Goal: Information Seeking & Learning: Learn about a topic

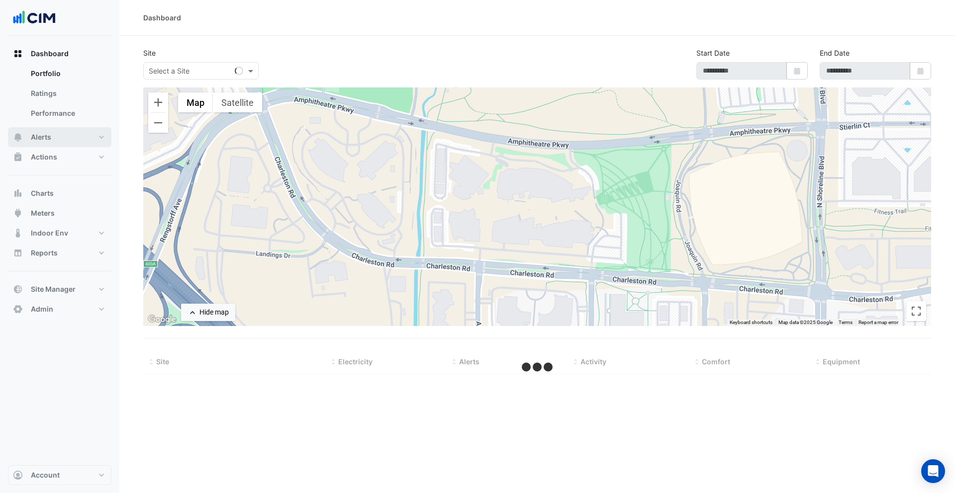
click at [80, 137] on button "Alerts" at bounding box center [59, 137] width 103 height 20
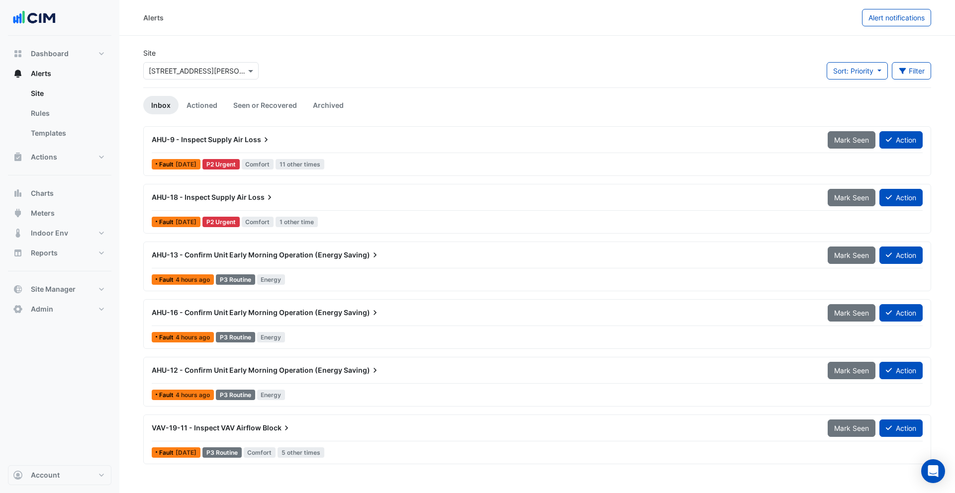
click at [190, 76] on div "× 69 Ann Street" at bounding box center [197, 71] width 97 height 10
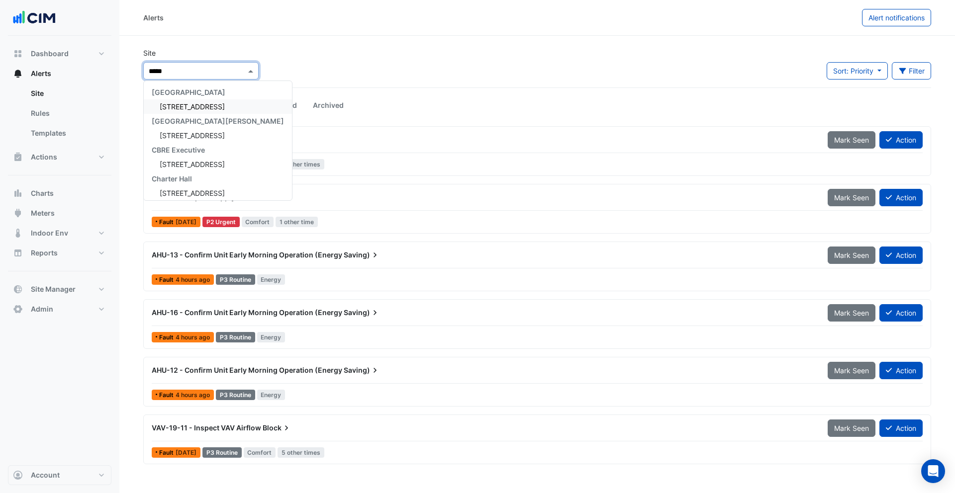
type input "******"
click at [182, 111] on div "[STREET_ADDRESS]" at bounding box center [218, 106] width 148 height 14
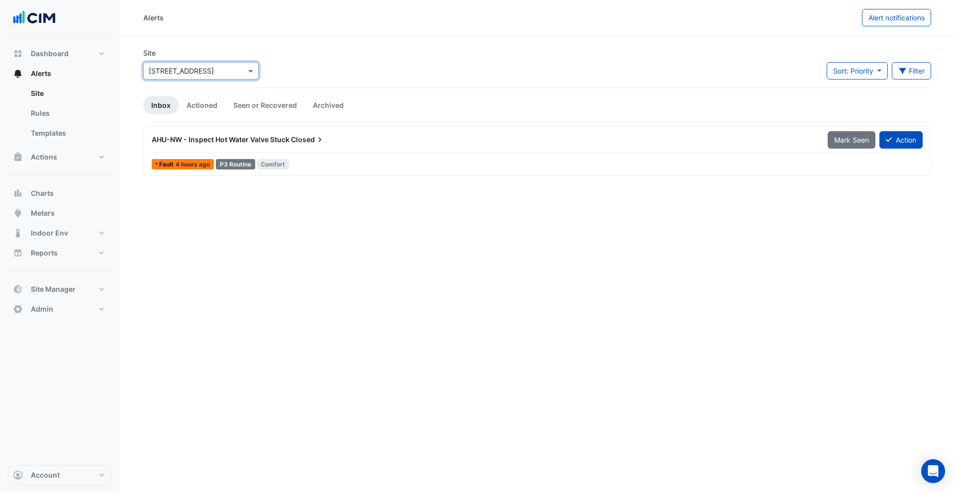
click at [375, 71] on div "Site Select a Site × 990 La Trobe Street Sort: Priority Priority Updated Filter…" at bounding box center [537, 68] width 800 height 40
click at [915, 78] on button "Filter" at bounding box center [912, 70] width 40 height 17
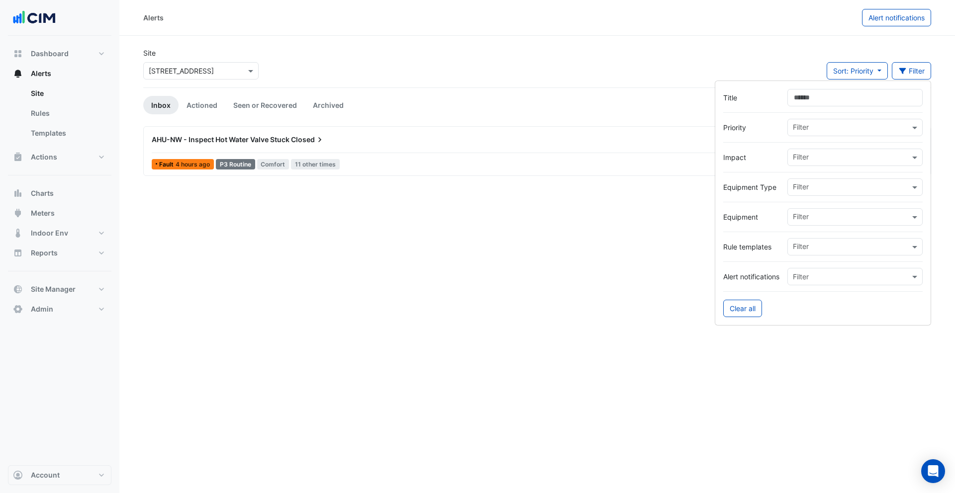
click at [817, 216] on input "text" at bounding box center [851, 218] width 117 height 10
type input "*"
click at [807, 243] on div "Level-6-N" at bounding box center [812, 238] width 49 height 14
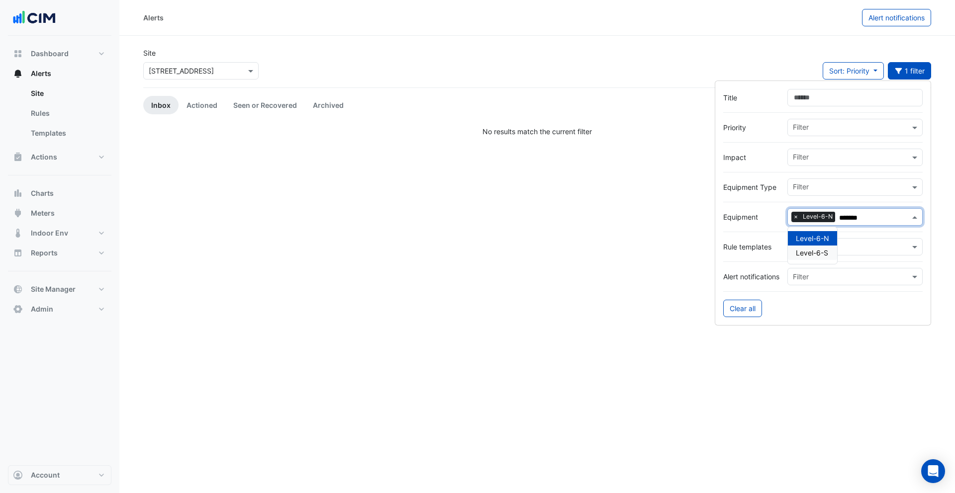
type input "*******"
click at [205, 99] on link "Actioned" at bounding box center [202, 105] width 47 height 18
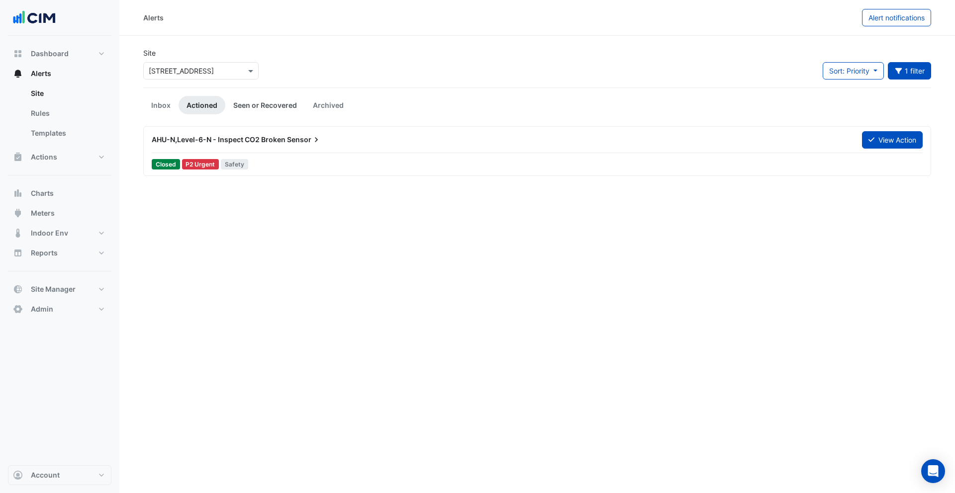
click at [251, 103] on link "Seen or Recovered" at bounding box center [265, 105] width 80 height 18
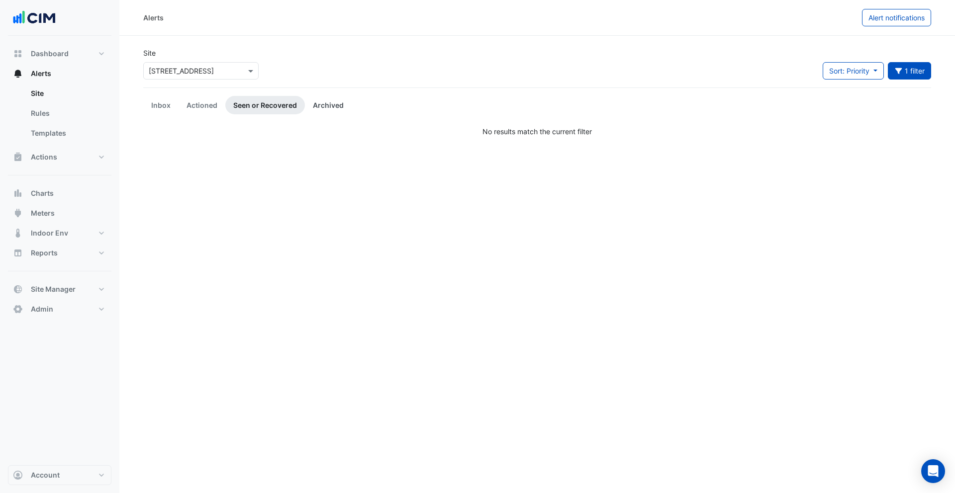
click at [325, 106] on link "Archived" at bounding box center [328, 105] width 47 height 18
click at [209, 102] on link "Actioned" at bounding box center [202, 105] width 47 height 18
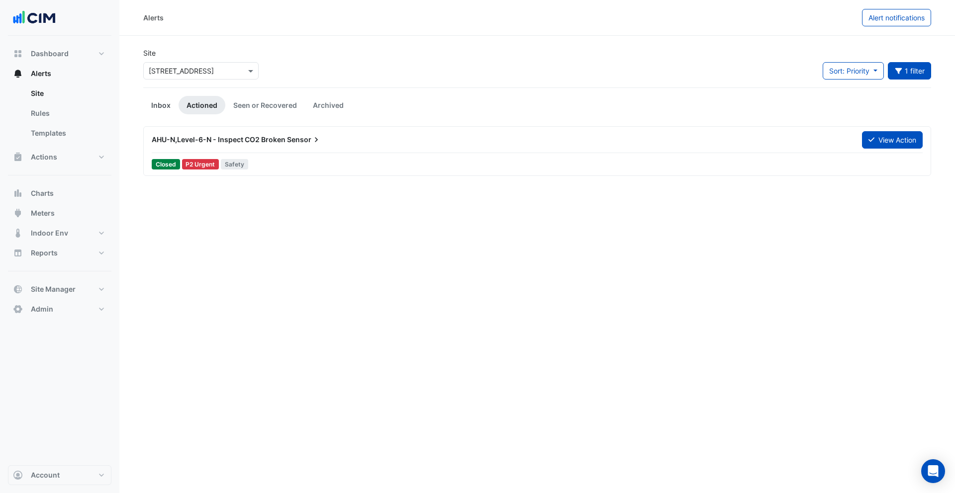
click at [153, 102] on link "Inbox" at bounding box center [160, 105] width 35 height 18
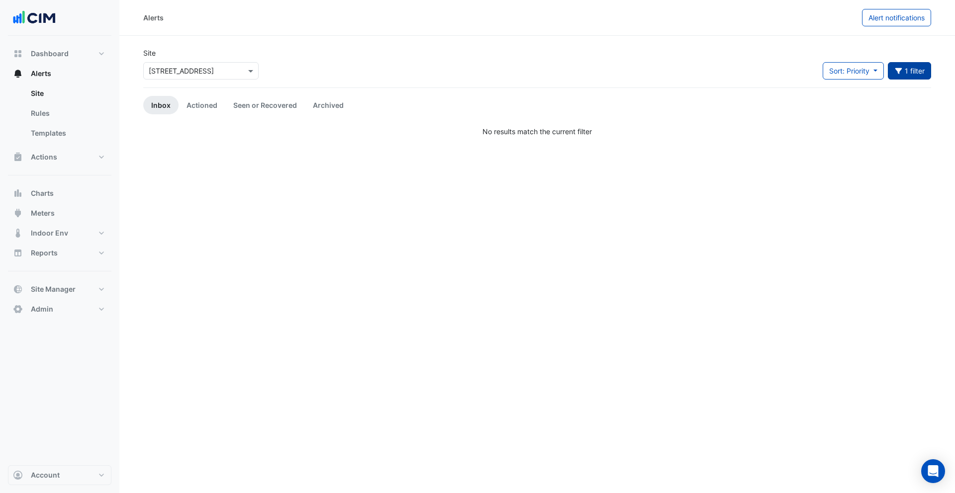
click at [914, 72] on button "1 filter" at bounding box center [910, 70] width 44 height 17
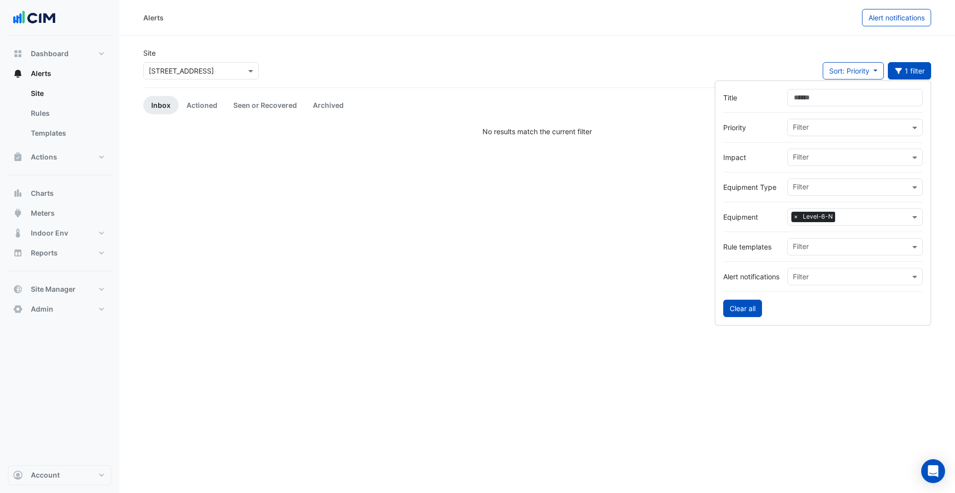
click at [756, 308] on button "Clear all" at bounding box center [742, 308] width 39 height 17
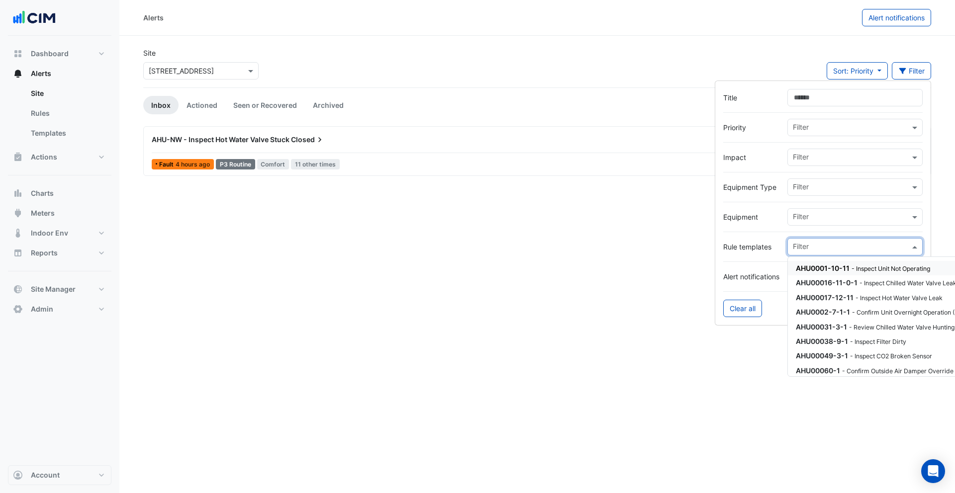
click at [813, 253] on div at bounding box center [850, 248] width 118 height 13
type input "*"
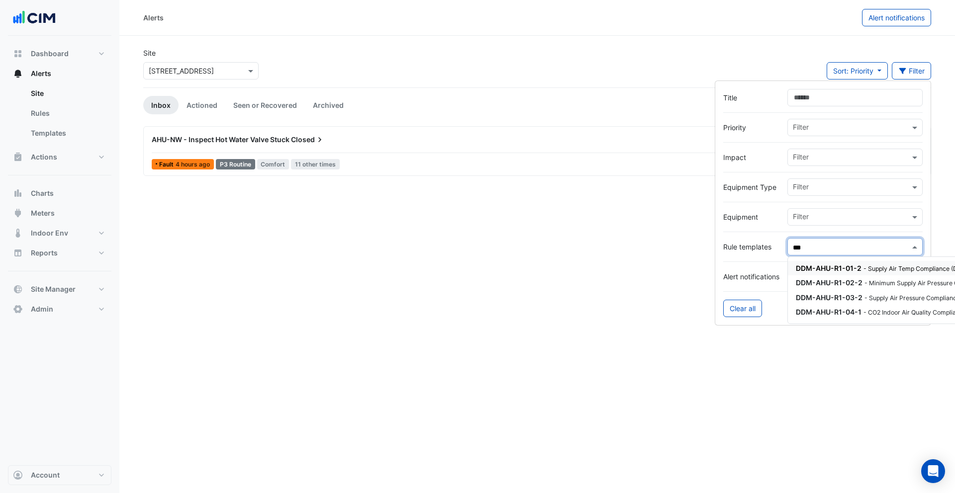
click at [854, 273] on div "DDM-AHU-R1-01-2 - Supply Air Temp Compliance (DDM)" at bounding box center [915, 268] width 239 height 10
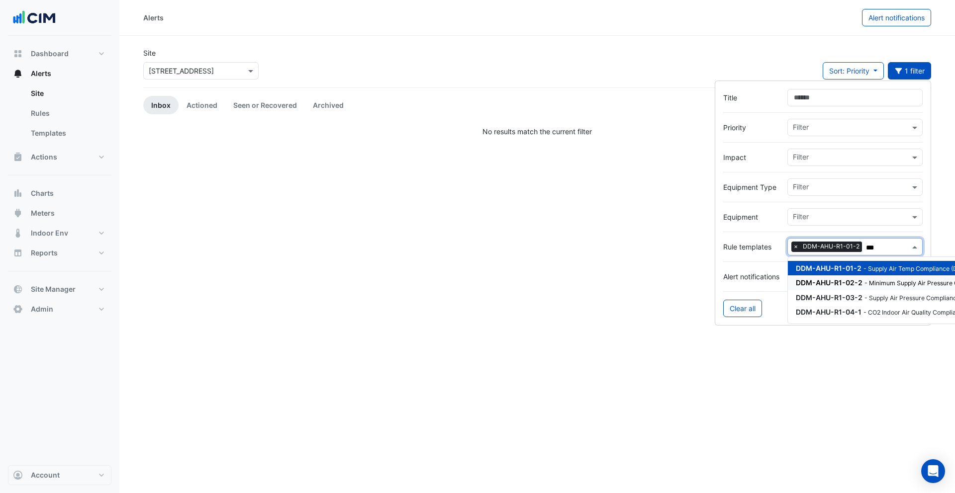
click at [845, 282] on span "DDM-AHU-R1-02-2" at bounding box center [829, 283] width 67 height 8
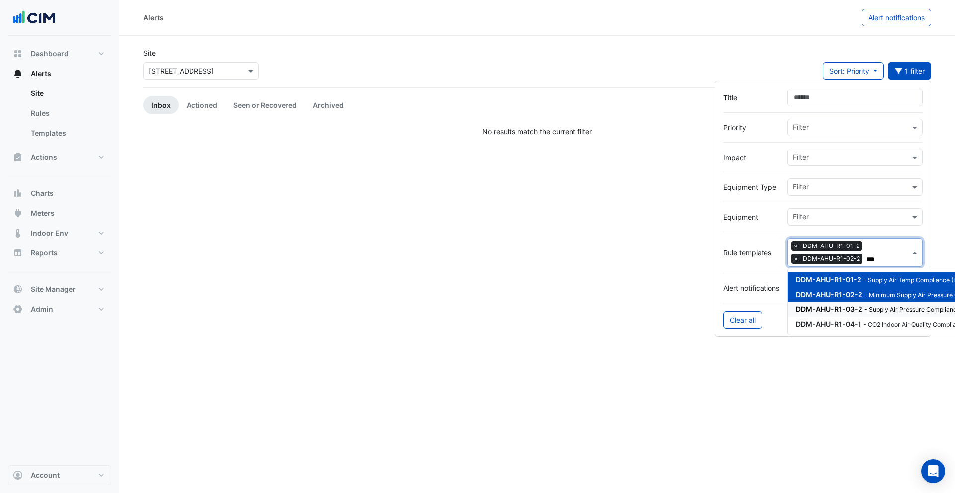
click at [842, 305] on span "DDM-AHU-R1-03-2" at bounding box center [829, 309] width 67 height 8
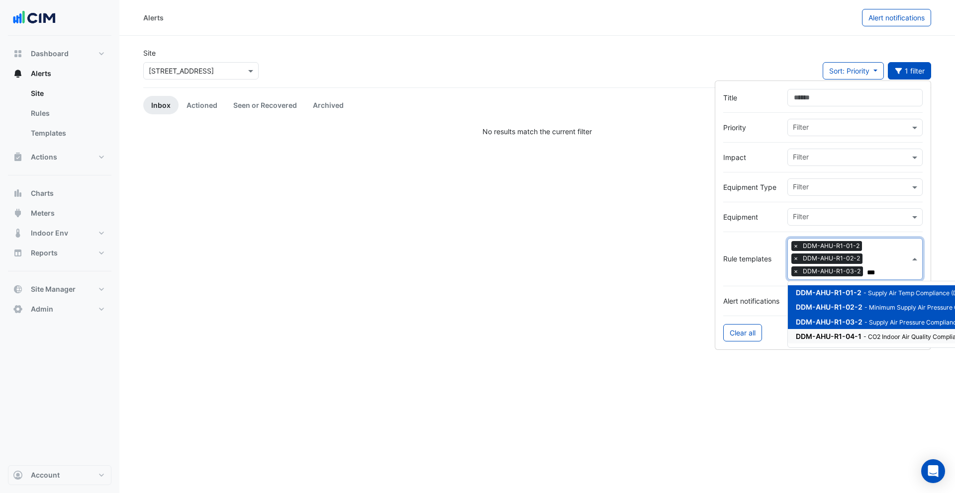
click at [840, 335] on span "DDM-AHU-R1-04-1" at bounding box center [829, 336] width 66 height 8
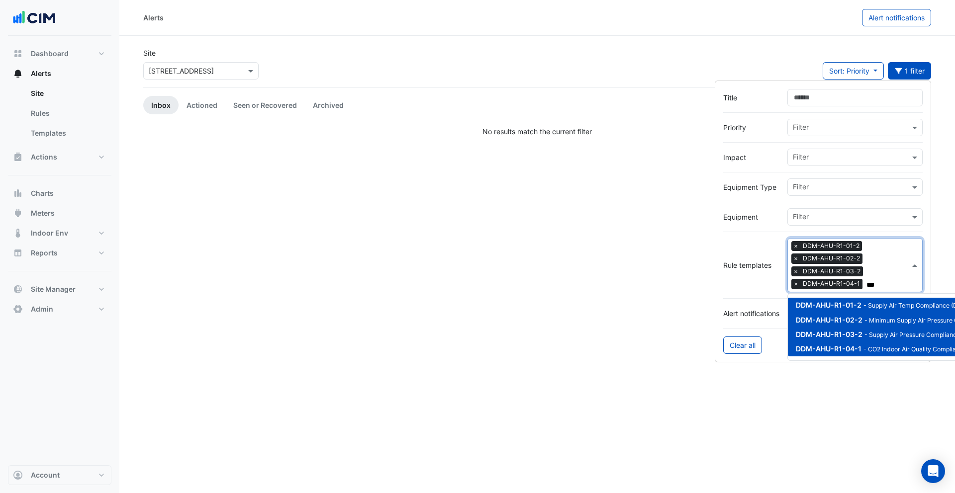
type input "***"
click at [558, 84] on div "Site Select a Site × 990 La Trobe Street Sort: Priority Priority Updated 1 filt…" at bounding box center [537, 68] width 800 height 40
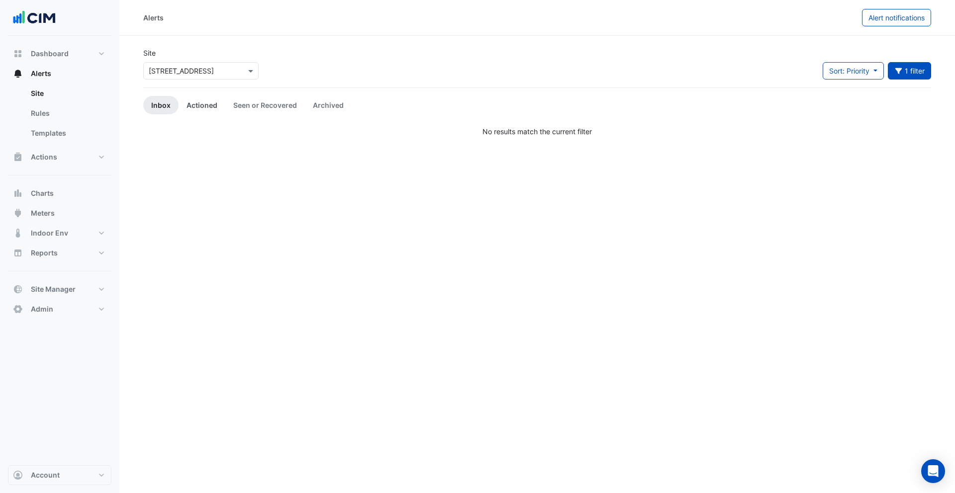
click at [204, 110] on link "Actioned" at bounding box center [202, 105] width 47 height 18
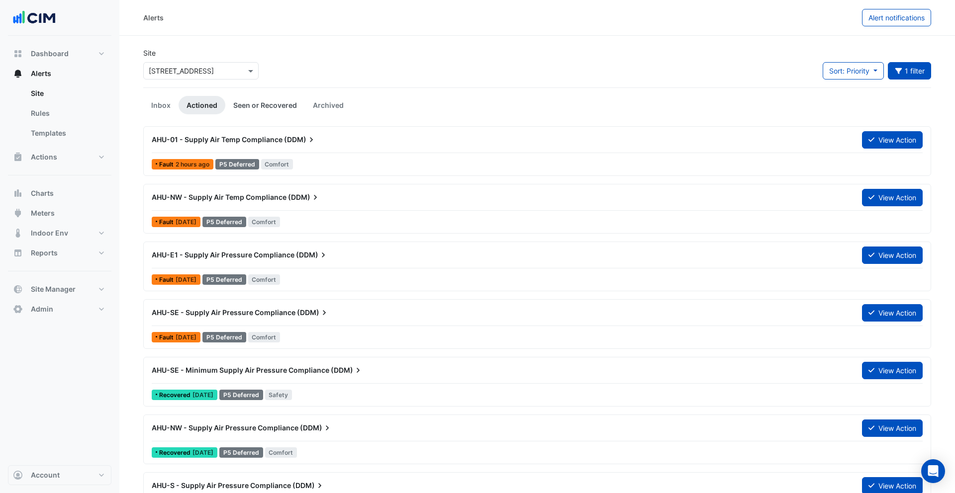
click at [264, 105] on link "Seen or Recovered" at bounding box center [265, 105] width 80 height 18
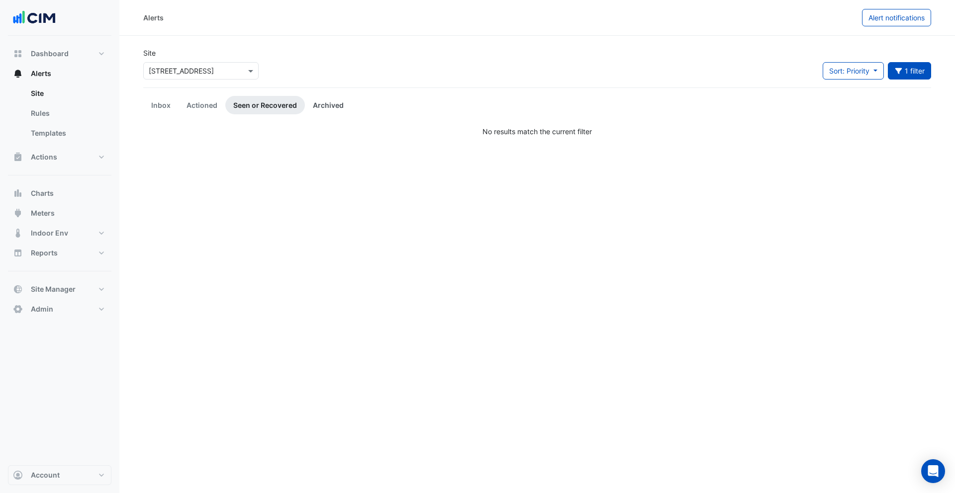
click at [330, 108] on link "Archived" at bounding box center [328, 105] width 47 height 18
click at [205, 102] on link "Actioned" at bounding box center [202, 105] width 47 height 18
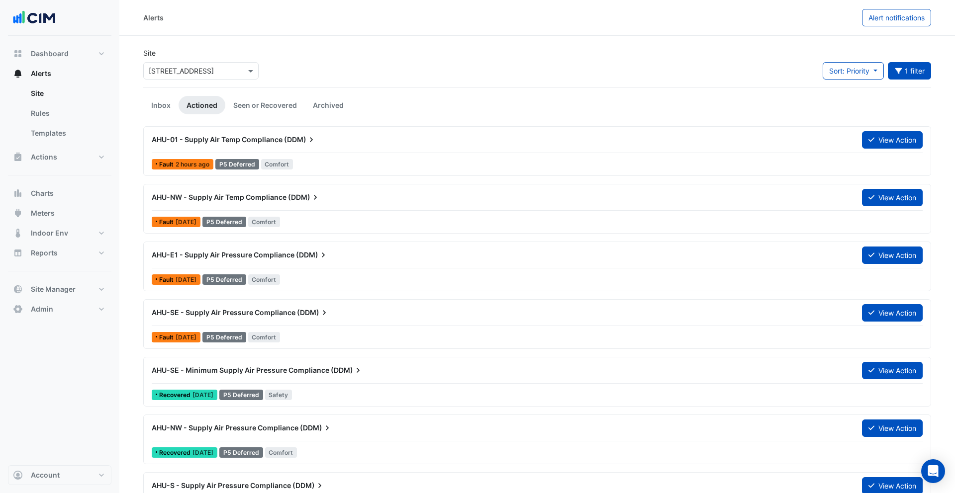
click at [917, 80] on div "Sort: Priority Priority Updated 1 filter Title Priority Filter Impact Filter Eq…" at bounding box center [877, 74] width 108 height 25
click at [916, 77] on button "1 filter" at bounding box center [910, 70] width 44 height 17
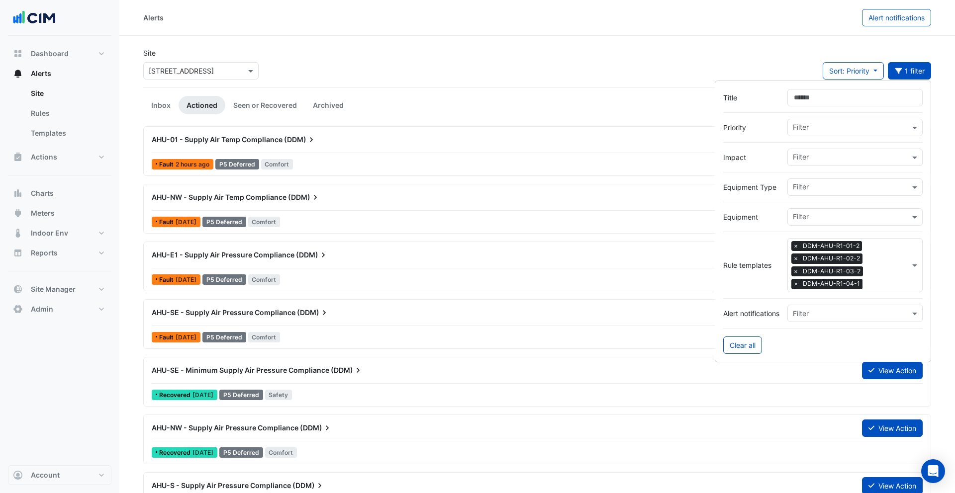
click at [827, 190] on input "text" at bounding box center [851, 188] width 117 height 10
type input "**"
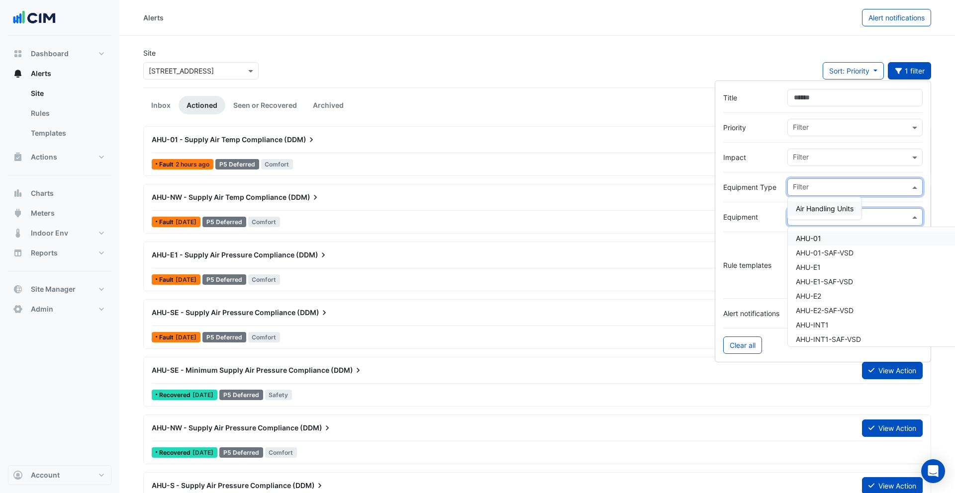
click at [905, 213] on input "text" at bounding box center [851, 218] width 117 height 10
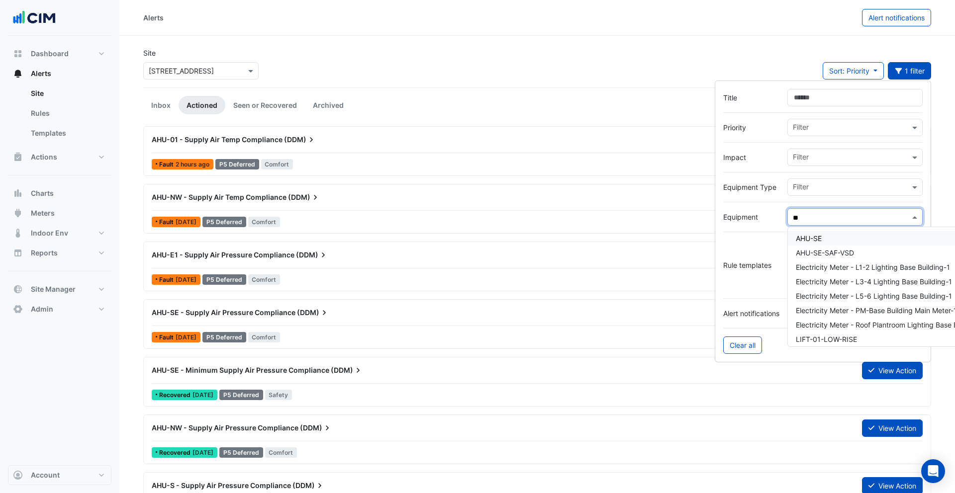
click at [862, 239] on div "AHU-SE" at bounding box center [891, 238] width 206 height 14
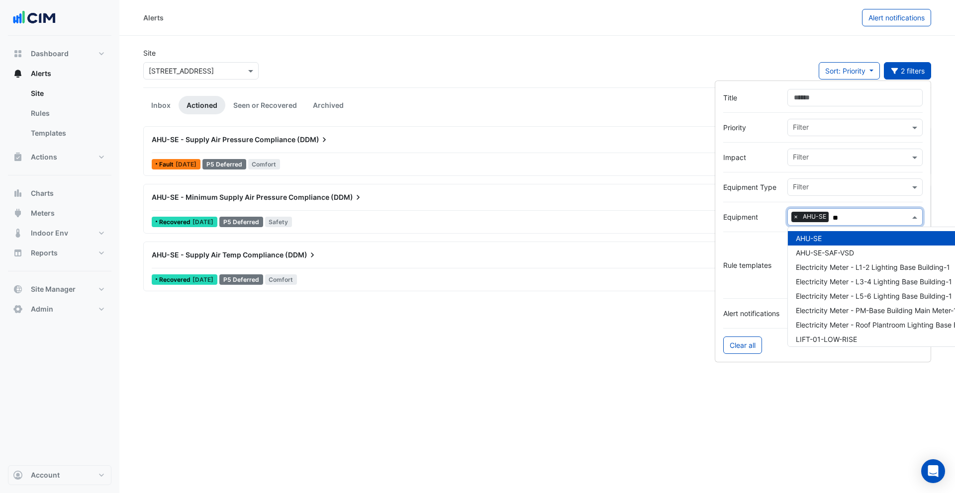
type input "**"
click at [530, 70] on div "Site Select a Site × 990 La Trobe Street Sort: Priority Priority Updated 2 filt…" at bounding box center [537, 68] width 800 height 40
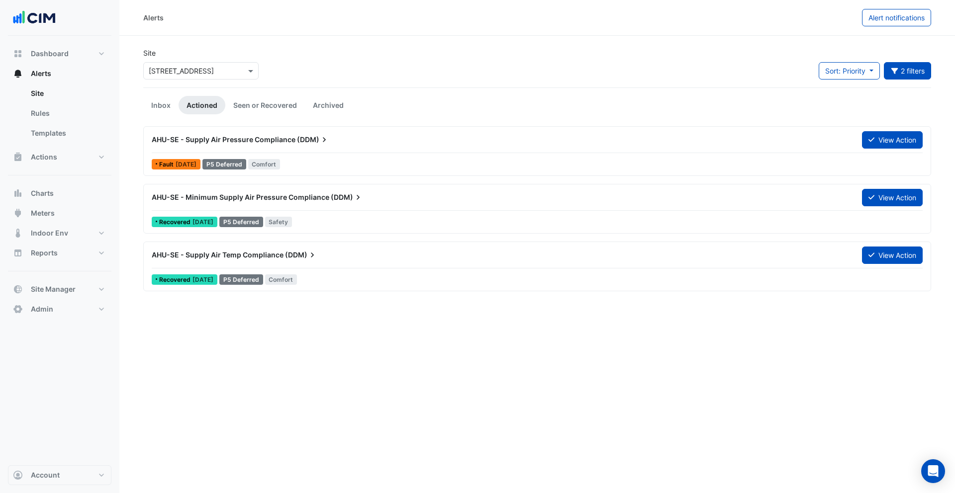
click at [305, 133] on div "AHU-SE - Supply Air Pressure Compliance (DDM)" at bounding box center [501, 140] width 710 height 18
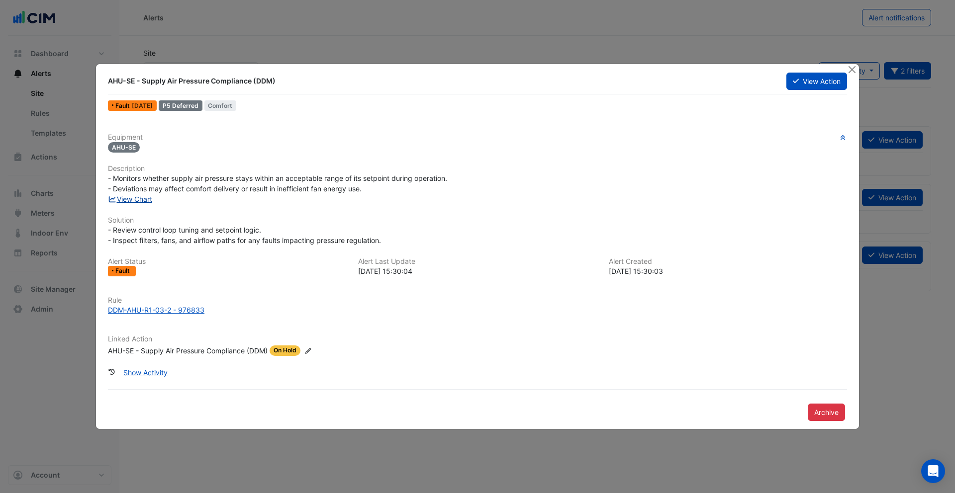
click at [146, 200] on link "View Chart" at bounding box center [130, 199] width 44 height 8
click at [850, 68] on button "Close" at bounding box center [851, 69] width 10 height 10
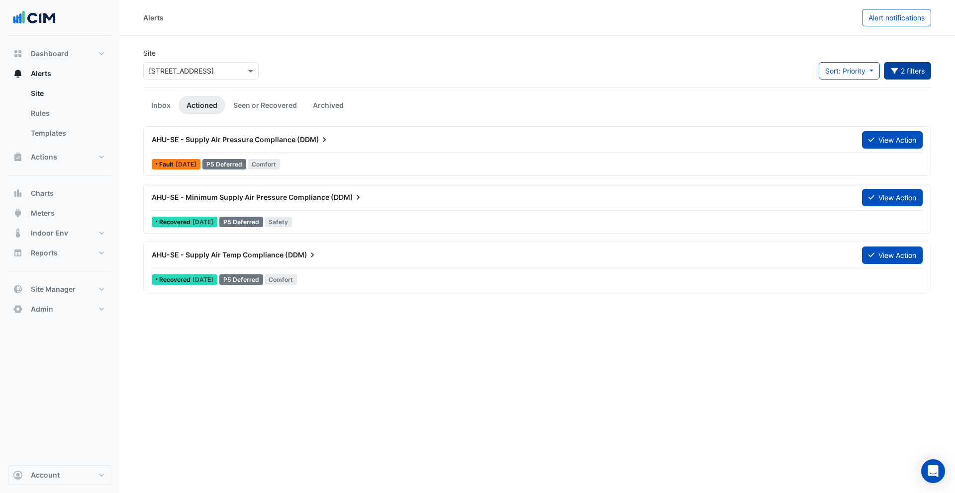
click at [912, 75] on button "2 filters" at bounding box center [908, 70] width 48 height 17
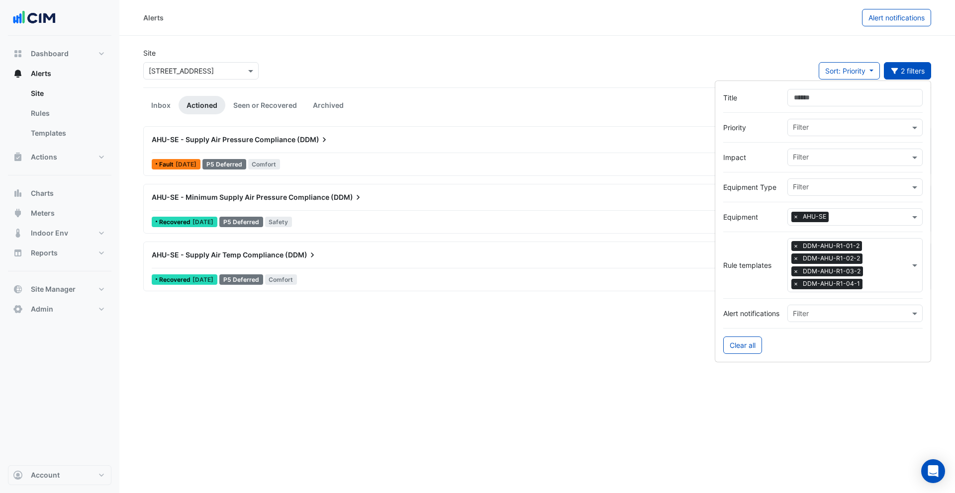
click at [794, 218] on span "×" at bounding box center [795, 217] width 9 height 10
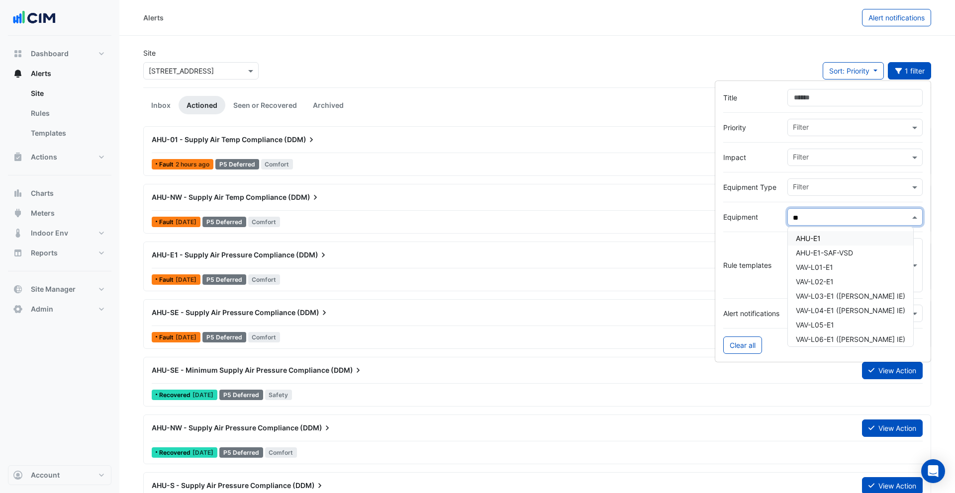
click at [823, 237] on div "AHU-E1" at bounding box center [850, 238] width 125 height 14
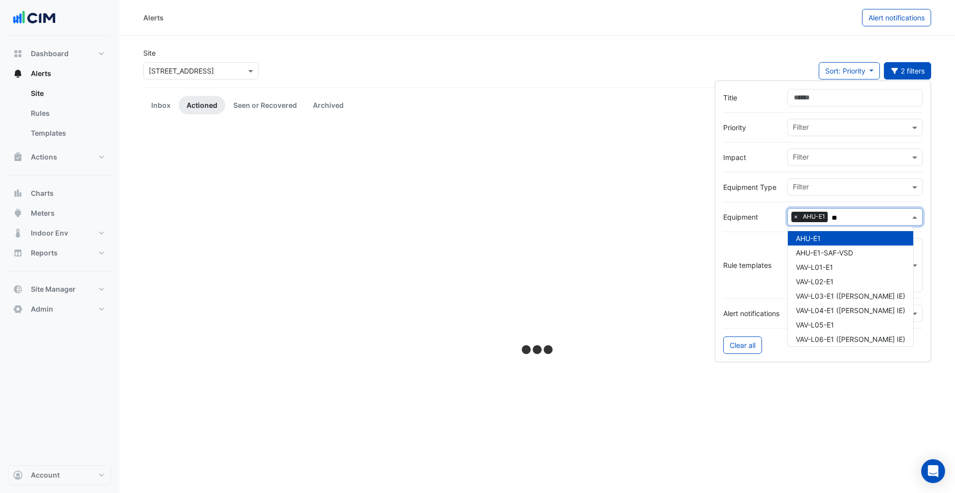
type input "**"
click at [517, 68] on div "Site Select a Site × 990 La Trobe Street Sort: Priority Priority Updated 2 filt…" at bounding box center [537, 68] width 800 height 40
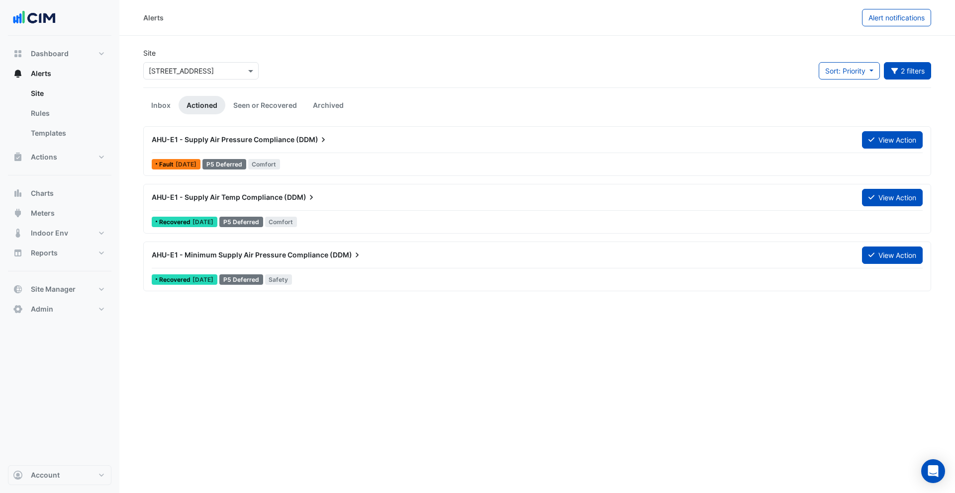
click at [260, 145] on div "AHU-E1 - Supply Air Pressure Compliance (DDM)" at bounding box center [501, 140] width 710 height 18
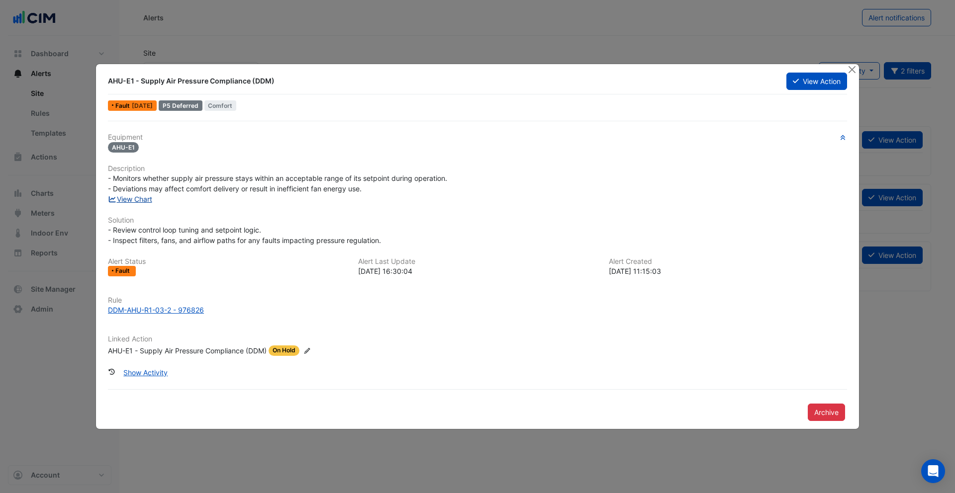
click at [141, 196] on link "View Chart" at bounding box center [130, 199] width 44 height 8
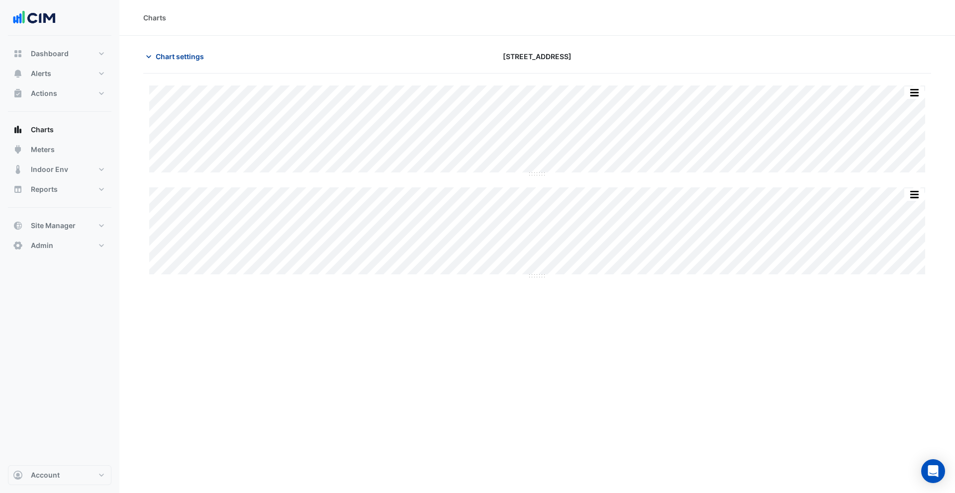
click at [178, 59] on span "Chart settings" at bounding box center [180, 56] width 48 height 10
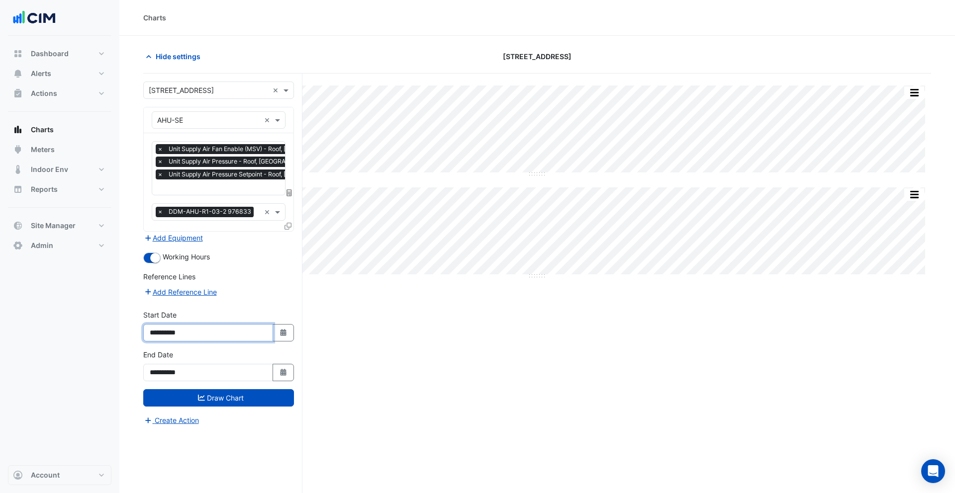
click at [173, 333] on input "**********" at bounding box center [208, 332] width 130 height 17
type input "**********"
click at [211, 392] on button "Draw Chart" at bounding box center [218, 397] width 151 height 17
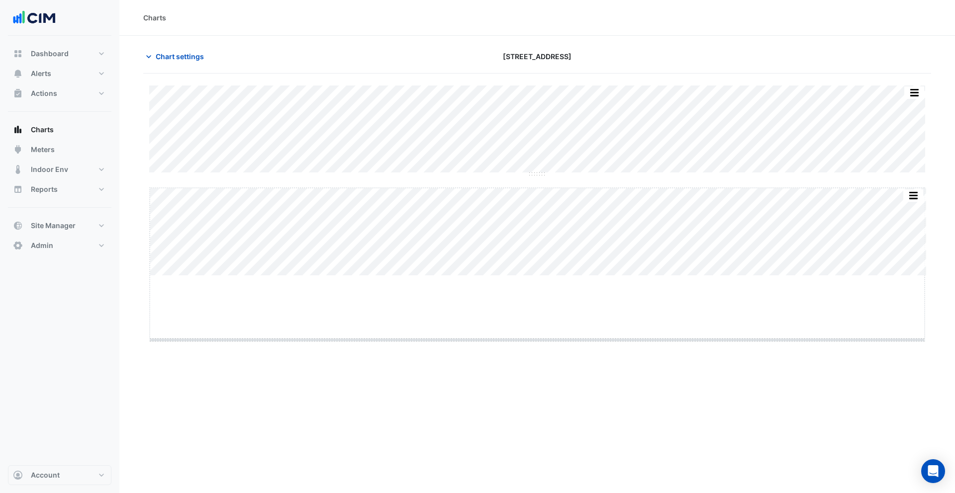
drag, startPoint x: 539, startPoint y: 277, endPoint x: 537, endPoint y: 341, distance: 64.2
click at [901, 195] on button "button" at bounding box center [894, 194] width 20 height 12
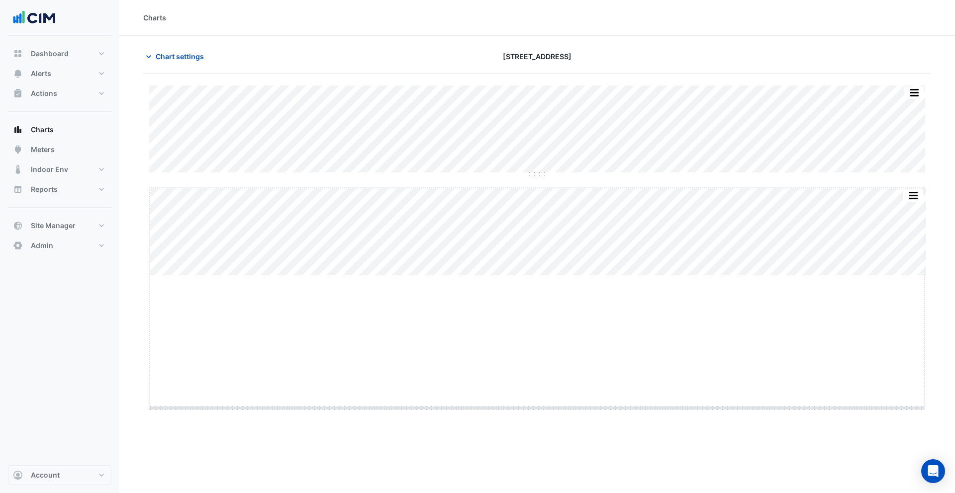
drag, startPoint x: 534, startPoint y: 276, endPoint x: 520, endPoint y: 424, distance: 148.9
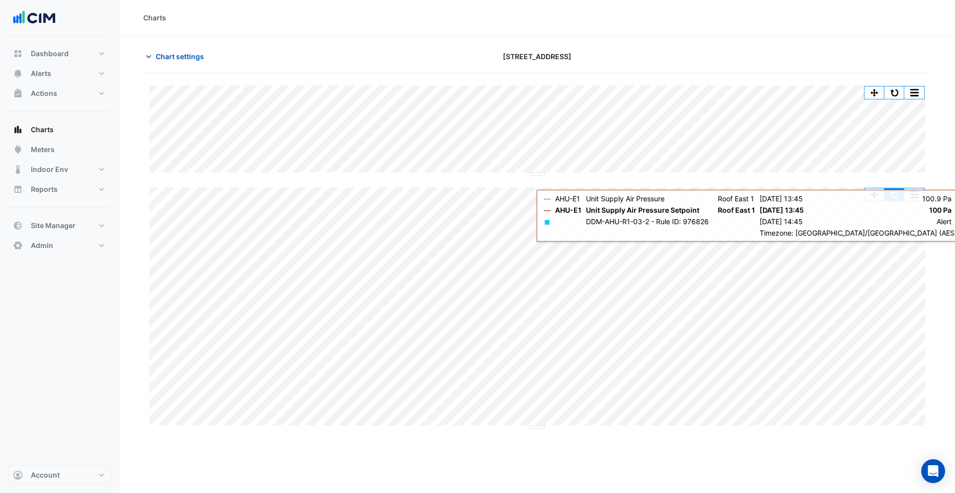
click at [892, 197] on button "button" at bounding box center [894, 194] width 20 height 12
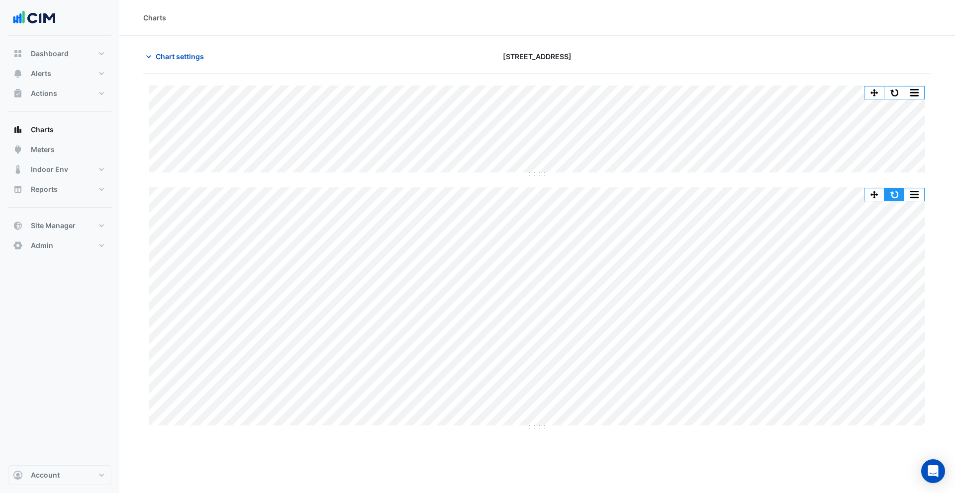
click at [899, 194] on button "button" at bounding box center [894, 194] width 20 height 12
click at [180, 56] on span "Chart settings" at bounding box center [180, 56] width 48 height 10
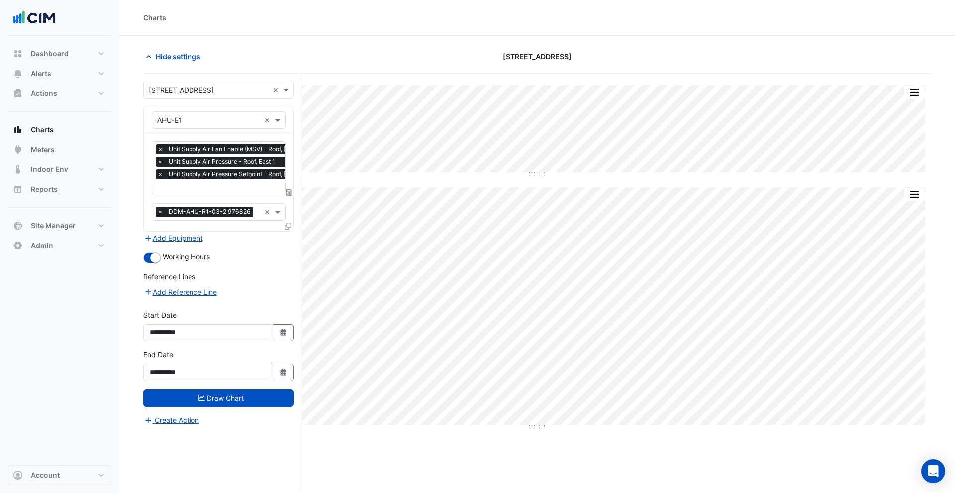
click at [202, 189] on input "text" at bounding box center [253, 188] width 193 height 10
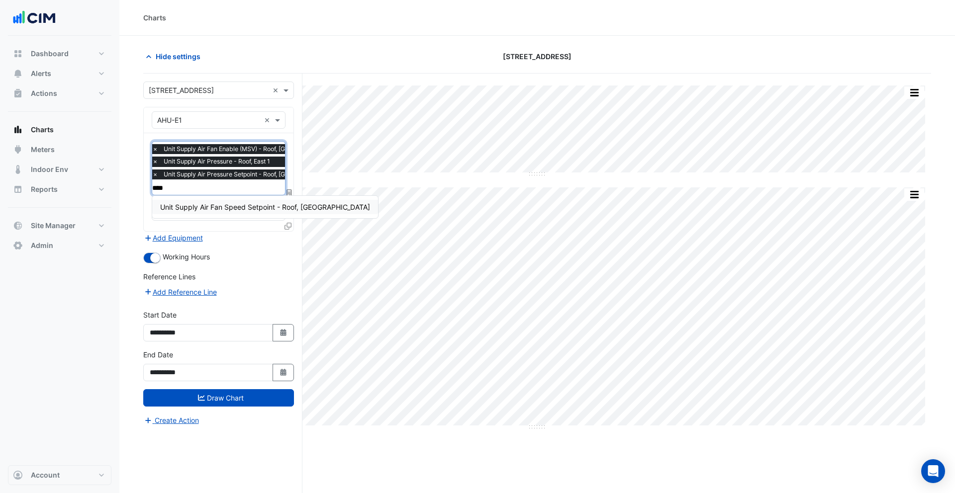
type input "*****"
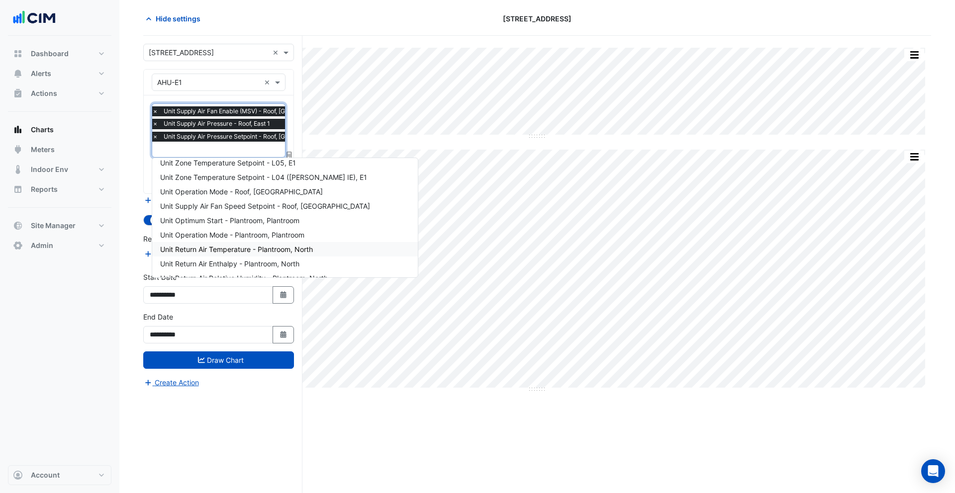
scroll to position [855, 0]
click at [126, 175] on section "Hide settings 990 La Trobe Street Split All Split None Print Save as JPEG Save …" at bounding box center [537, 245] width 836 height 495
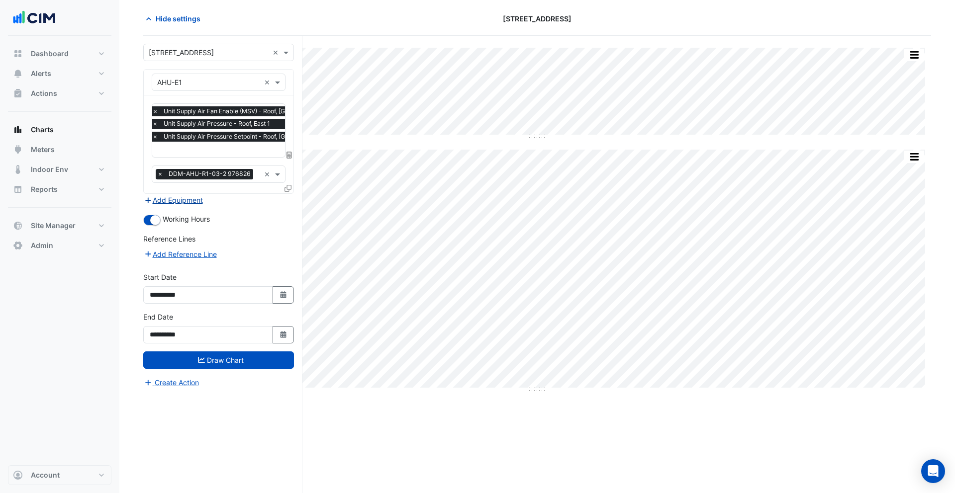
click at [186, 197] on button "Add Equipment" at bounding box center [173, 199] width 60 height 11
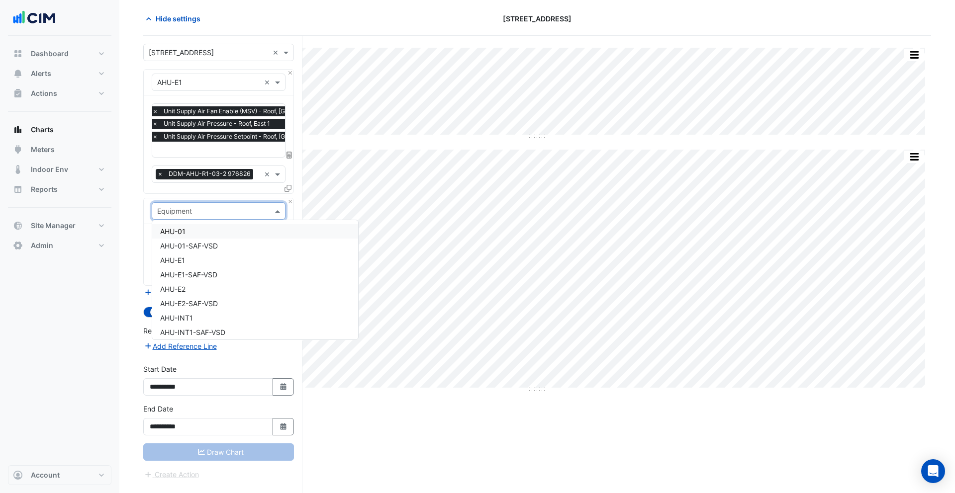
click at [205, 211] on input "text" at bounding box center [208, 211] width 103 height 10
type input "**"
click at [198, 246] on span "AHU-E1-SAF-VSD" at bounding box center [188, 246] width 57 height 8
click at [201, 243] on input "text" at bounding box center [207, 242] width 100 height 10
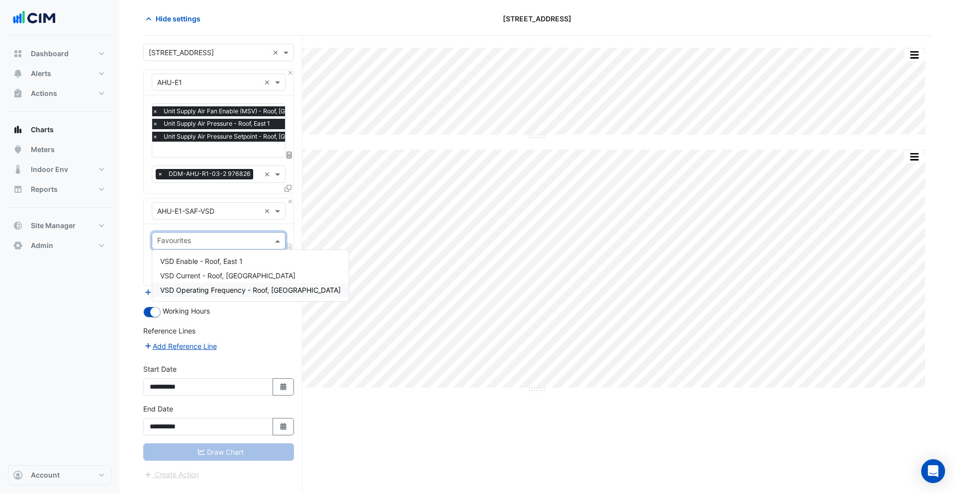
click at [200, 294] on span "VSD Operating Frequency - Roof, East 1" at bounding box center [250, 290] width 181 height 8
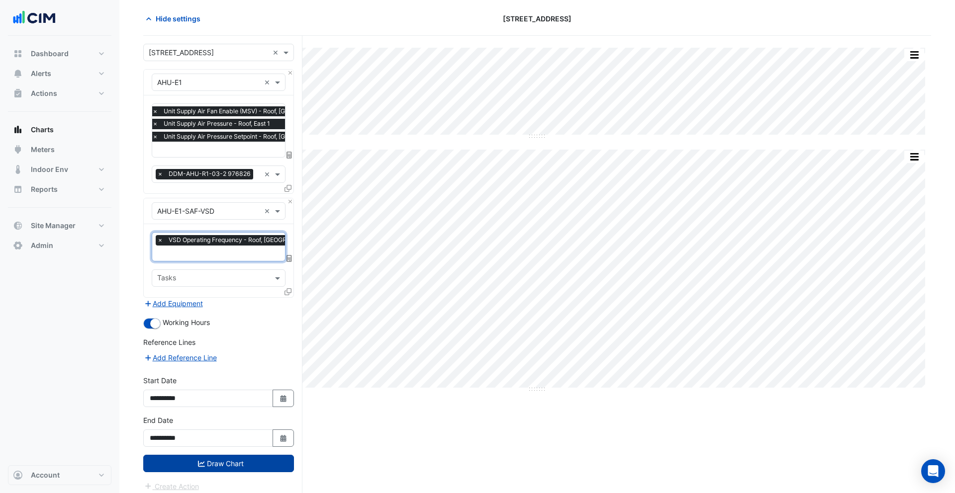
click at [212, 466] on button "Draw Chart" at bounding box center [218, 463] width 151 height 17
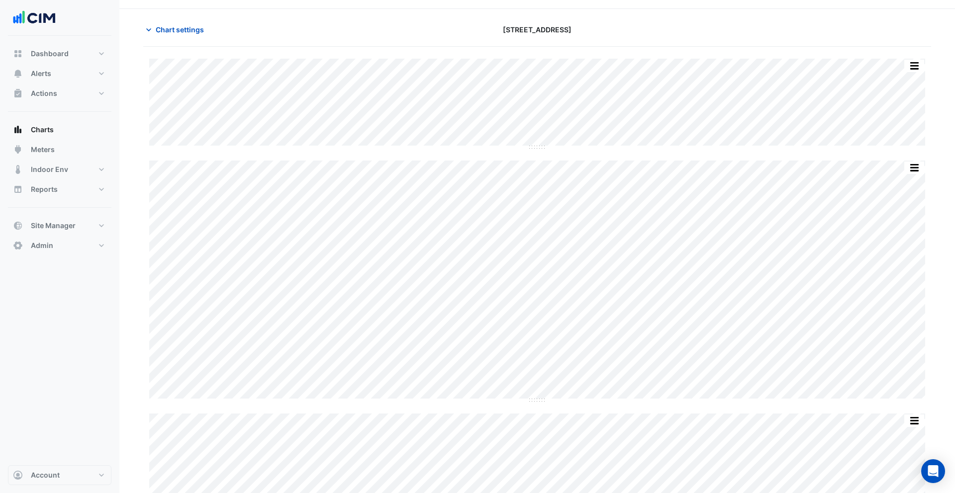
scroll to position [49, 0]
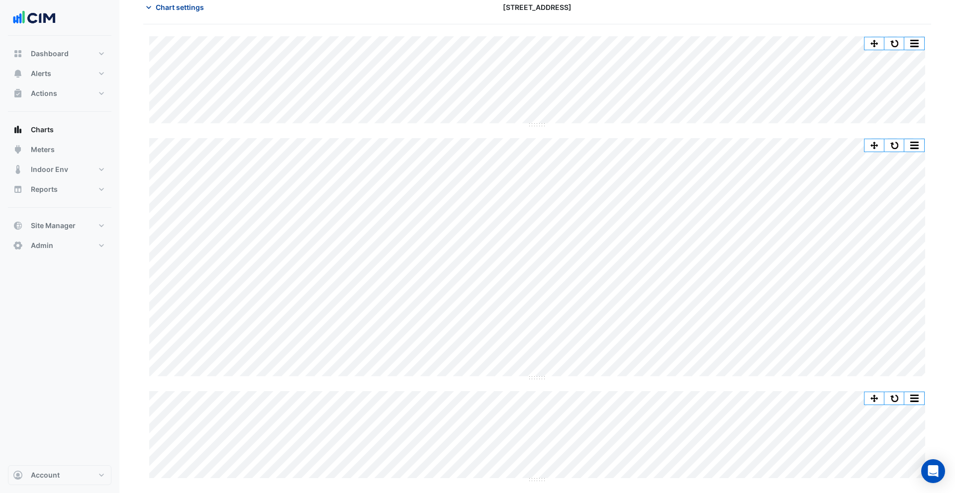
click at [192, 10] on span "Chart settings" at bounding box center [180, 7] width 48 height 10
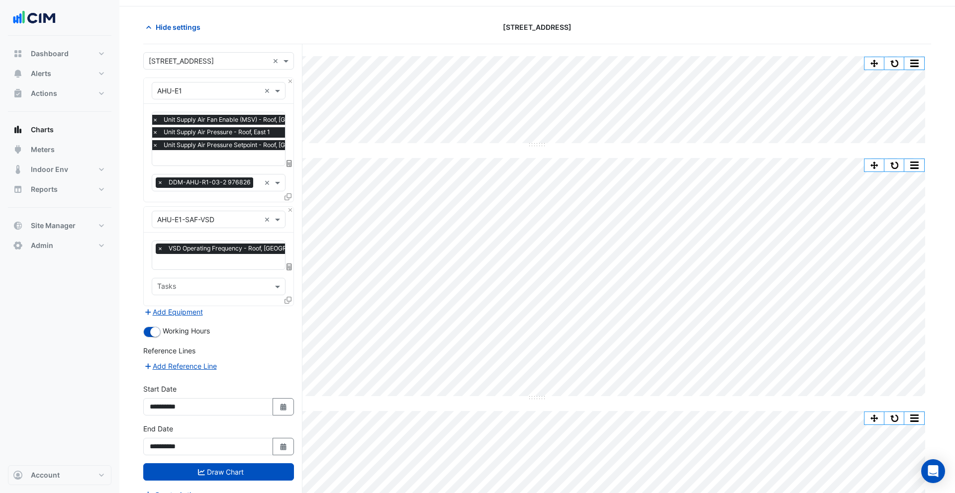
scroll to position [5, 0]
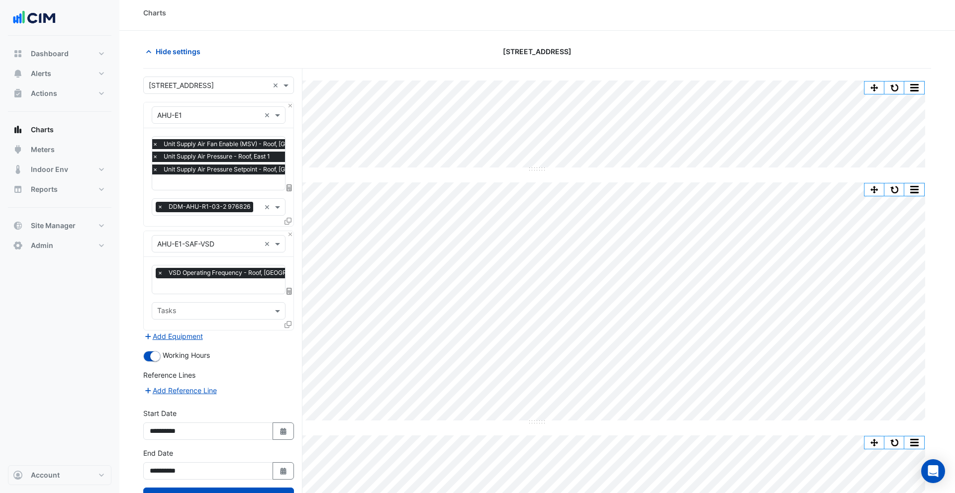
click at [288, 222] on icon at bounding box center [287, 221] width 7 height 7
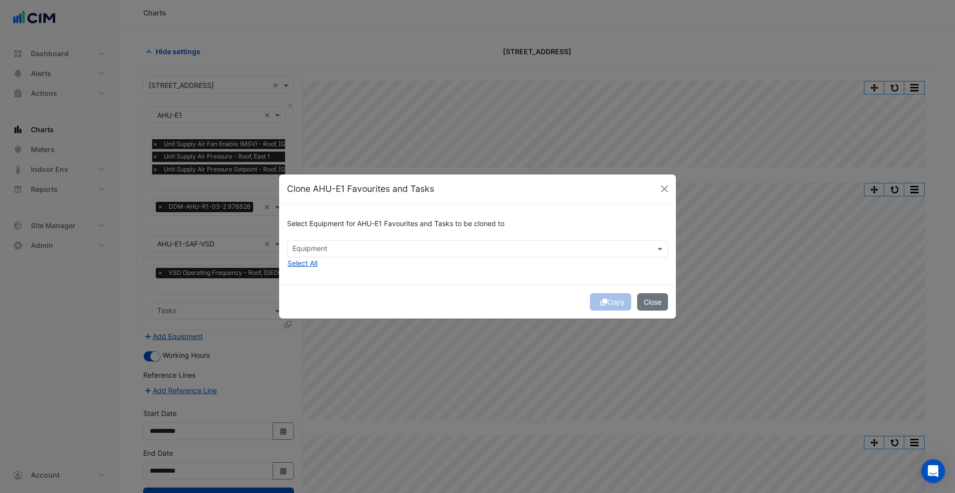
click at [338, 251] on input "text" at bounding box center [471, 250] width 359 height 10
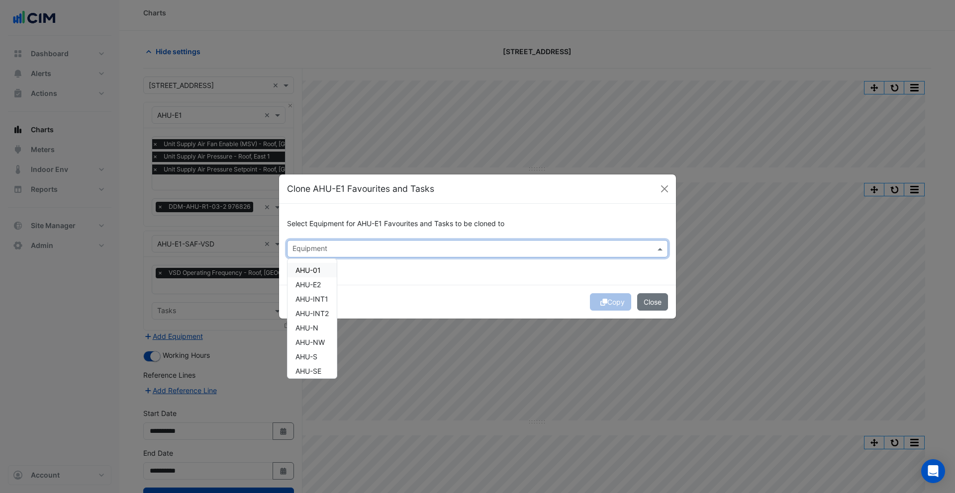
click at [312, 269] on span "AHU-01" at bounding box center [307, 270] width 25 height 8
click at [527, 284] on div "Select Equipment for AHU-E1 Favourites and Tasks to be cloned to Equipment × AH…" at bounding box center [477, 244] width 397 height 81
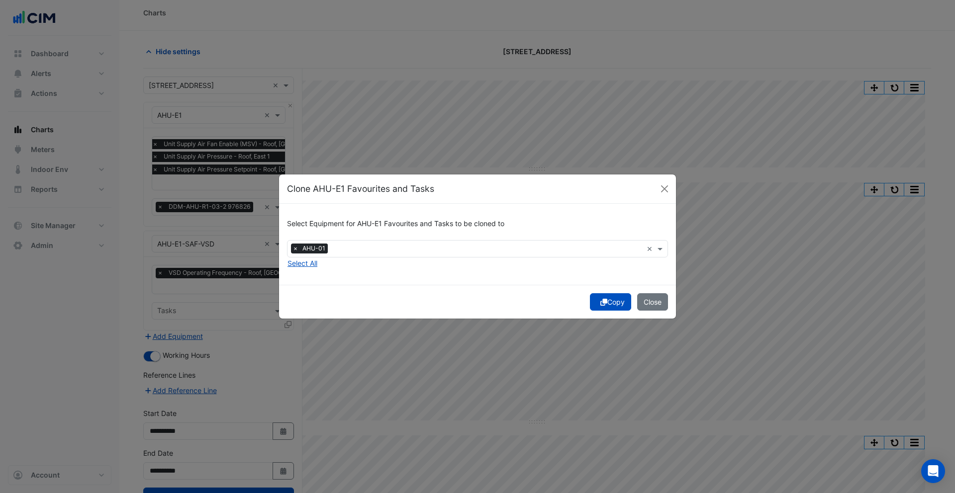
click at [608, 304] on button "Copy" at bounding box center [610, 301] width 41 height 17
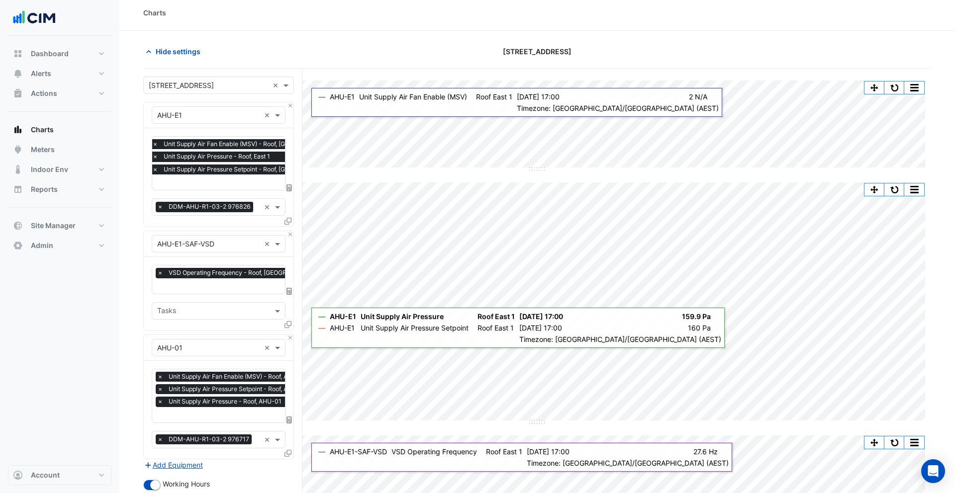
click at [158, 376] on span "×" at bounding box center [160, 377] width 9 height 10
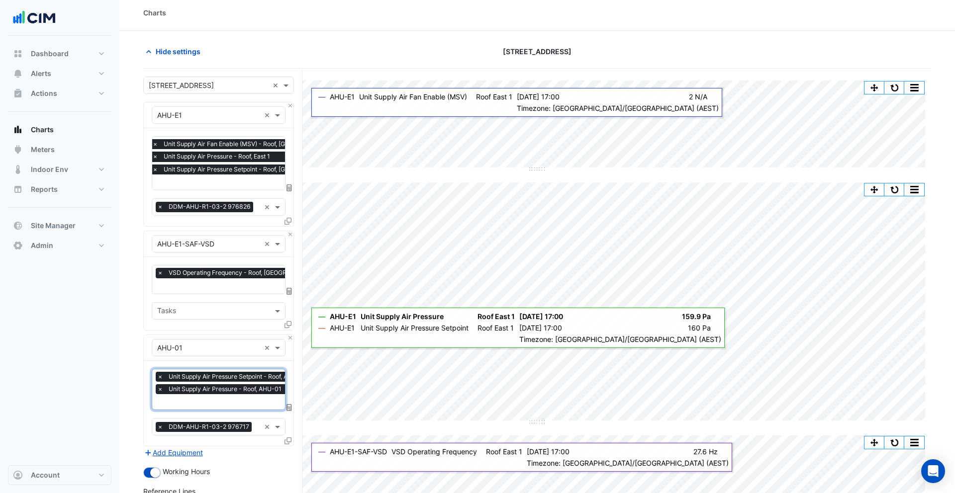
scroll to position [0, 5]
click at [161, 424] on span "×" at bounding box center [160, 427] width 9 height 10
click at [182, 448] on button "Add Equipment" at bounding box center [173, 452] width 60 height 11
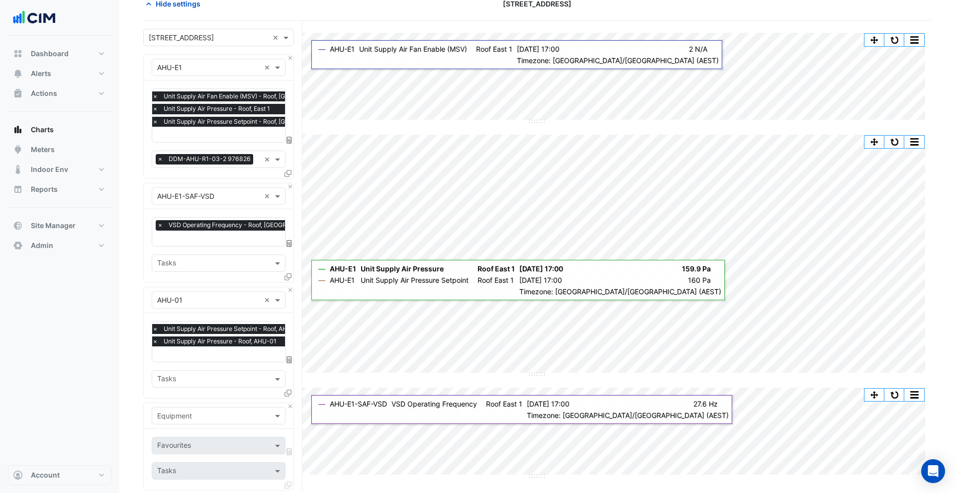
scroll to position [99, 0]
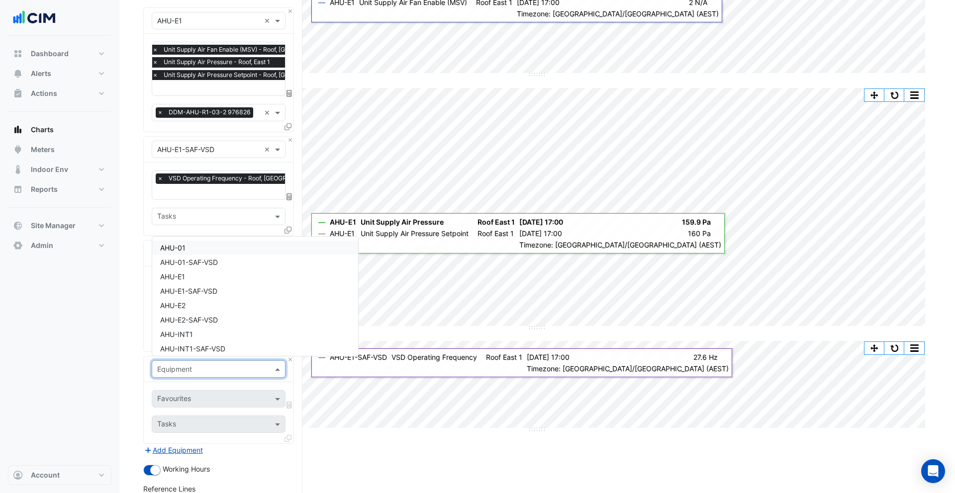
click at [196, 370] on input "text" at bounding box center [208, 370] width 103 height 10
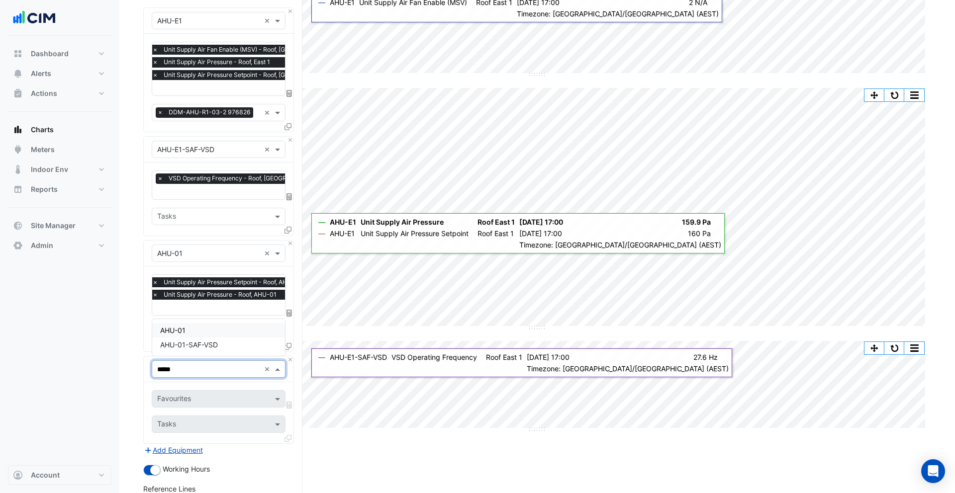
type input "******"
click at [206, 350] on div "AHU-01-SAF-VSD" at bounding box center [218, 345] width 133 height 14
click at [206, 395] on input "text" at bounding box center [207, 400] width 100 height 10
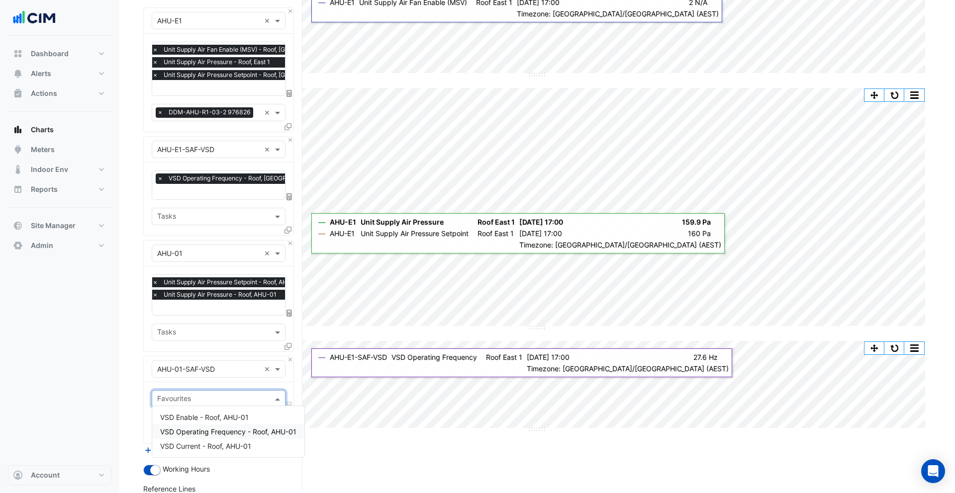
click at [197, 429] on span "VSD Operating Frequency - Roof, AHU-01" at bounding box center [228, 432] width 136 height 8
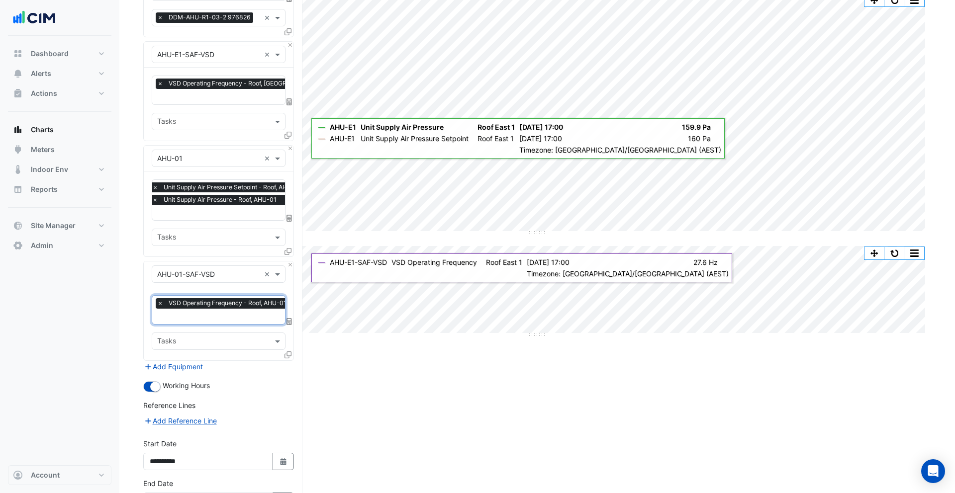
scroll to position [225, 0]
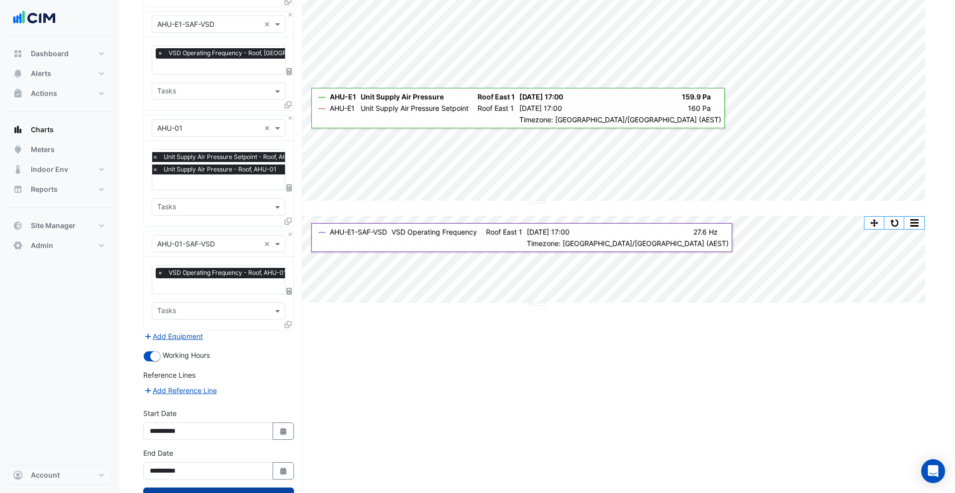
click at [198, 488] on button "Draw Chart" at bounding box center [218, 496] width 151 height 17
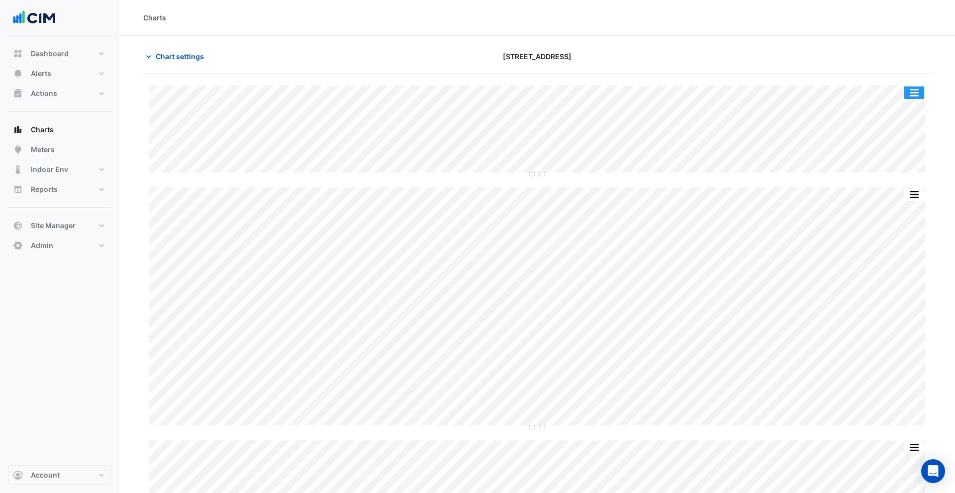
click at [912, 95] on button "button" at bounding box center [914, 93] width 20 height 12
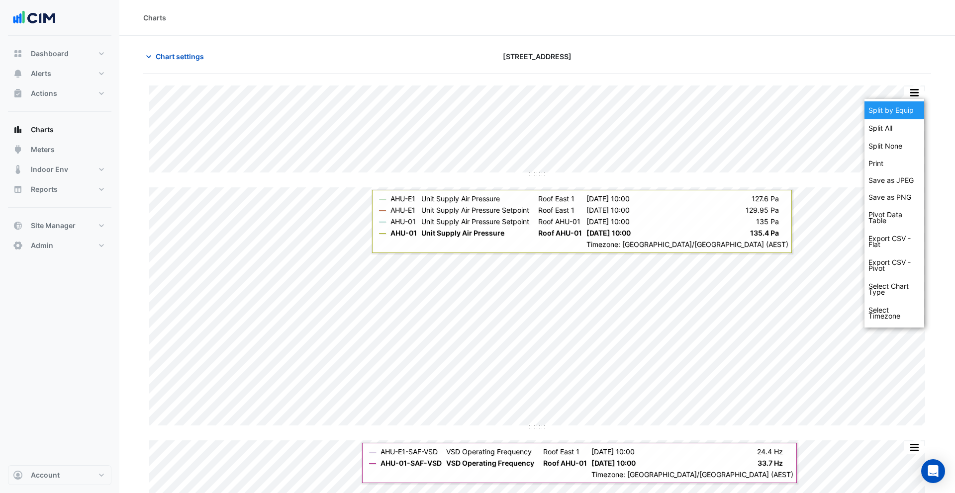
click at [907, 108] on div "Split by Equip" at bounding box center [894, 110] width 60 height 18
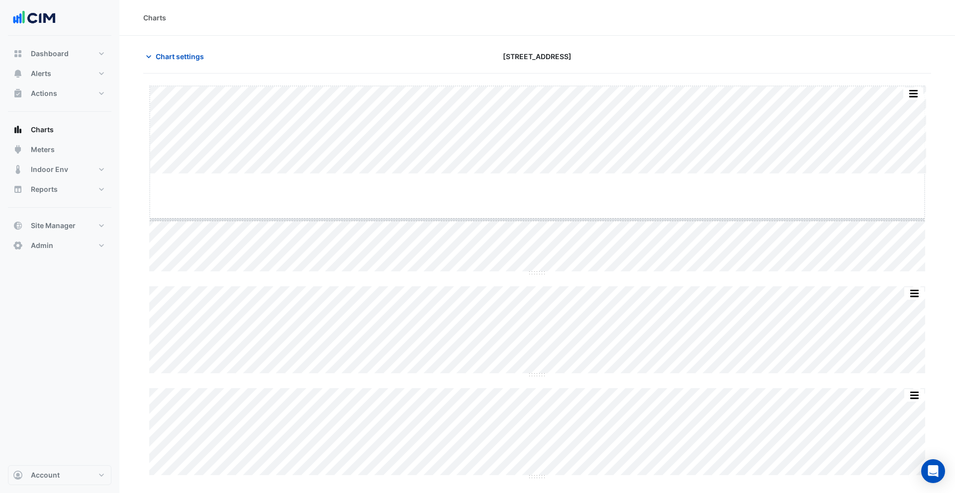
drag, startPoint x: 537, startPoint y: 175, endPoint x: 536, endPoint y: 232, distance: 57.2
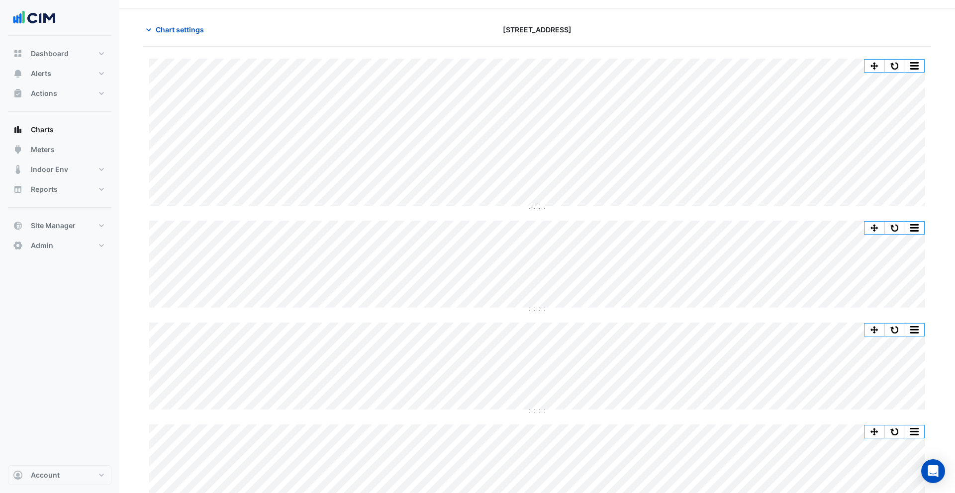
scroll to position [60, 0]
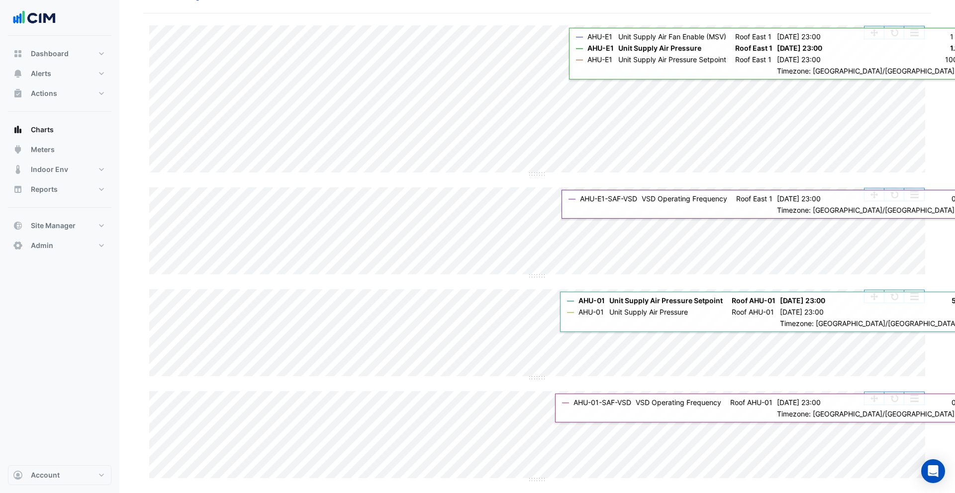
click at [921, 28] on button "button" at bounding box center [914, 32] width 20 height 12
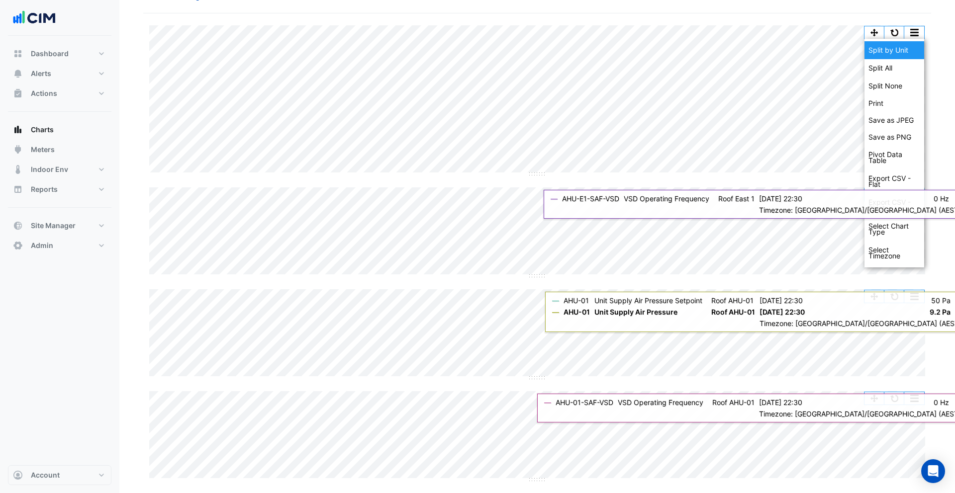
click at [899, 53] on div "Split by Unit" at bounding box center [894, 50] width 60 height 18
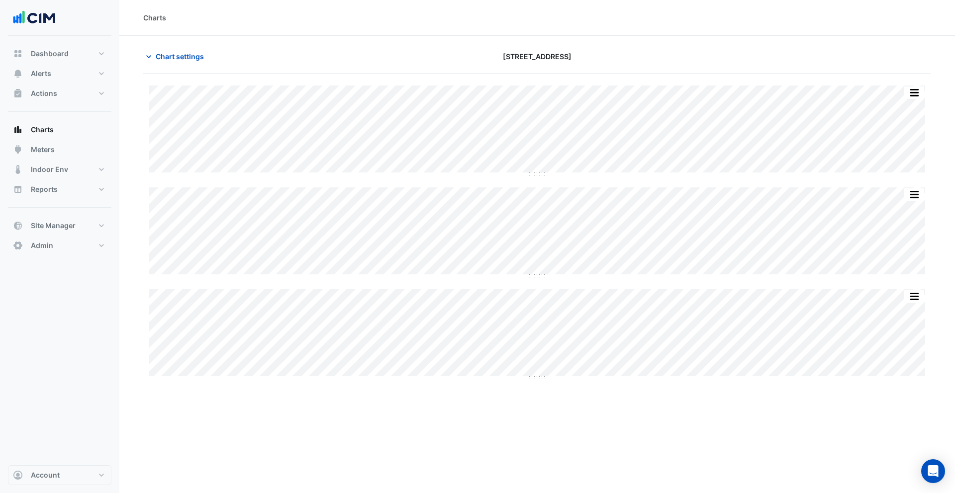
click at [536, 376] on div "Split by Equip Split All Split None Print Save as JPEG Save as PNG Pivot Data T…" at bounding box center [537, 233] width 788 height 318
click at [539, 380] on div "Split by Equip Split All Split None Print Save as JPEG Save as PNG Pivot Data T…" at bounding box center [537, 233] width 788 height 318
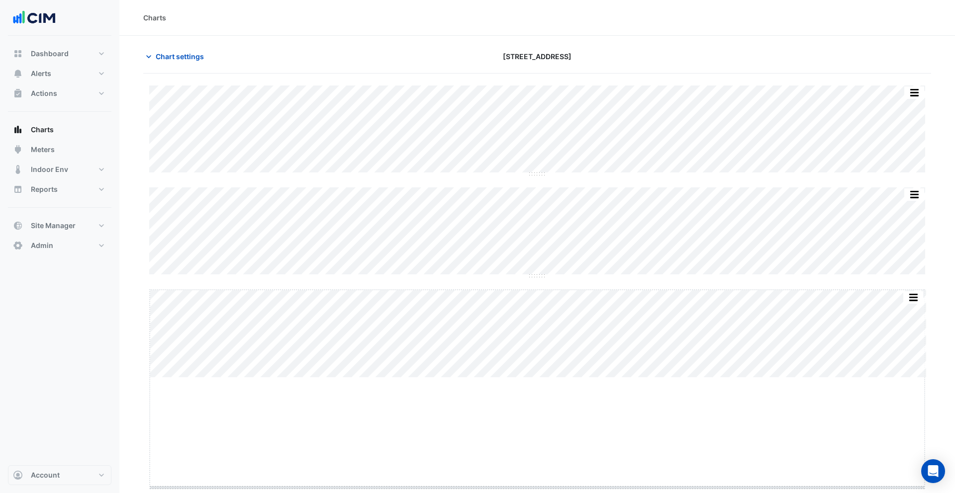
scroll to position [1, 0]
drag, startPoint x: 536, startPoint y: 378, endPoint x: 522, endPoint y: 493, distance: 115.7
click at [522, 493] on html "Charts Chart settings 990 La Trobe Street Split by Equip Split All Split None P…" at bounding box center [477, 246] width 955 height 493
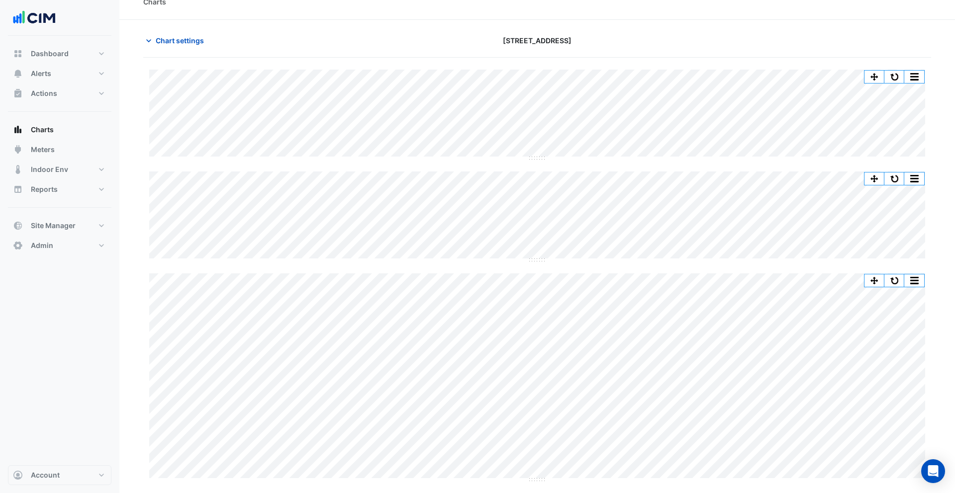
scroll to position [13, 0]
drag, startPoint x: 536, startPoint y: 261, endPoint x: 535, endPoint y: 406, distance: 145.2
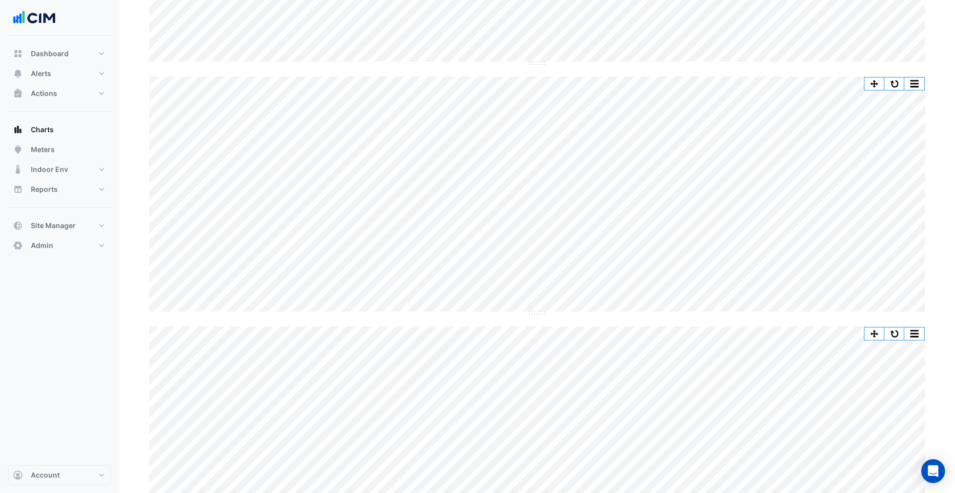
scroll to position [123, 0]
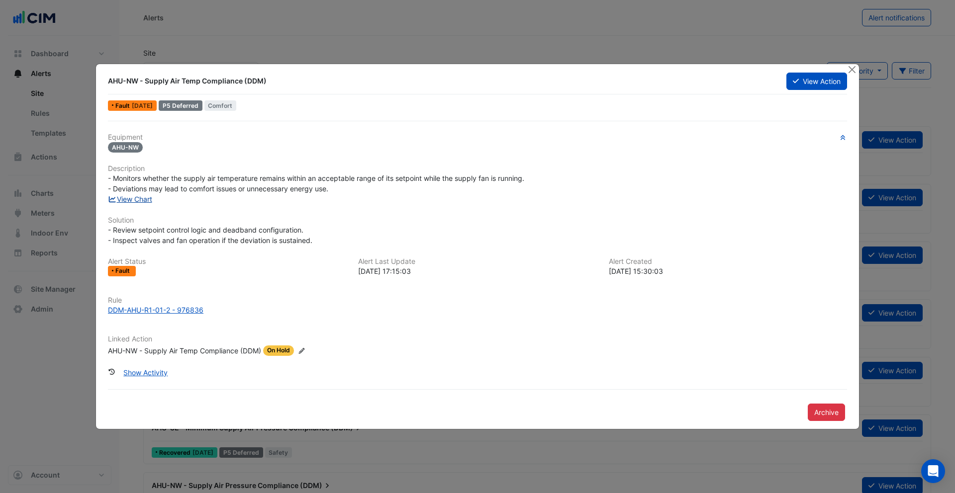
click at [149, 200] on link "View Chart" at bounding box center [130, 199] width 44 height 8
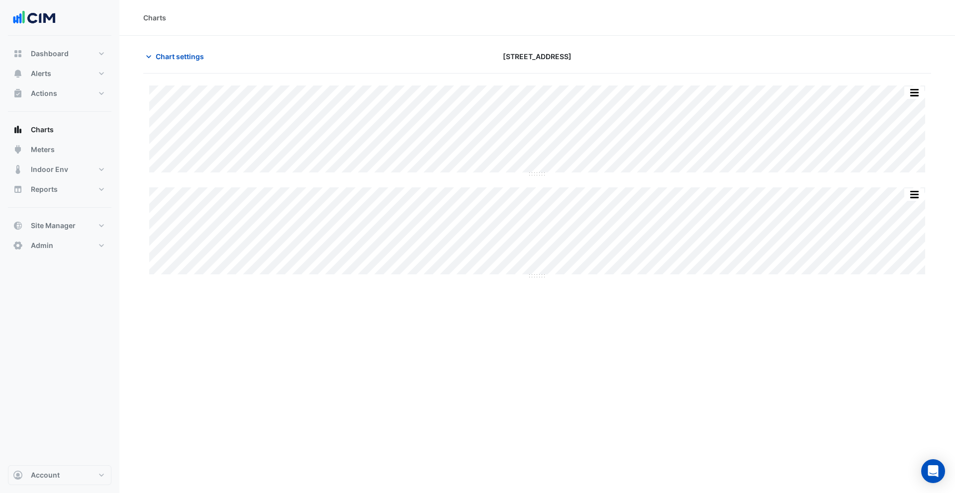
type input "**********"
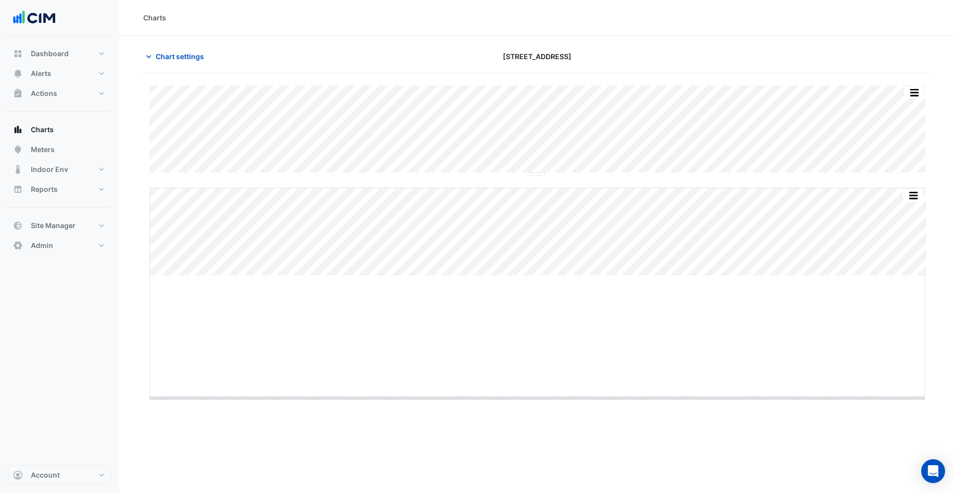
drag, startPoint x: 537, startPoint y: 276, endPoint x: 542, endPoint y: 419, distance: 142.8
click at [187, 59] on span "Chart settings" at bounding box center [180, 56] width 48 height 10
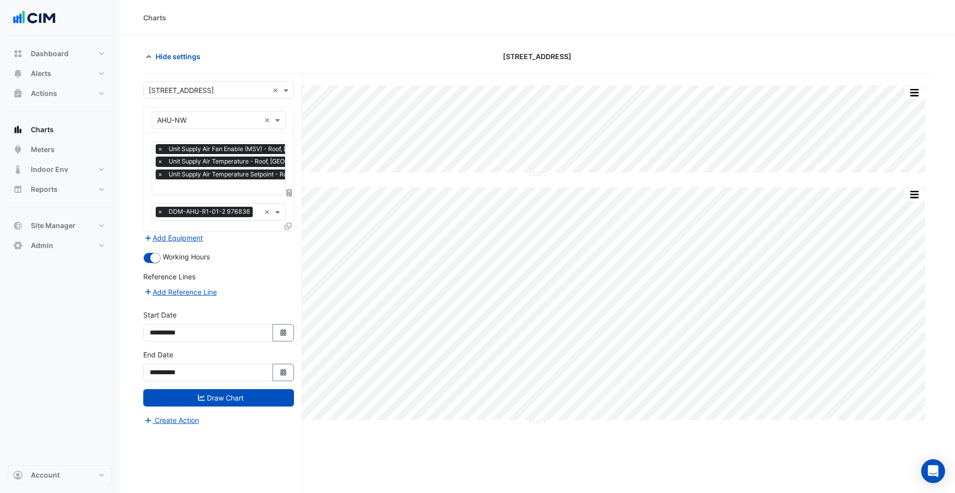
click at [211, 188] on input "text" at bounding box center [259, 188] width 204 height 10
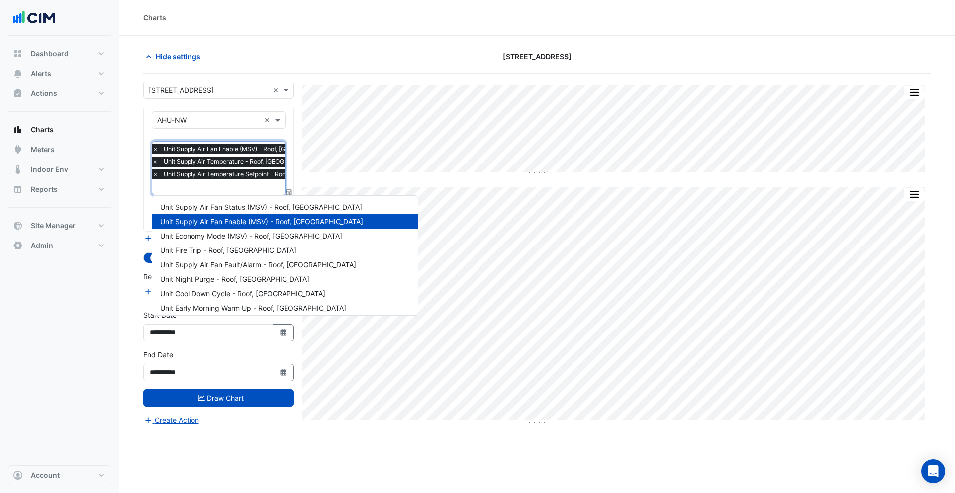
scroll to position [206, 0]
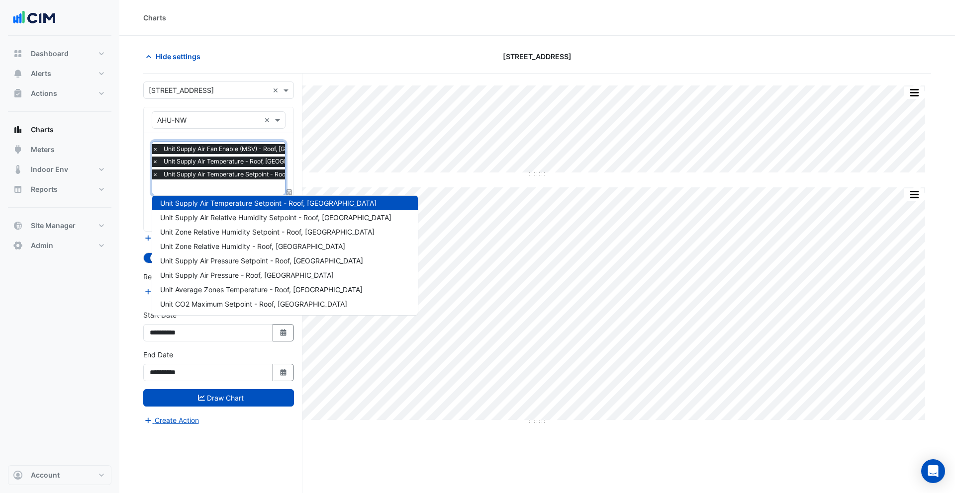
type input "*"
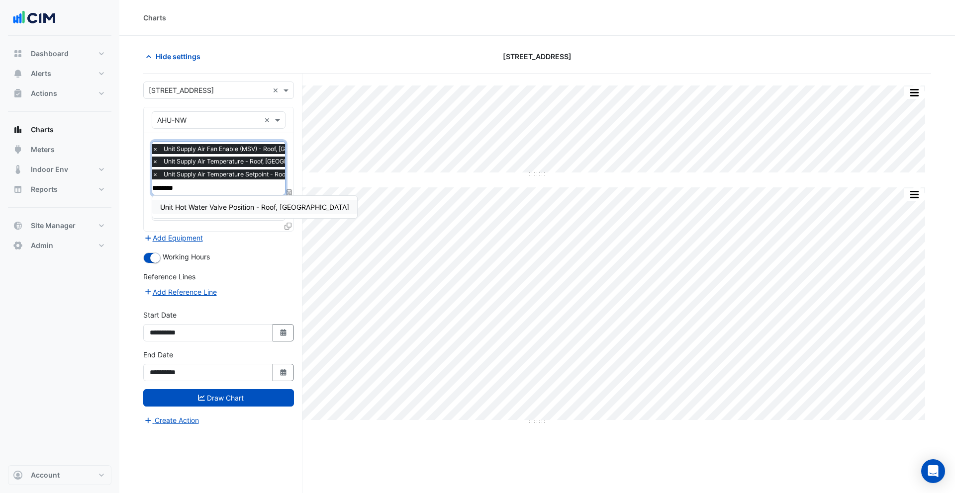
type input "*********"
click at [273, 206] on span "Unit Hot Water Valve Position - Roof, North West" at bounding box center [254, 207] width 189 height 8
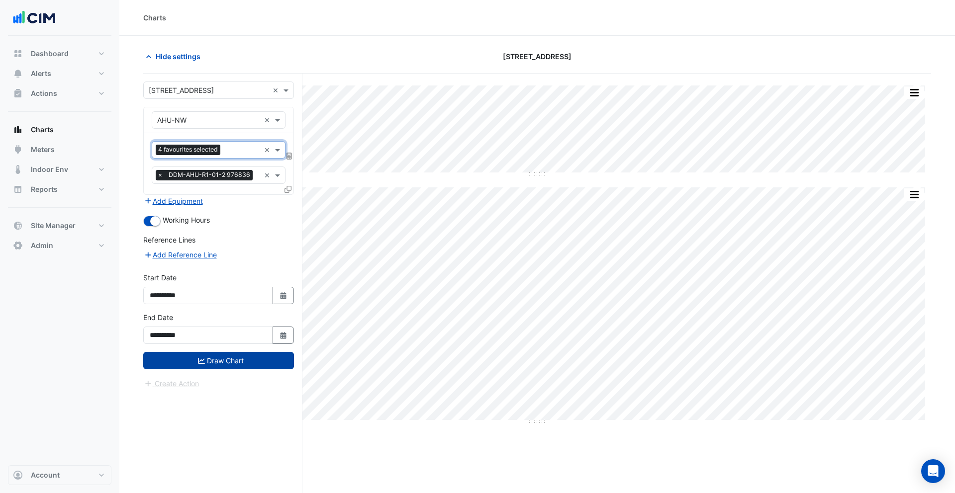
click at [218, 361] on button "Draw Chart" at bounding box center [218, 360] width 151 height 17
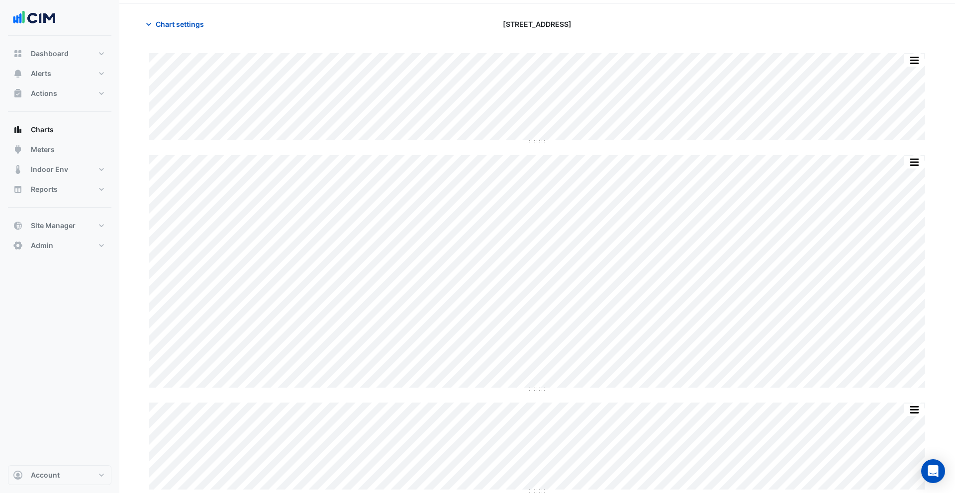
scroll to position [40, 0]
click at [200, 21] on span "Chart settings" at bounding box center [180, 16] width 48 height 10
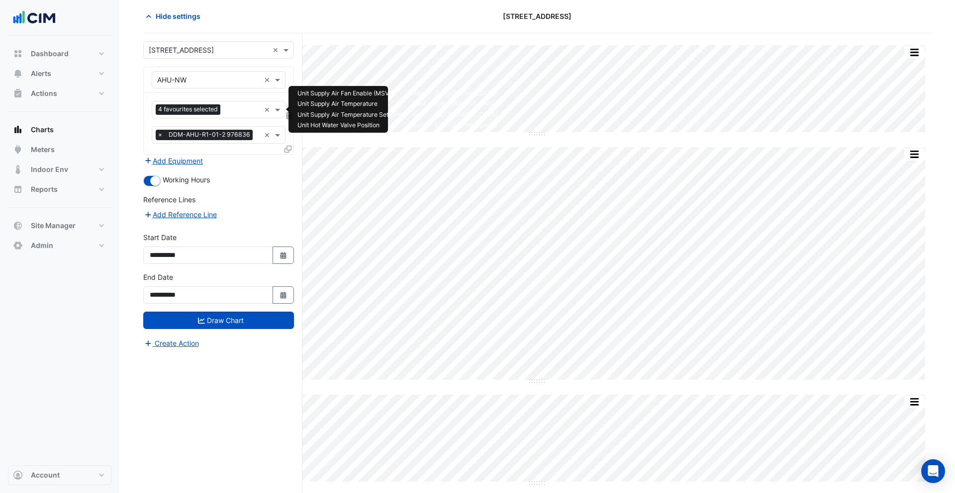
click at [226, 104] on div "Favourites 4 favourites selected" at bounding box center [206, 109] width 108 height 15
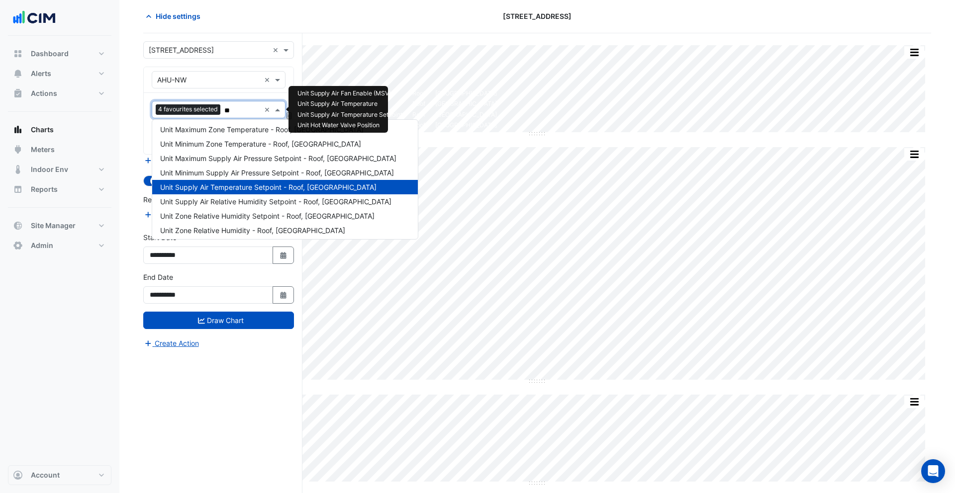
scroll to position [0, 0]
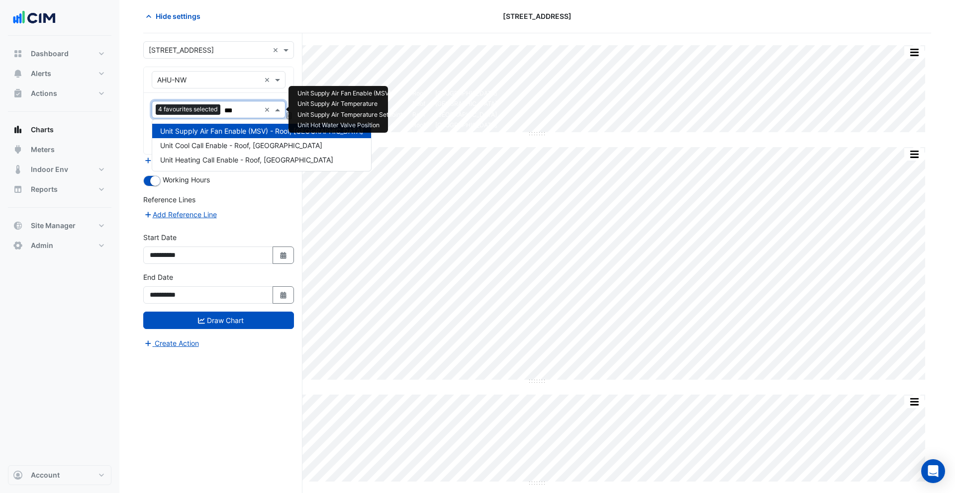
click at [219, 133] on span "Unit Supply Air Fan Enable (MSV) - Roof, North West" at bounding box center [261, 131] width 203 height 8
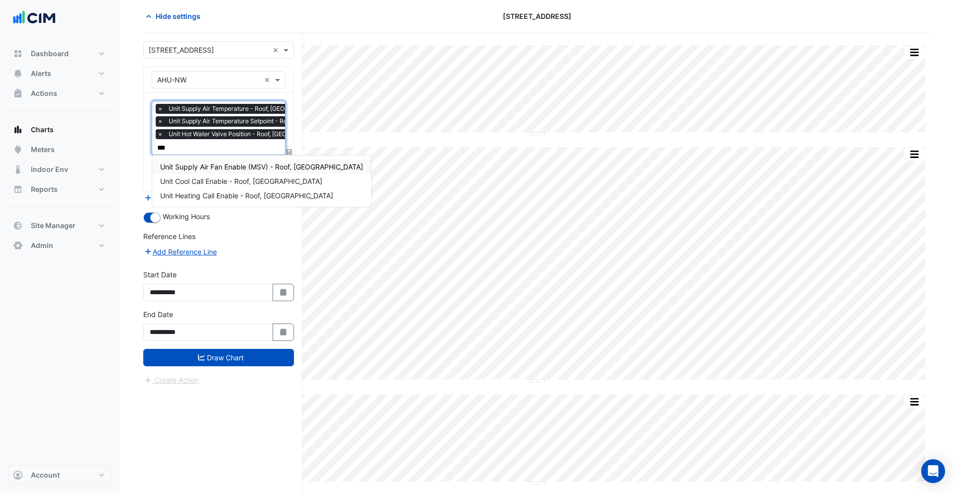
type input "***"
click at [144, 96] on div "Favourites × Unit Supply Air Temperature - Roof, North West × Unit Supply Air T…" at bounding box center [219, 142] width 150 height 98
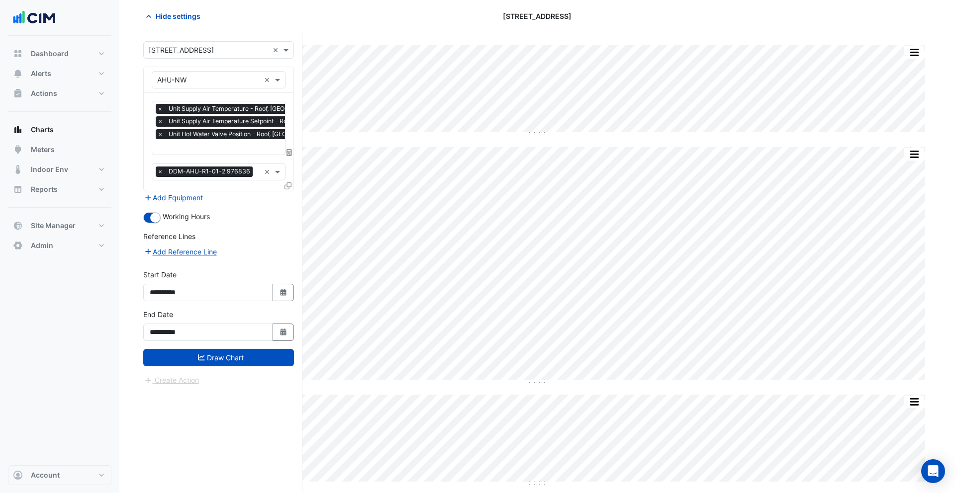
click at [289, 183] on icon at bounding box center [287, 186] width 7 height 7
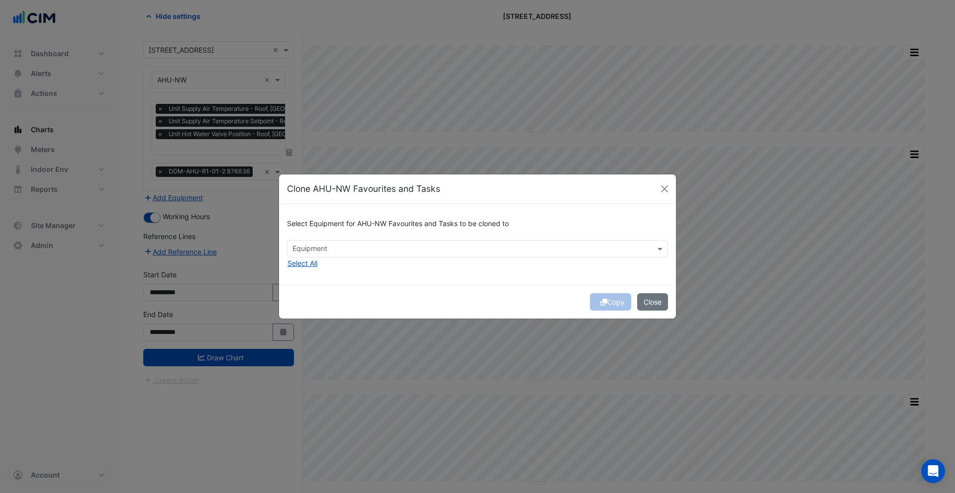
click at [350, 248] on input "text" at bounding box center [471, 250] width 359 height 10
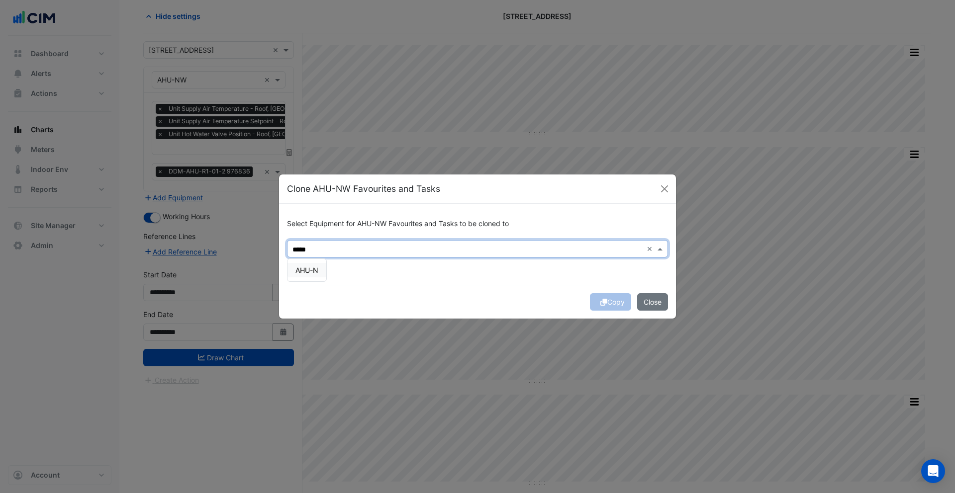
click at [317, 278] on div "AHU-N" at bounding box center [306, 270] width 39 height 22
click at [314, 273] on span "AHU-N" at bounding box center [306, 270] width 23 height 8
type input "*****"
click at [485, 273] on div "Select Equipment for AHU-NW Favourites and Tasks to be cloned to Equipment × AH…" at bounding box center [477, 244] width 397 height 81
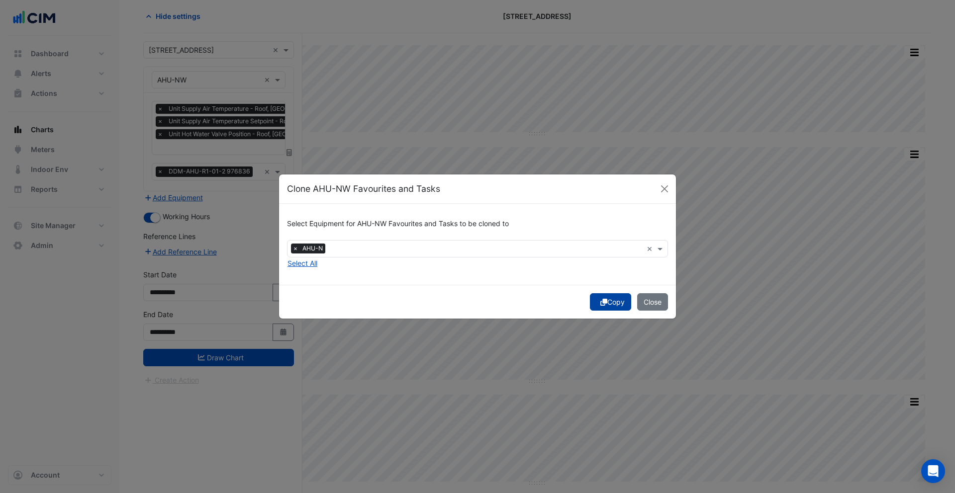
click at [606, 305] on button "Copy" at bounding box center [610, 301] width 41 height 17
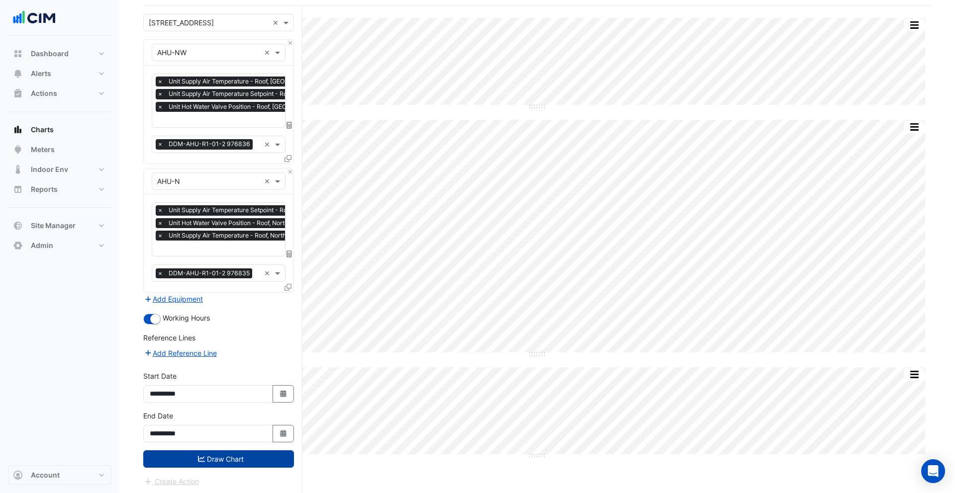
click at [235, 458] on button "Draw Chart" at bounding box center [218, 459] width 151 height 17
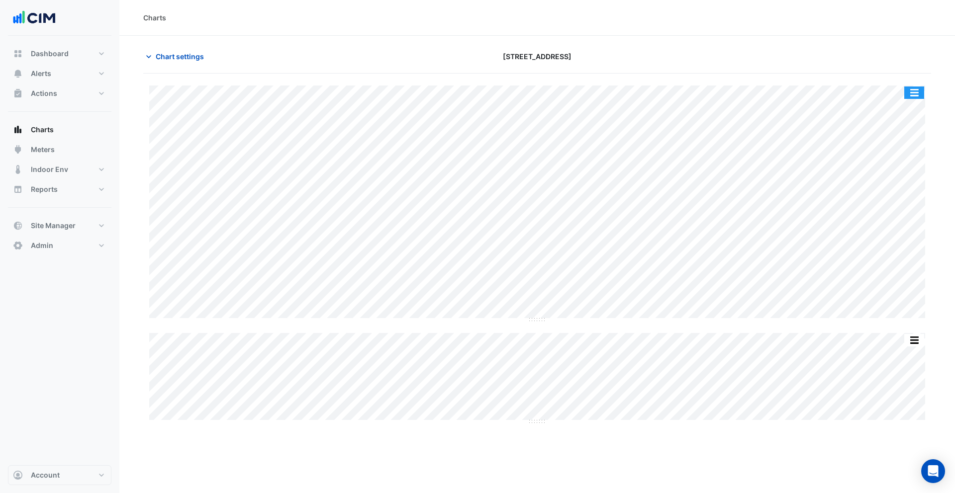
click at [919, 92] on button "button" at bounding box center [914, 93] width 20 height 12
click at [791, 69] on div "Chart settings 990 La Trobe Street" at bounding box center [537, 61] width 788 height 26
click at [177, 51] on span "Chart settings" at bounding box center [180, 56] width 48 height 10
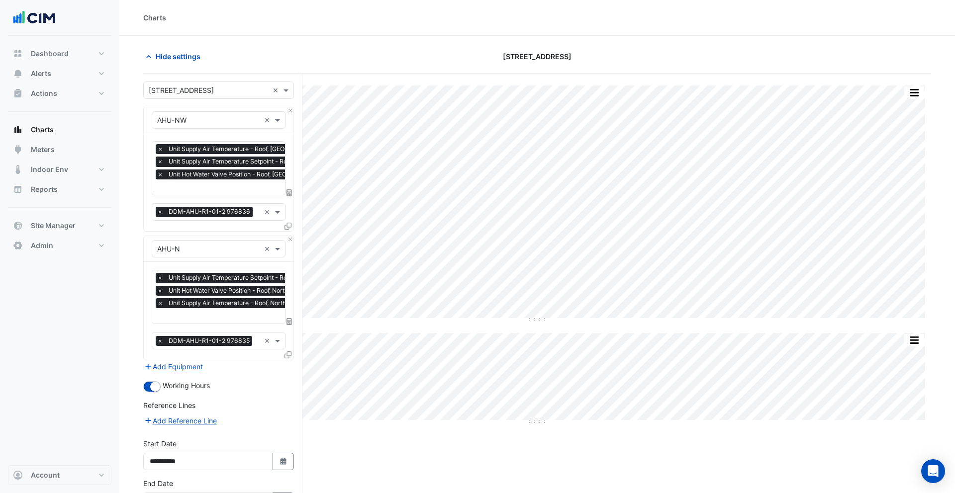
click at [161, 161] on span "×" at bounding box center [160, 162] width 9 height 10
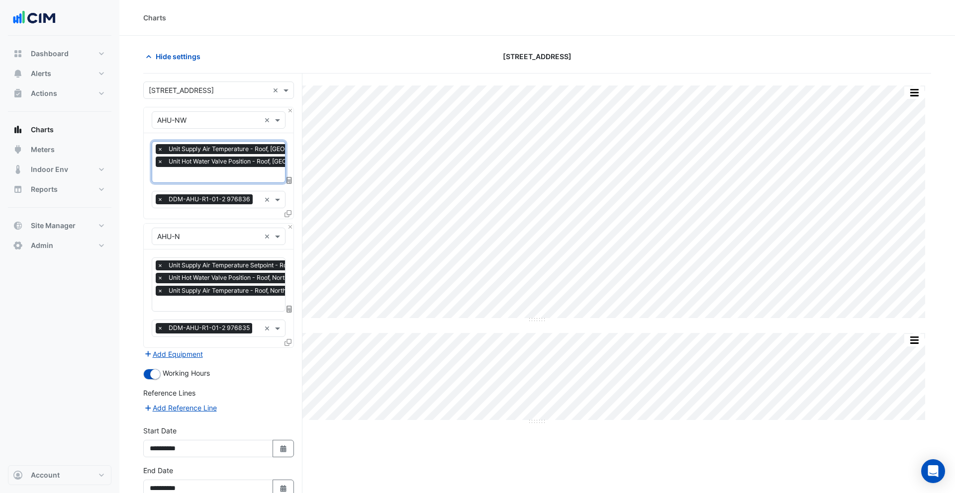
scroll to position [0, 5]
click at [157, 162] on span "×" at bounding box center [155, 162] width 9 height 10
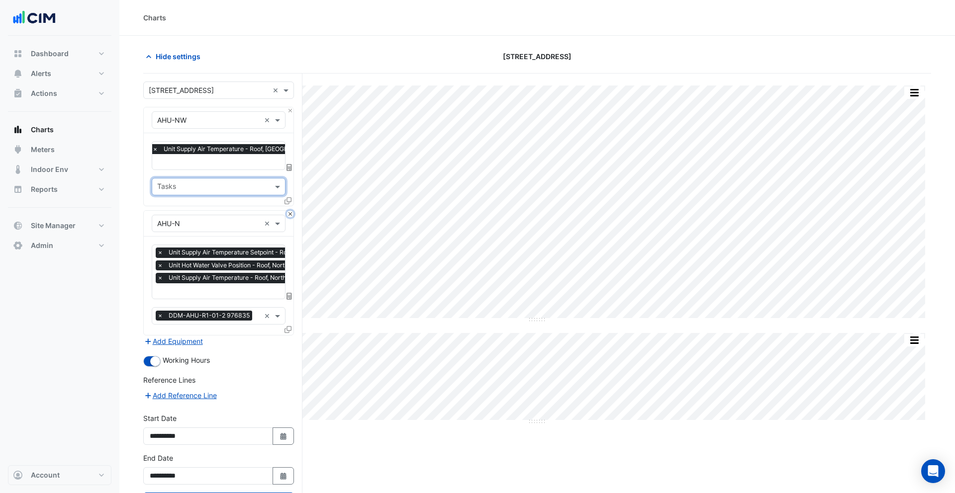
click at [290, 211] on button "Close" at bounding box center [290, 214] width 6 height 6
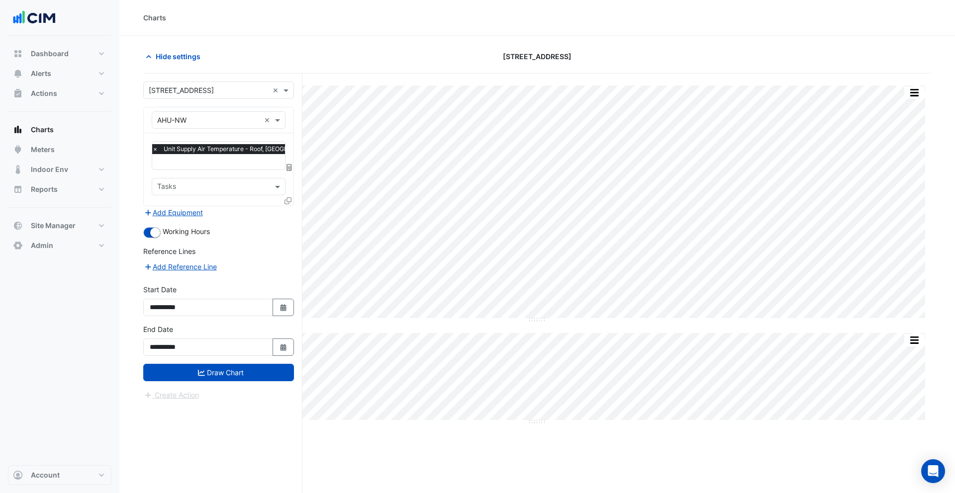
click at [288, 198] on icon at bounding box center [287, 200] width 7 height 7
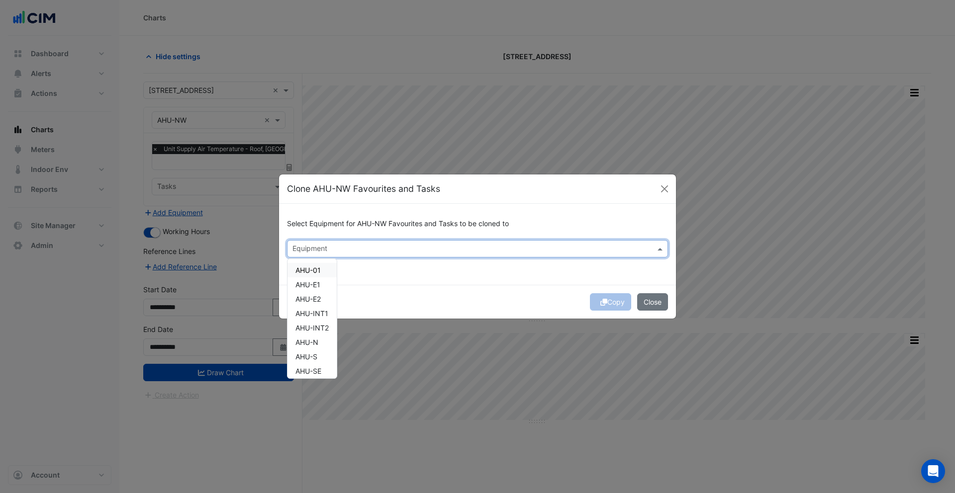
click at [361, 252] on input "text" at bounding box center [471, 250] width 359 height 10
click at [338, 228] on h6 "Select Equipment for AHU-NW Favourites and Tasks to be cloned to" at bounding box center [477, 224] width 381 height 8
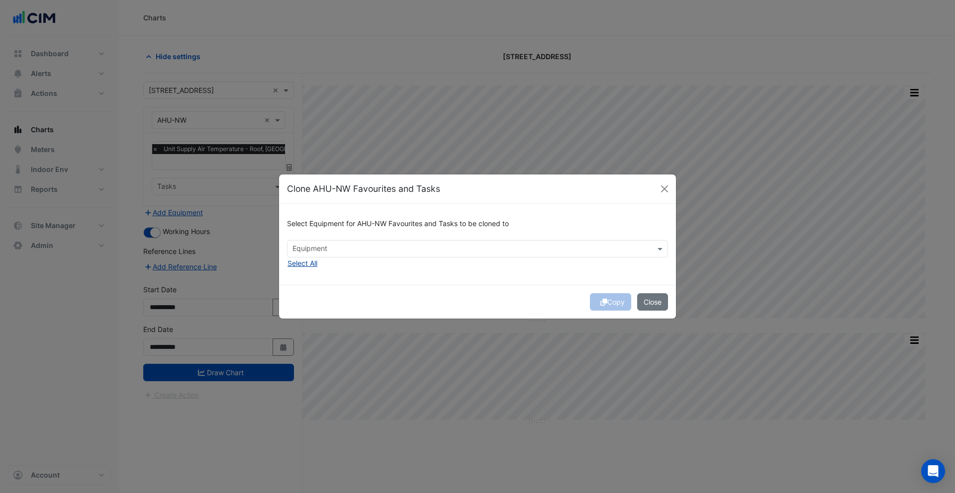
click at [313, 263] on button "Select All" at bounding box center [302, 263] width 31 height 11
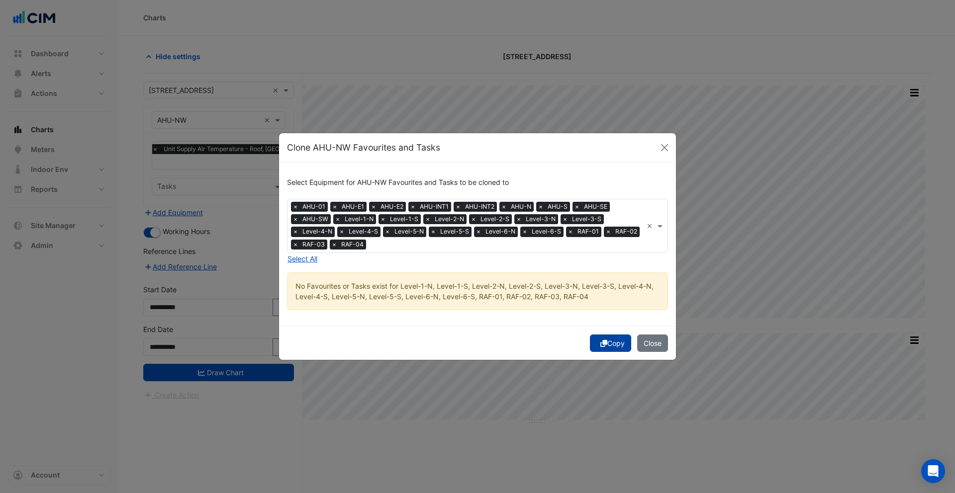
click at [607, 338] on button "Copy" at bounding box center [610, 343] width 41 height 17
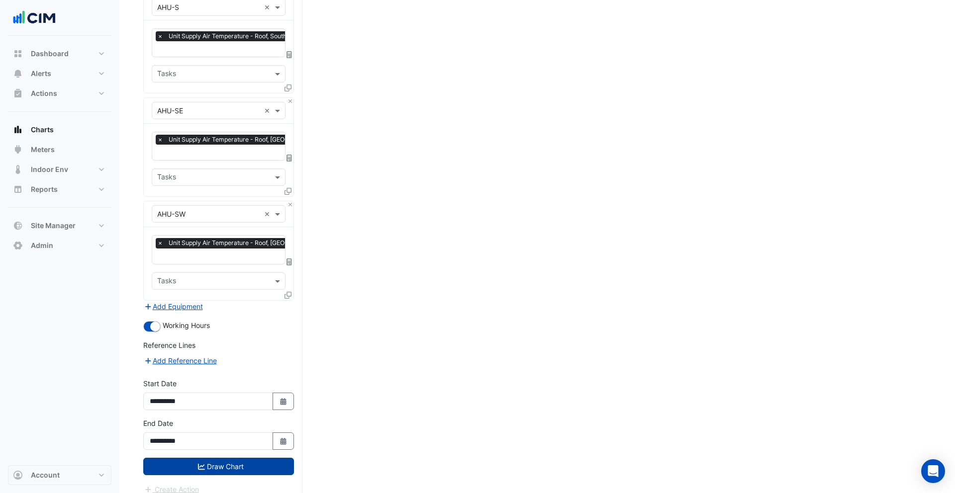
click at [250, 458] on button "Draw Chart" at bounding box center [218, 466] width 151 height 17
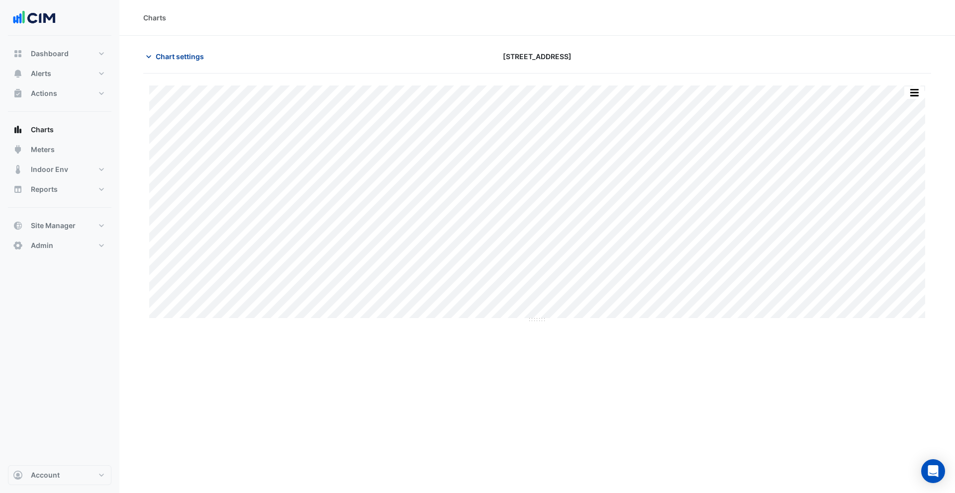
click at [168, 55] on span "Chart settings" at bounding box center [180, 56] width 48 height 10
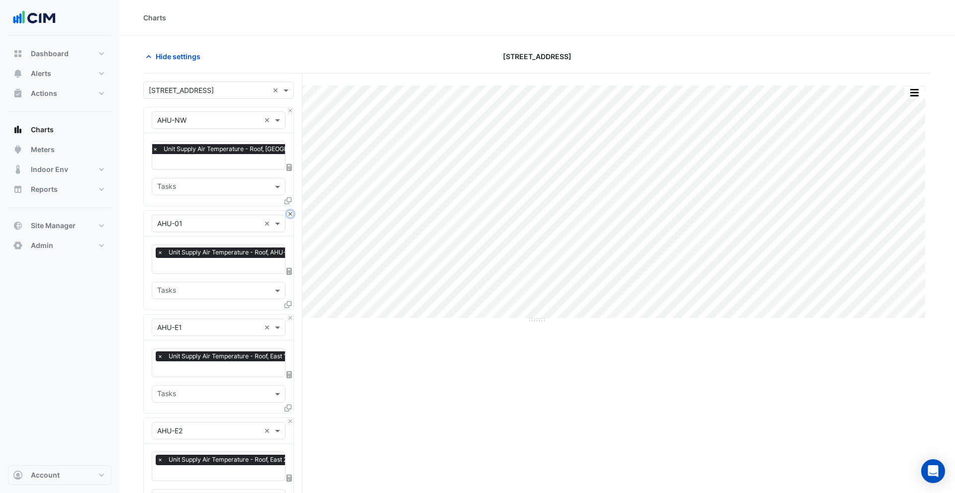
click at [290, 216] on button "Close" at bounding box center [290, 214] width 6 height 6
click at [290, 315] on button "Close" at bounding box center [290, 318] width 6 height 6
click at [290, 216] on button "Close" at bounding box center [290, 214] width 6 height 6
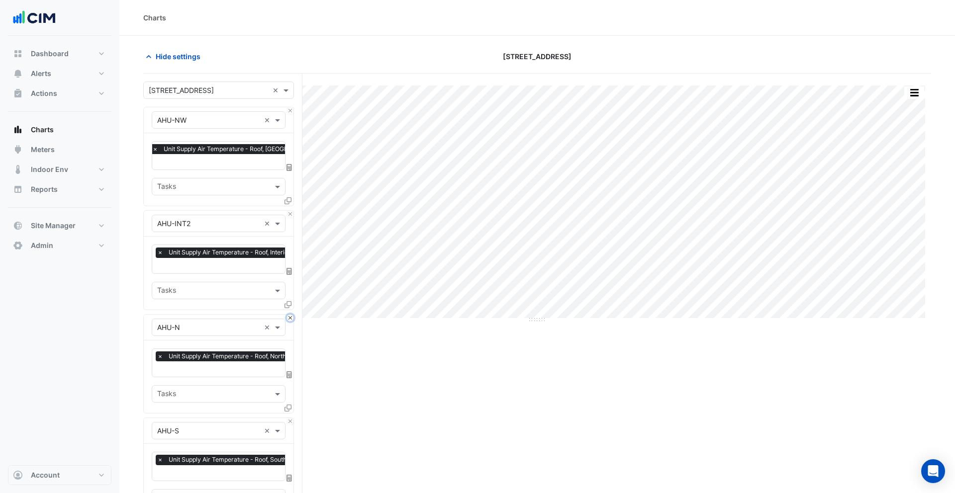
click at [290, 315] on button "Close" at bounding box center [290, 318] width 6 height 6
click at [290, 216] on button "Close" at bounding box center [290, 214] width 6 height 6
click at [290, 315] on button "Close" at bounding box center [290, 318] width 6 height 6
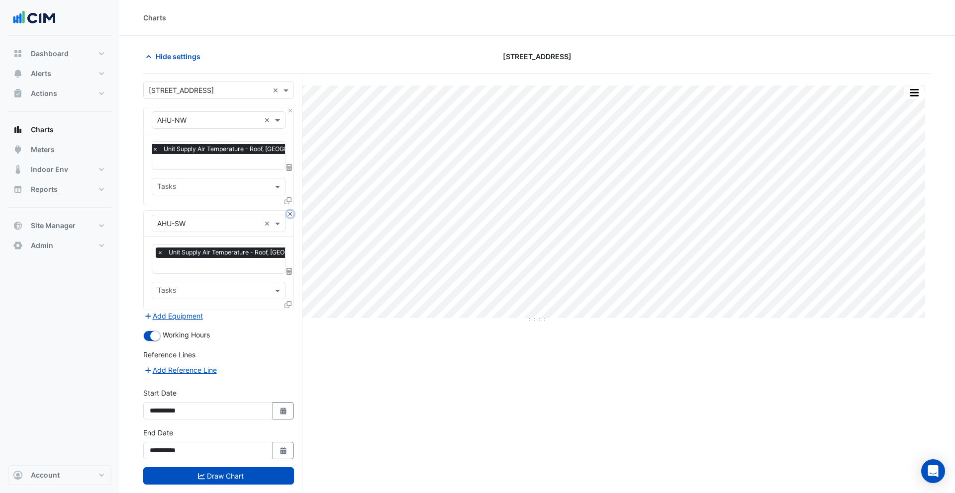
click at [290, 216] on button "Close" at bounding box center [290, 214] width 6 height 6
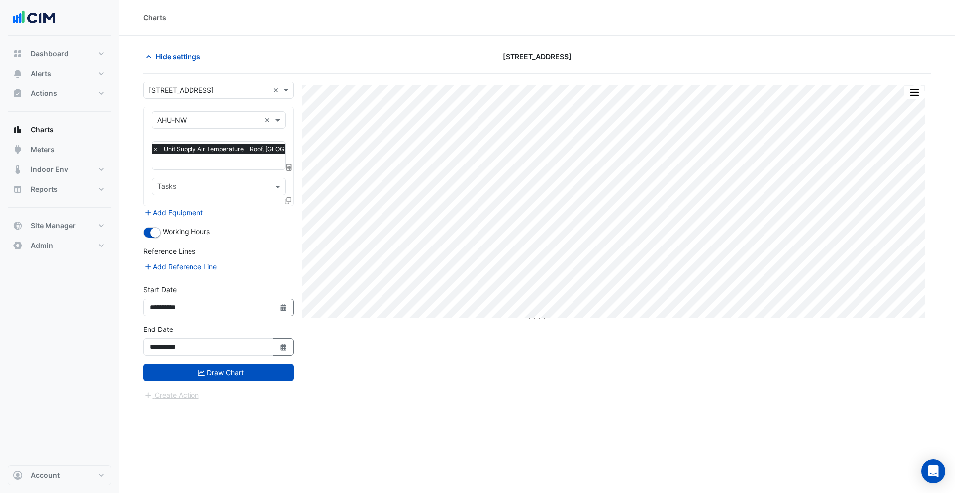
click at [290, 216] on div "Add Equipment" at bounding box center [218, 212] width 151 height 12
click at [288, 167] on icon at bounding box center [288, 167] width 5 height 7
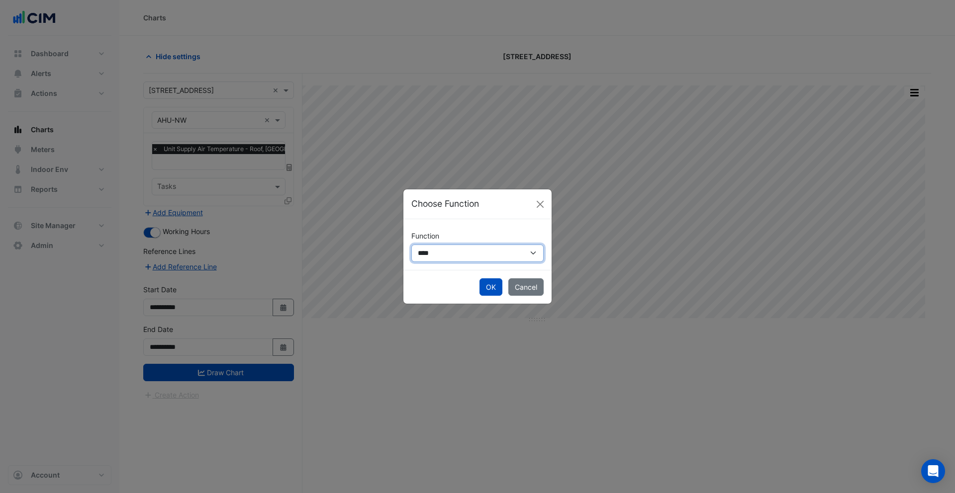
click at [458, 254] on select "**********" at bounding box center [477, 253] width 132 height 17
select select "******"
click at [411, 245] on select "**********" at bounding box center [477, 253] width 132 height 17
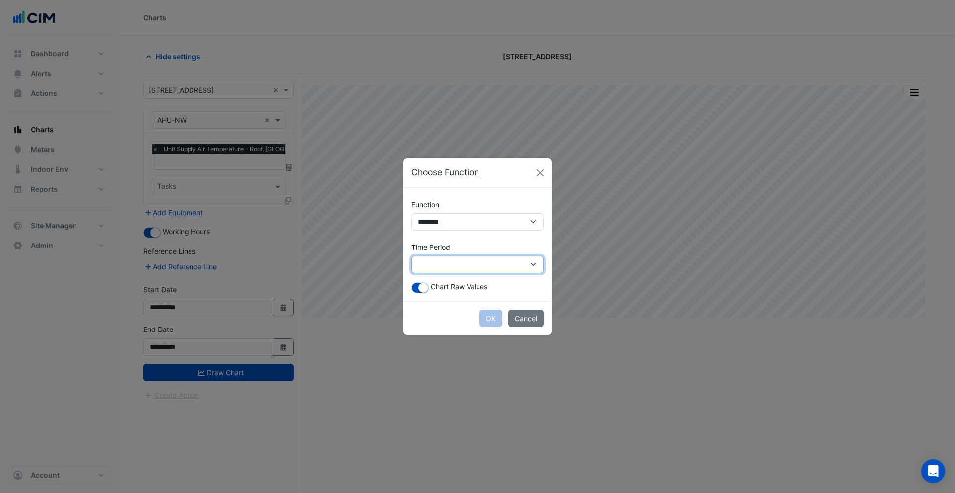
click at [446, 267] on select "**********" at bounding box center [477, 264] width 132 height 17
select select "*********"
click at [411, 256] on select "**********" at bounding box center [477, 264] width 132 height 17
click at [424, 289] on small "button" at bounding box center [423, 288] width 10 height 10
click at [486, 316] on button "OK" at bounding box center [490, 318] width 23 height 17
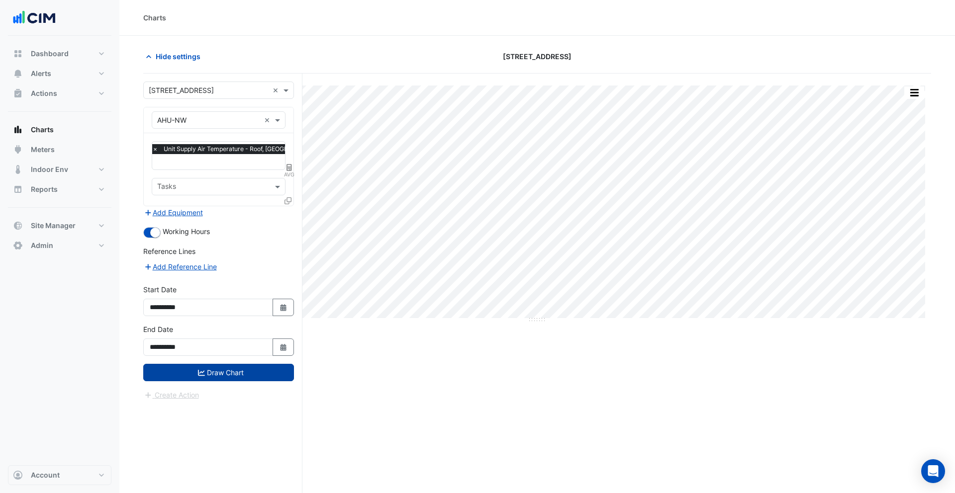
click at [266, 372] on button "Draw Chart" at bounding box center [218, 372] width 151 height 17
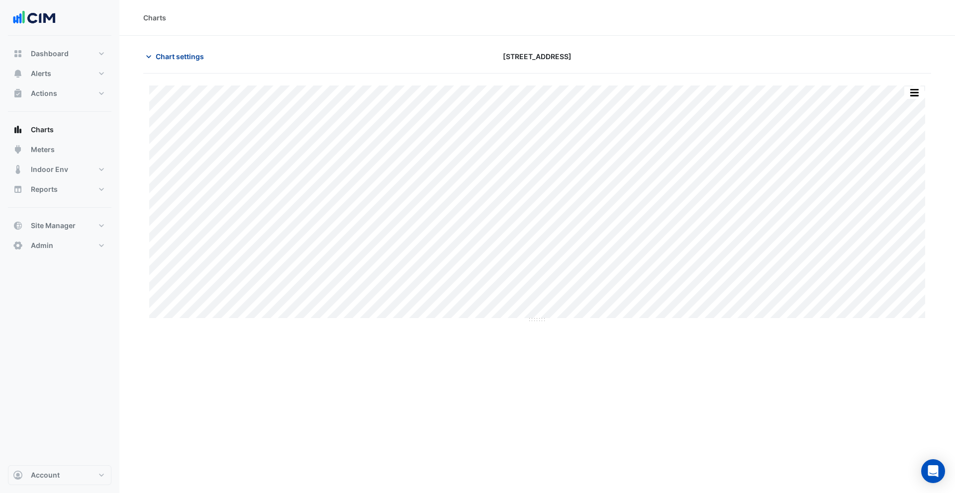
click at [184, 61] on span "Chart settings" at bounding box center [180, 56] width 48 height 10
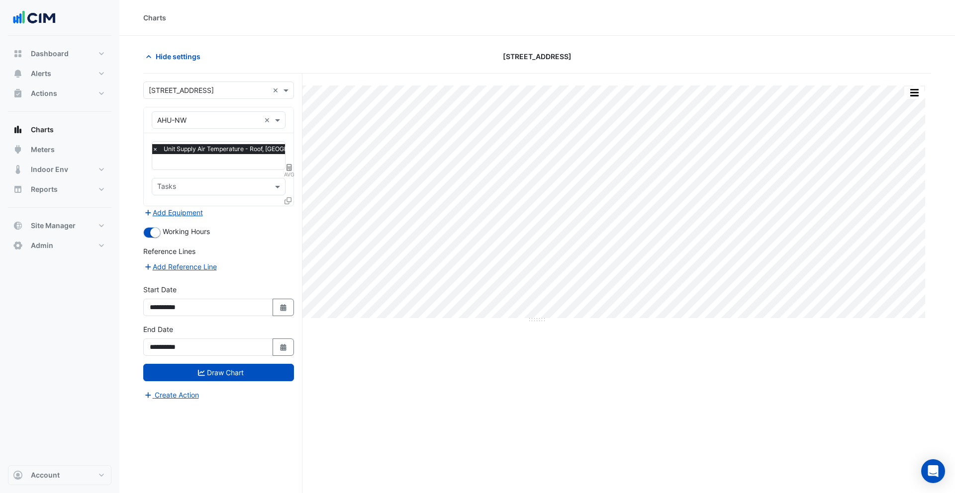
click at [289, 199] on icon at bounding box center [287, 200] width 7 height 7
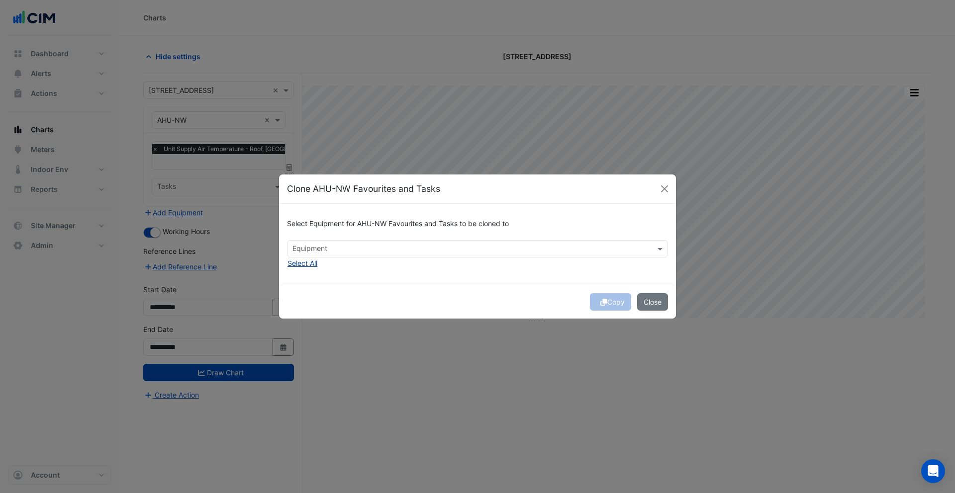
click at [306, 264] on button "Select All" at bounding box center [302, 263] width 31 height 11
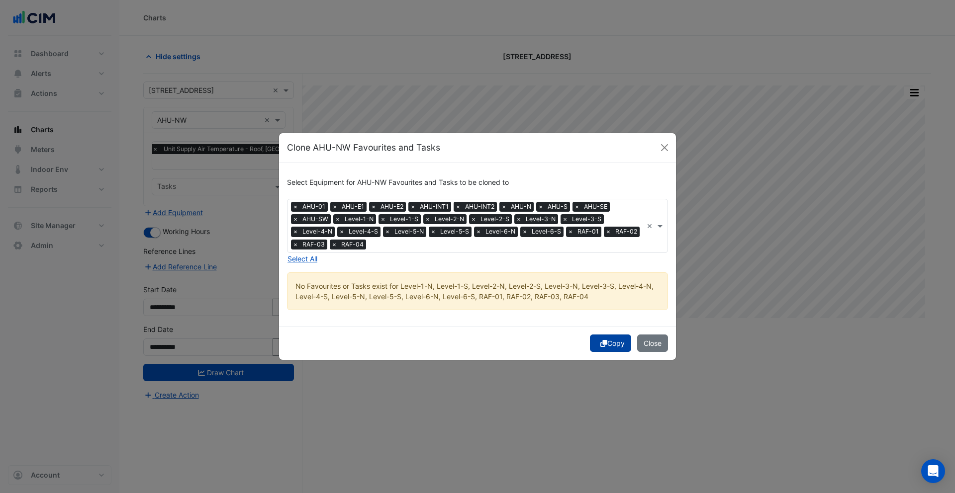
click at [605, 345] on button "Copy" at bounding box center [610, 343] width 41 height 17
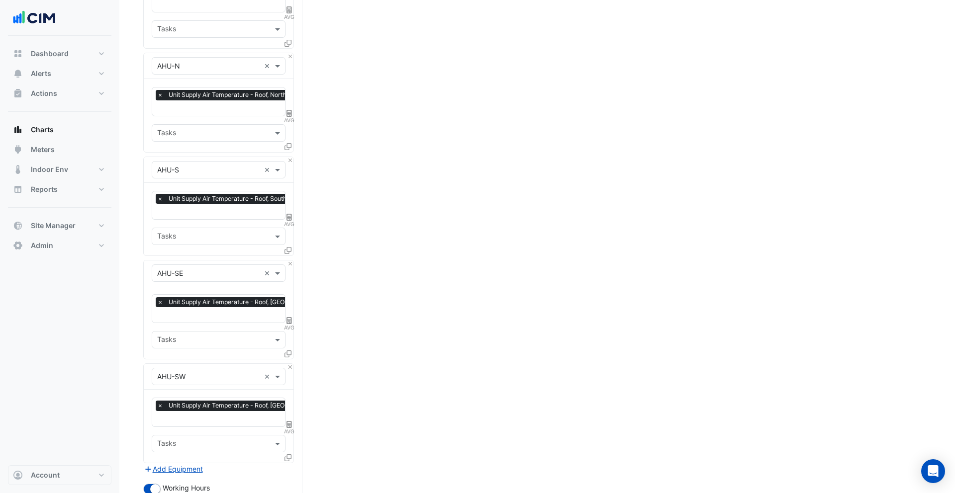
scroll to position [839, 0]
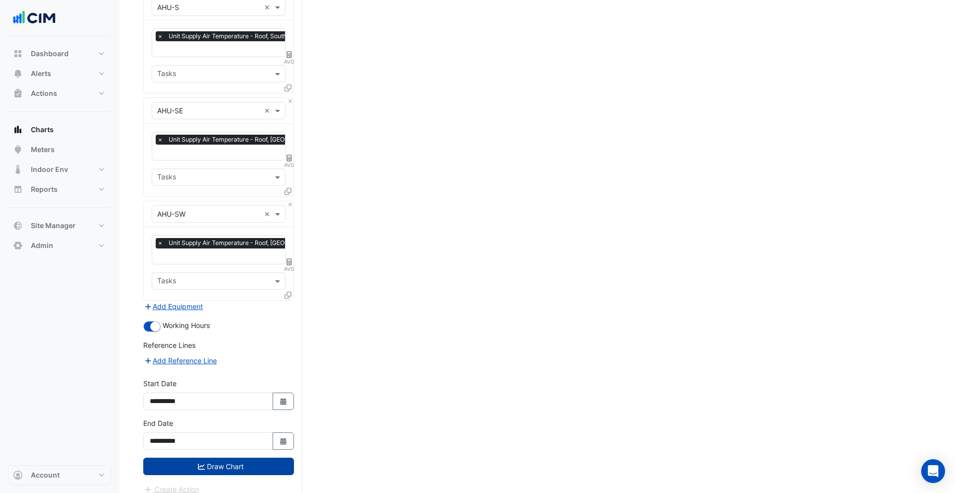
click at [211, 458] on button "Draw Chart" at bounding box center [218, 466] width 151 height 17
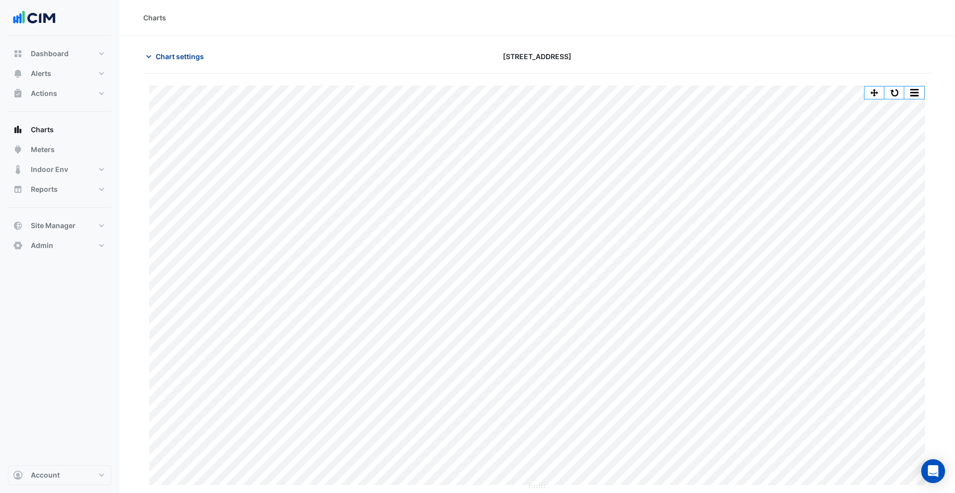
click at [168, 50] on button "Chart settings" at bounding box center [176, 56] width 67 height 17
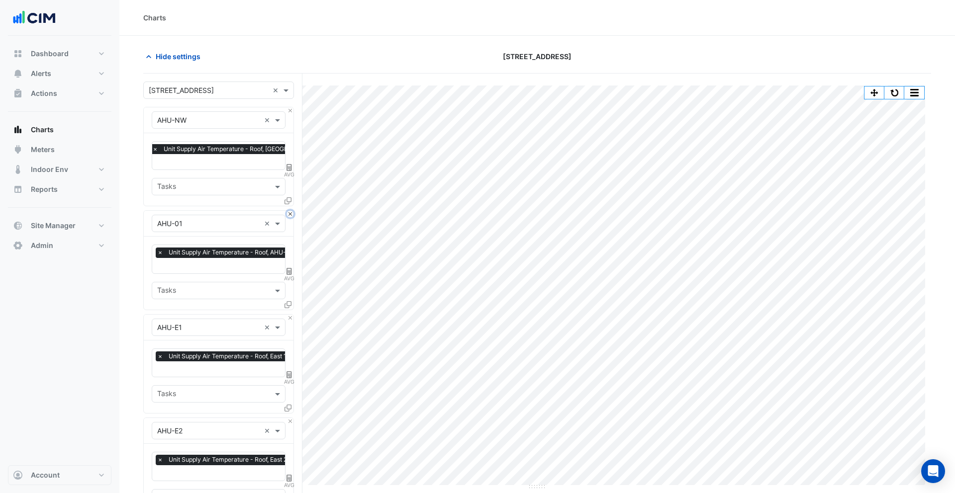
click at [292, 213] on button "Close" at bounding box center [290, 214] width 6 height 6
click at [292, 315] on button "Close" at bounding box center [290, 318] width 6 height 6
click at [292, 213] on button "Close" at bounding box center [290, 214] width 6 height 6
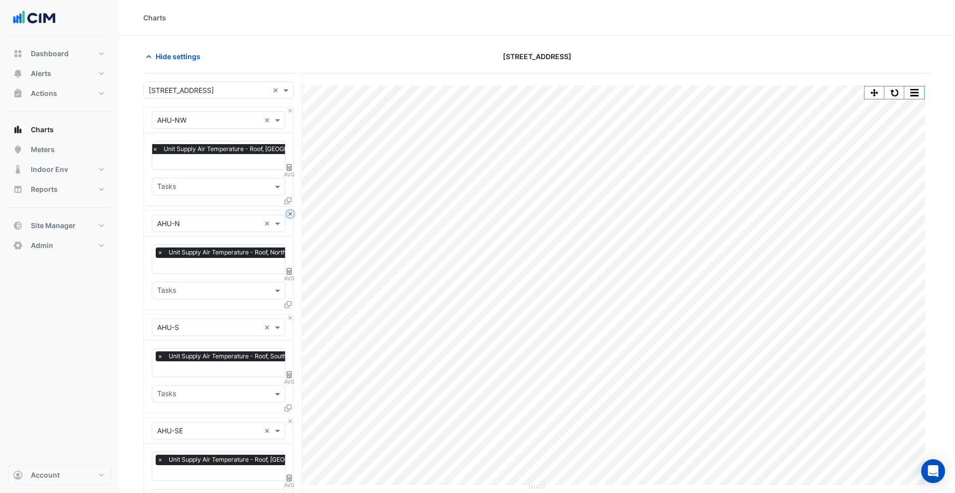
click at [292, 213] on button "Close" at bounding box center [290, 214] width 6 height 6
click at [292, 315] on button "Close" at bounding box center [290, 318] width 6 height 6
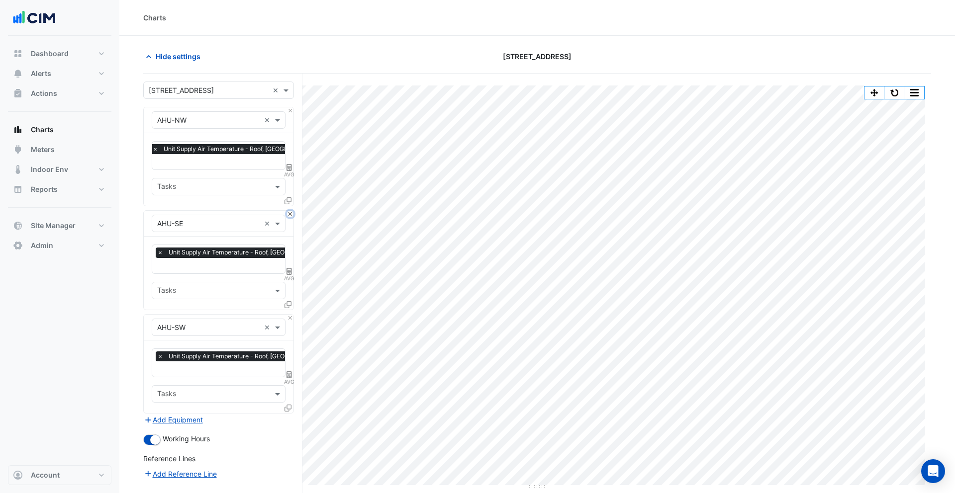
click at [292, 213] on button "Close" at bounding box center [290, 214] width 6 height 6
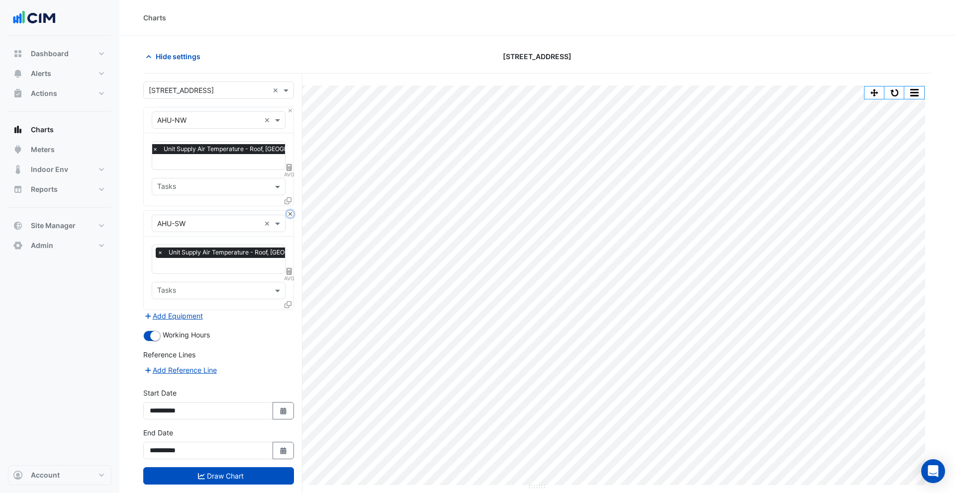
click at [292, 213] on button "Close" at bounding box center [290, 214] width 6 height 6
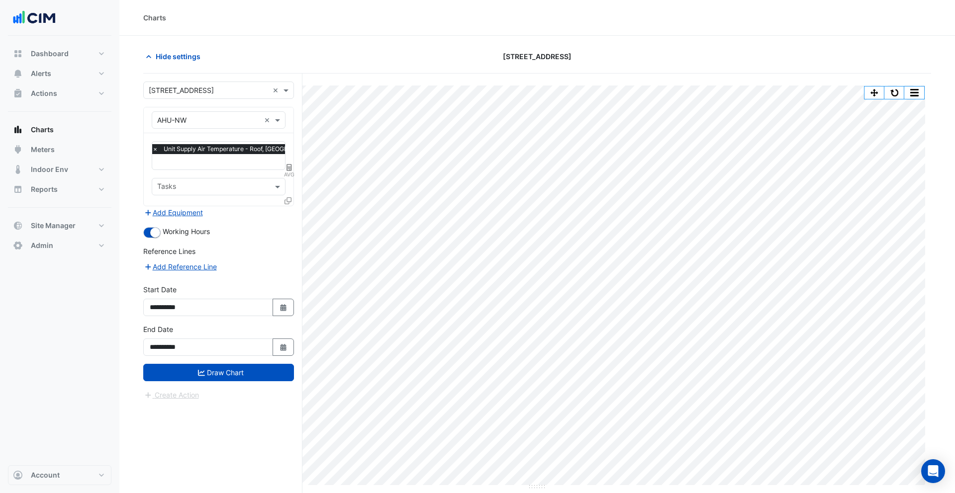
click at [292, 213] on div "Add Equipment" at bounding box center [218, 212] width 151 height 12
click at [289, 171] on span "AVG" at bounding box center [289, 175] width 10 height 8
select select "******"
select select "*********"
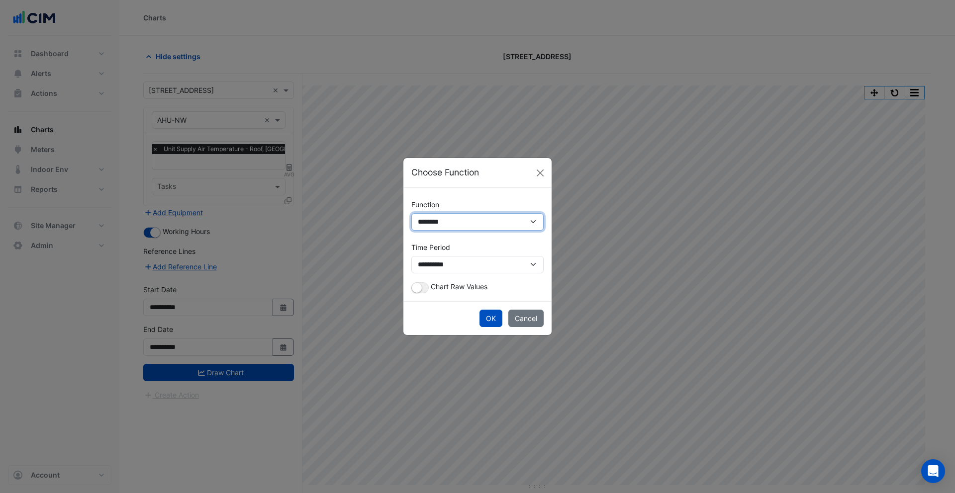
click at [492, 225] on select "**********" at bounding box center [477, 221] width 132 height 17
select select "******"
click at [411, 213] on select "**********" at bounding box center [477, 221] width 132 height 17
click at [489, 320] on button "OK" at bounding box center [490, 318] width 23 height 17
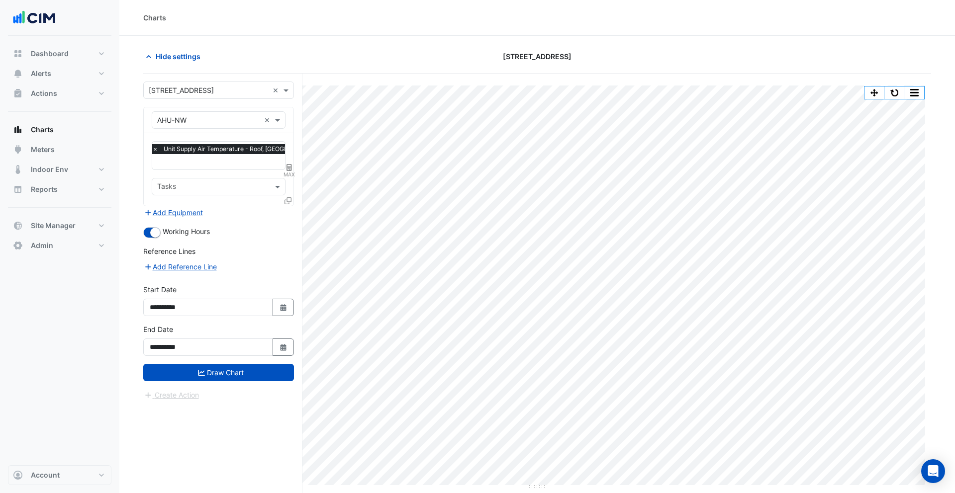
click at [288, 198] on icon at bounding box center [287, 200] width 7 height 7
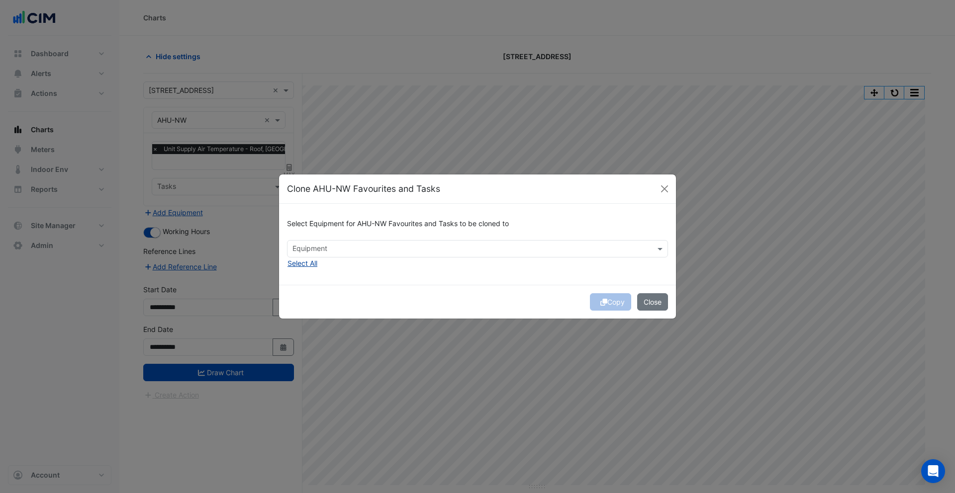
click at [308, 259] on button "Select All" at bounding box center [302, 263] width 31 height 11
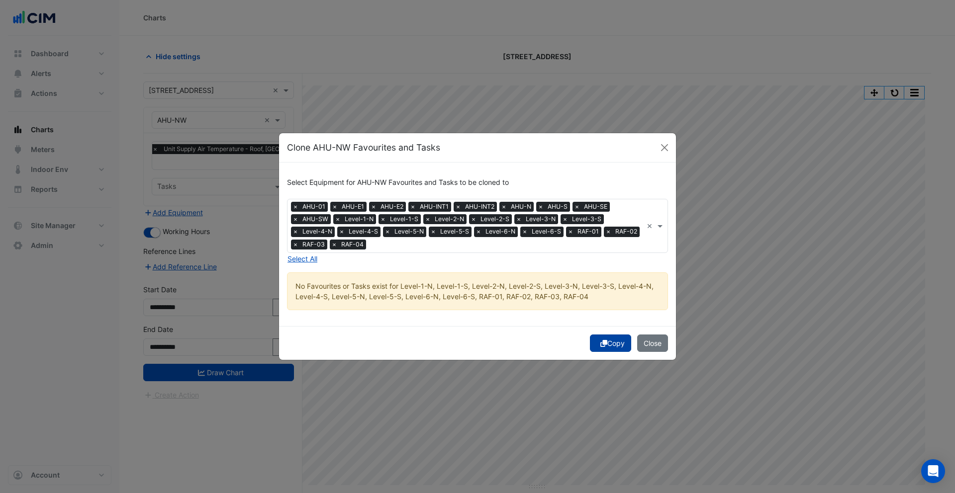
click at [603, 344] on icon "submit" at bounding box center [603, 343] width 7 height 7
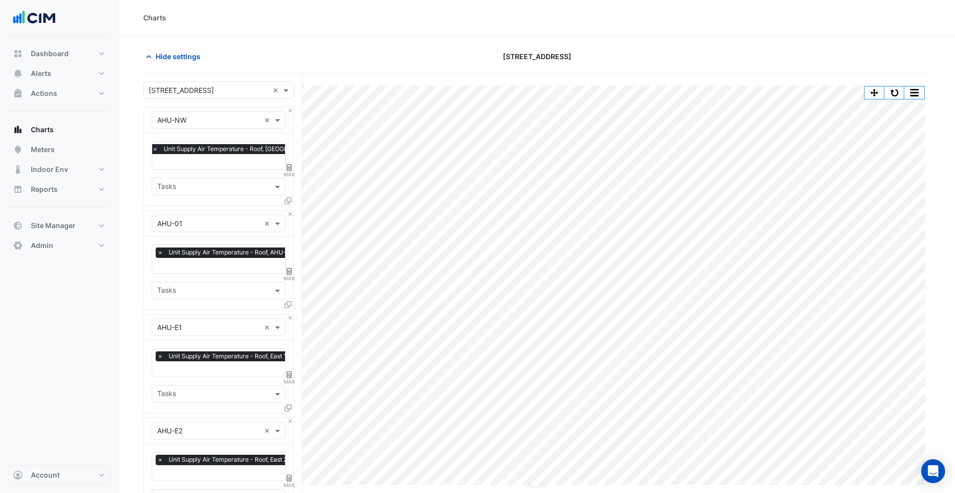
scroll to position [839, 0]
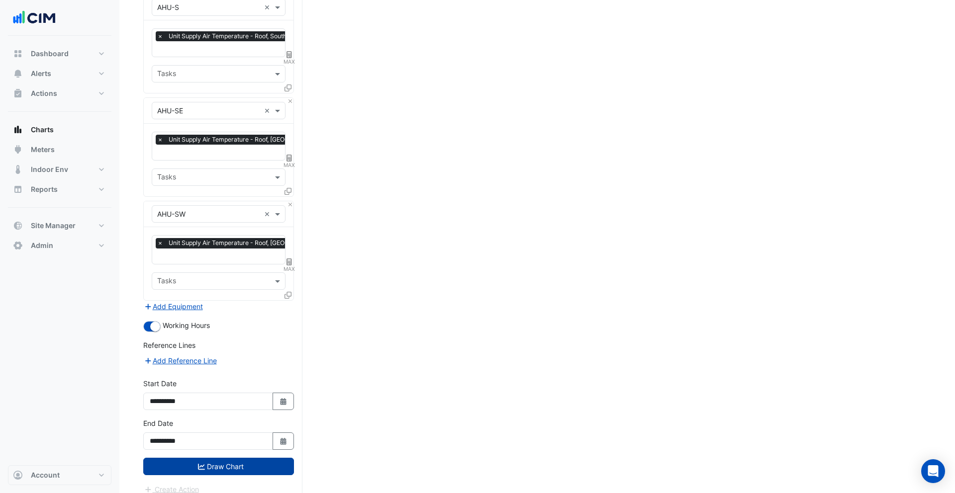
click at [249, 458] on button "Draw Chart" at bounding box center [218, 466] width 151 height 17
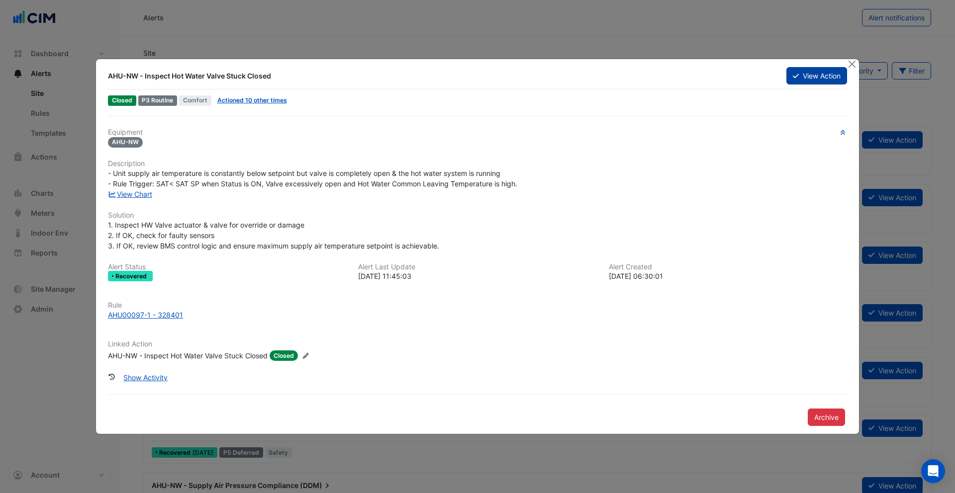
click at [829, 78] on button "View Action" at bounding box center [816, 75] width 61 height 17
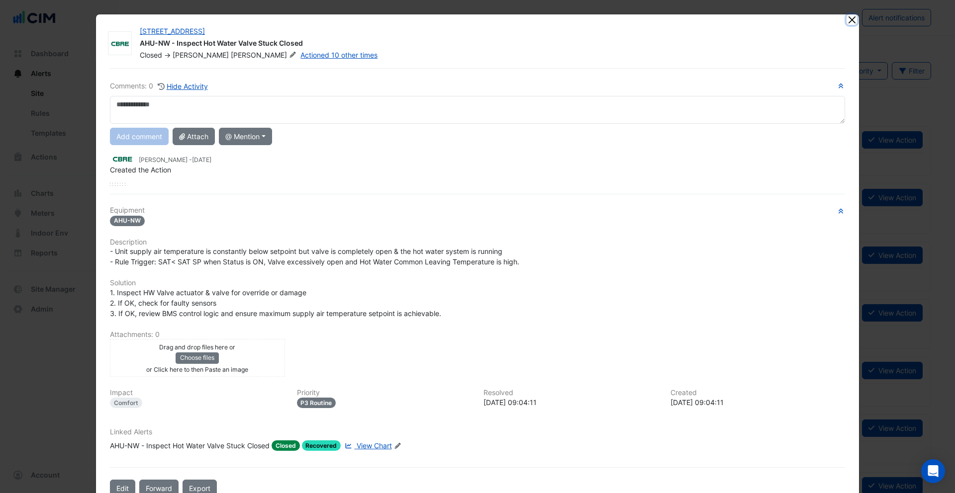
click at [852, 24] on button "Close" at bounding box center [851, 19] width 10 height 10
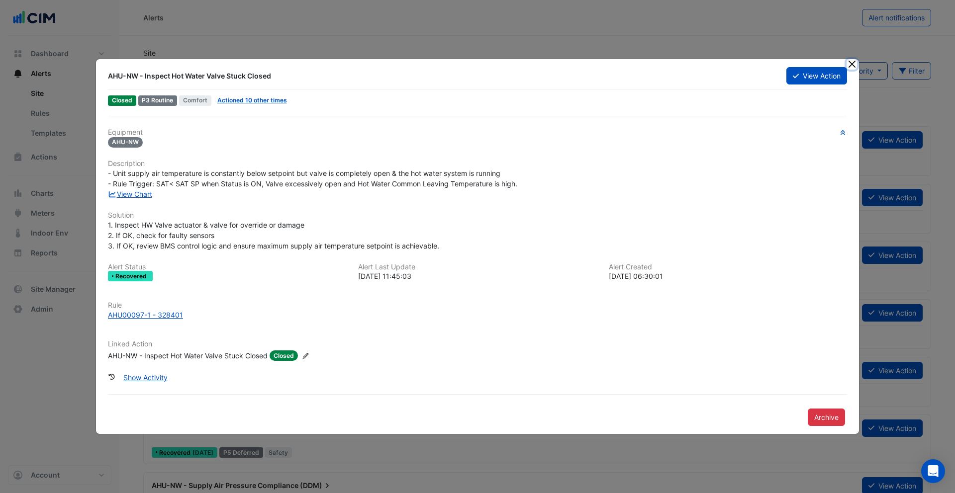
click at [854, 62] on button "Close" at bounding box center [851, 64] width 10 height 10
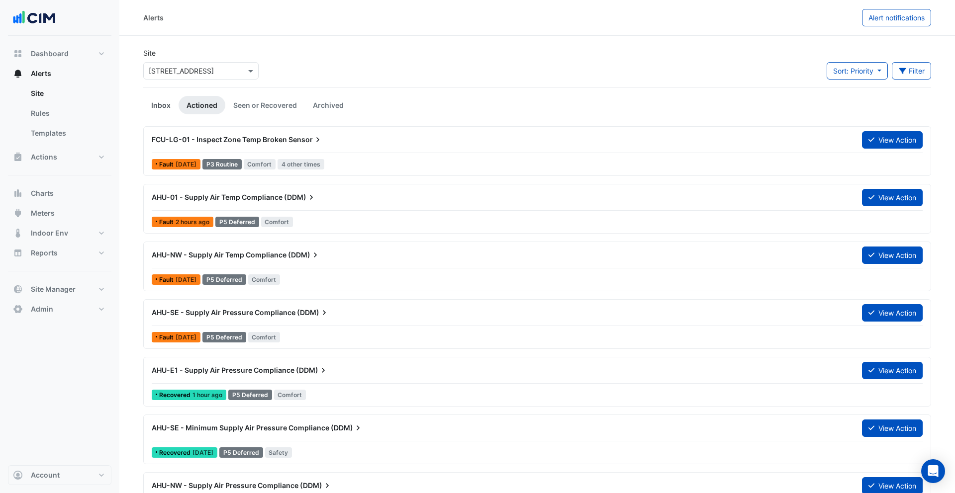
click at [170, 100] on link "Inbox" at bounding box center [160, 105] width 35 height 18
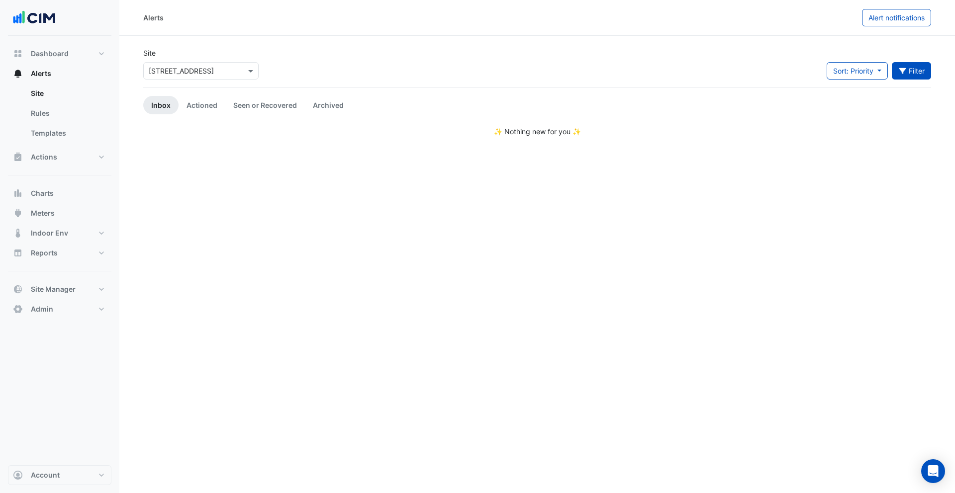
click at [915, 68] on button "Filter" at bounding box center [912, 70] width 40 height 17
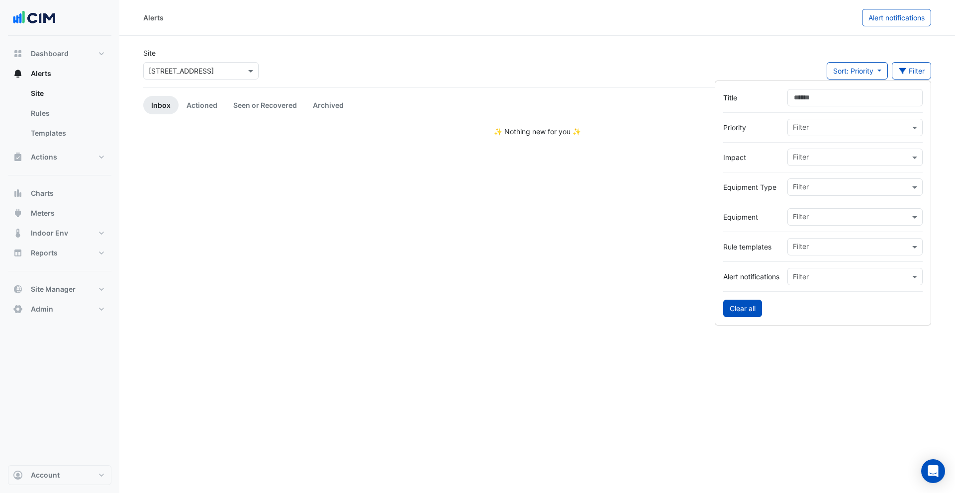
click at [728, 306] on button "Clear all" at bounding box center [742, 308] width 39 height 17
click at [638, 62] on div "Site Select a Site × [STREET_ADDRESS] Sort: {{sortBy}} Priority Updated Filter" at bounding box center [537, 68] width 800 height 40
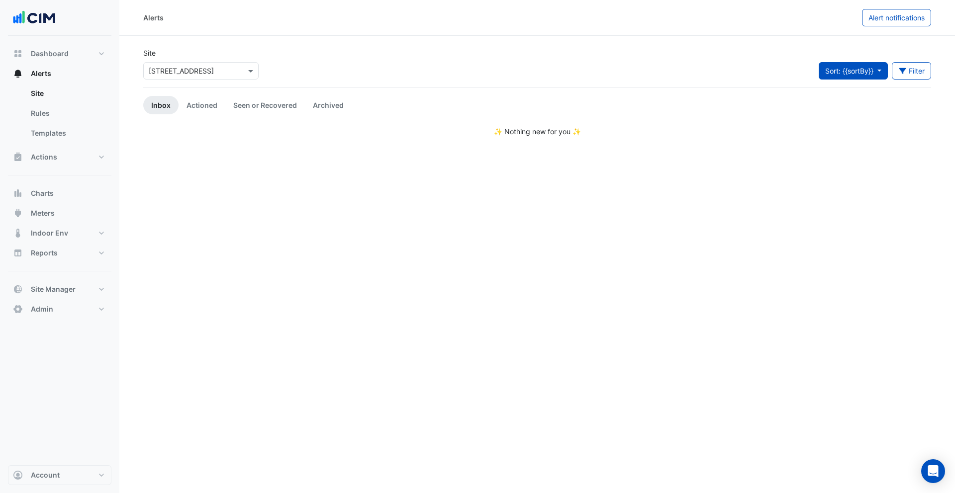
click at [860, 74] on span "Sort: {{sortBy}}" at bounding box center [849, 71] width 48 height 8
click at [674, 79] on div "Site Select a Site × [STREET_ADDRESS] Sort: {{sortBy}} Filter Title Priority Fi…" at bounding box center [537, 68] width 800 height 40
click at [207, 105] on link "Actioned" at bounding box center [202, 105] width 47 height 18
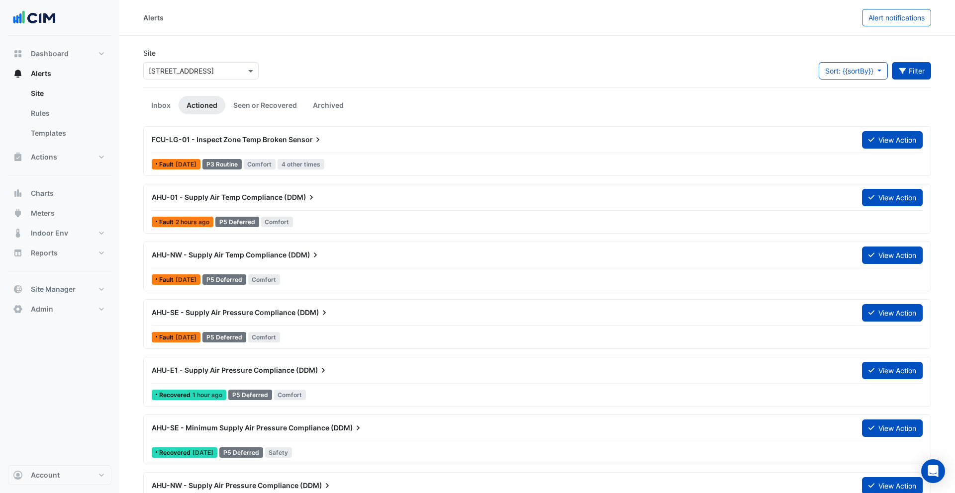
click at [903, 71] on icon "button" at bounding box center [902, 71] width 9 height 7
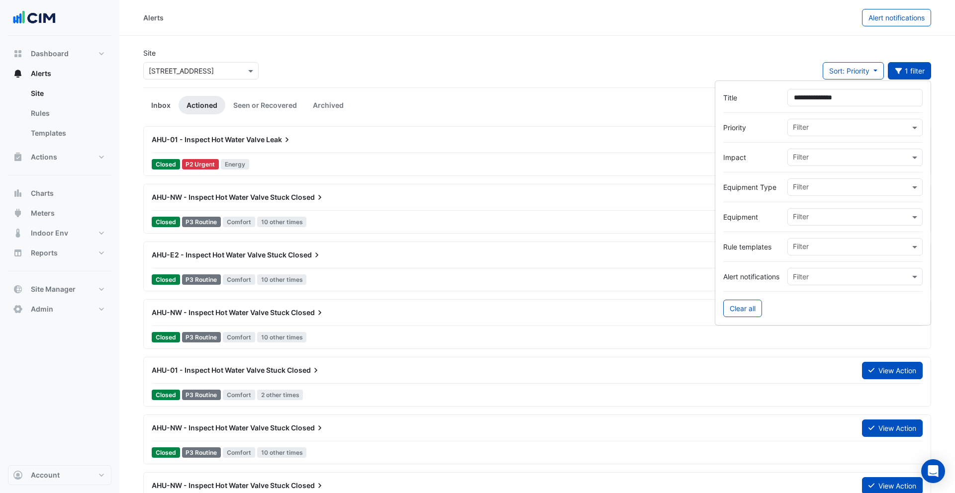
type input "**********"
click at [167, 107] on link "Inbox" at bounding box center [160, 105] width 35 height 18
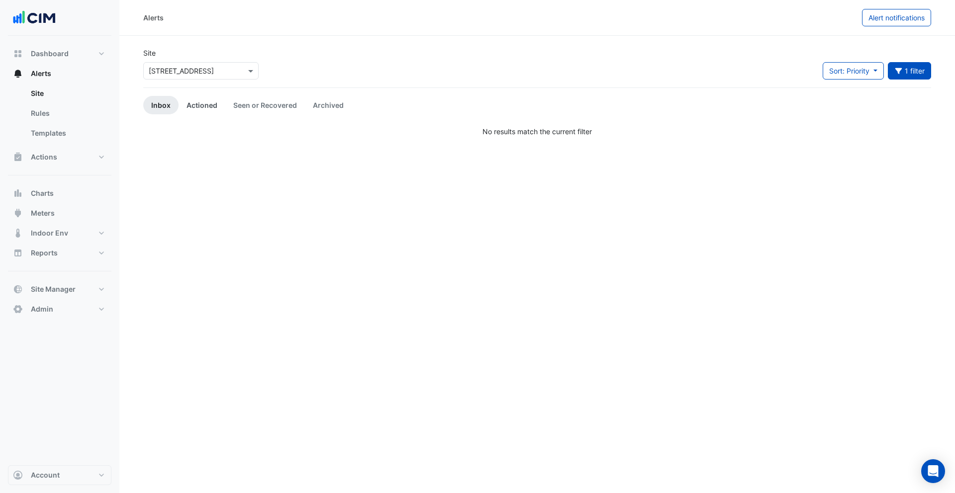
click at [200, 106] on link "Actioned" at bounding box center [202, 105] width 47 height 18
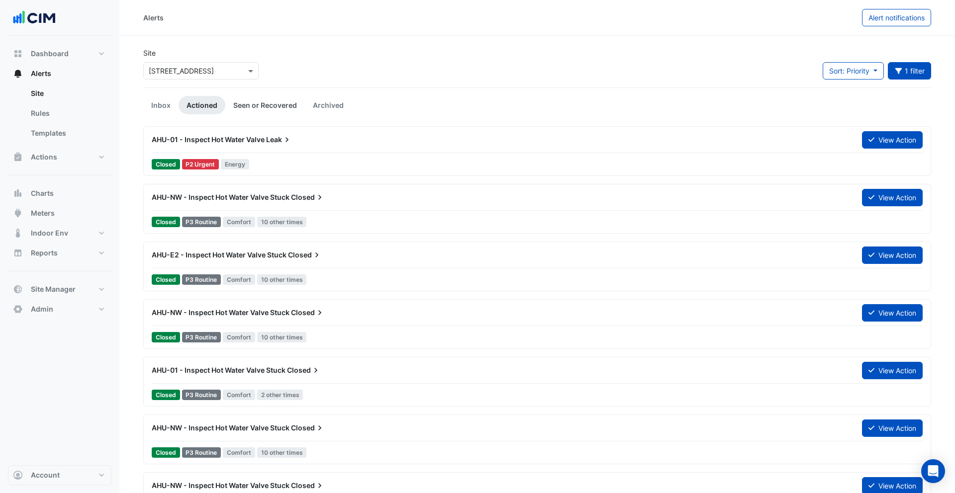
click at [256, 105] on link "Seen or Recovered" at bounding box center [265, 105] width 80 height 18
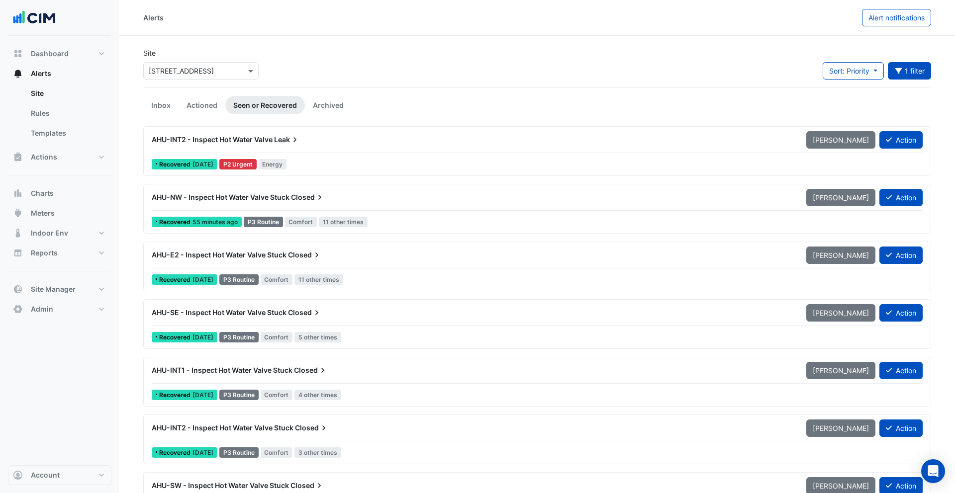
click at [234, 198] on span "AHU-NW - Inspect Hot Water Valve Stuck" at bounding box center [221, 197] width 138 height 8
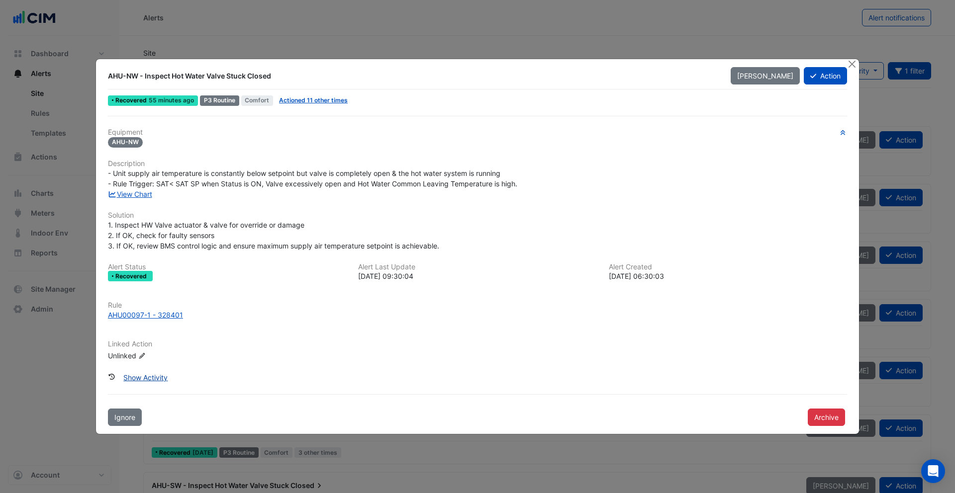
click at [155, 376] on button "Show Activity" at bounding box center [145, 377] width 57 height 17
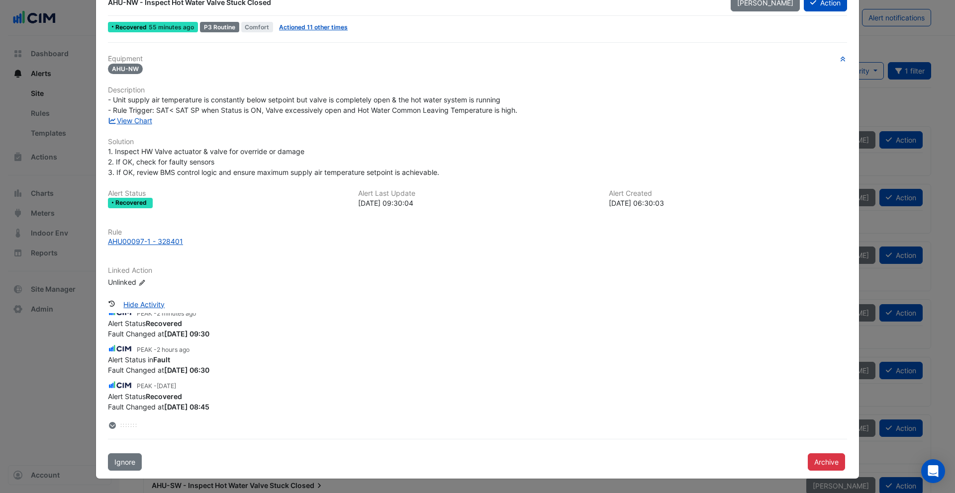
scroll to position [12, 0]
click at [143, 121] on link "View Chart" at bounding box center [130, 120] width 44 height 8
drag, startPoint x: 173, startPoint y: 111, endPoint x: 352, endPoint y: 112, distance: 179.0
click at [352, 112] on span "- Unit supply air temperature is constantly below setpoint but valve is complet…" at bounding box center [312, 104] width 409 height 19
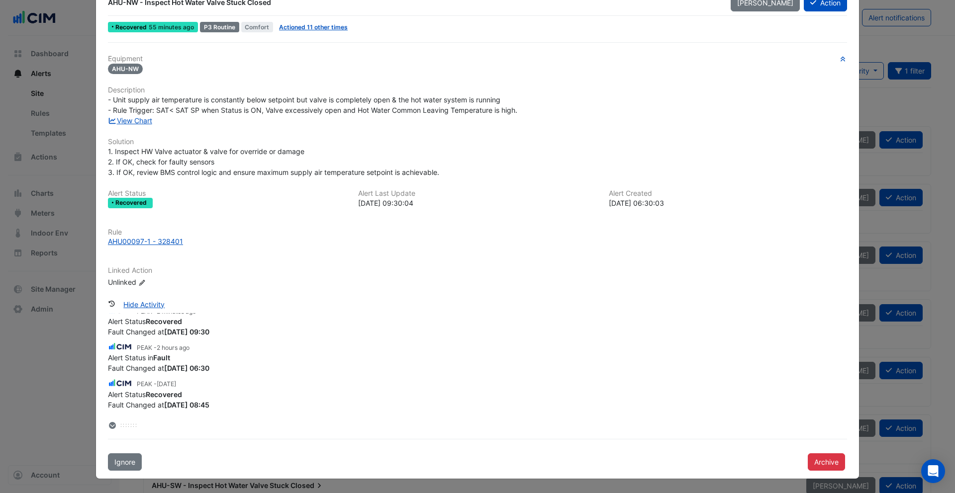
scroll to position [0, 0]
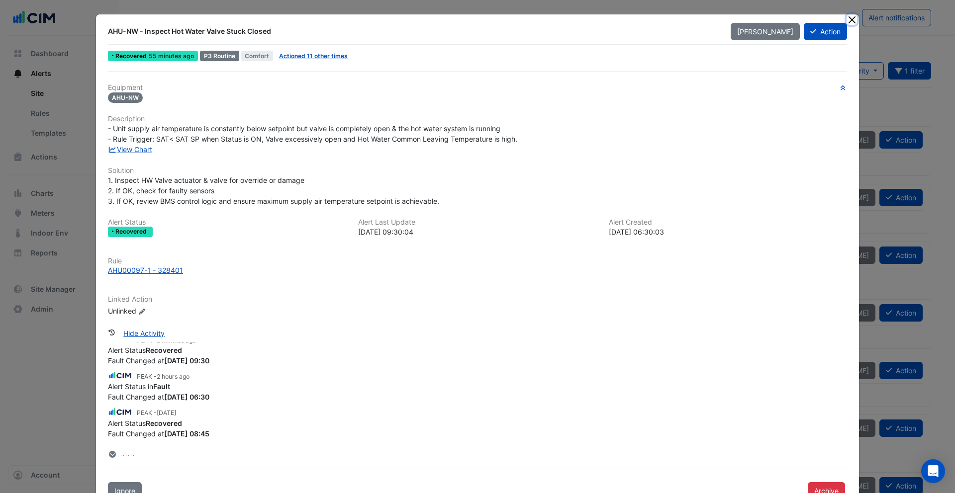
click at [852, 21] on button "Close" at bounding box center [851, 19] width 10 height 10
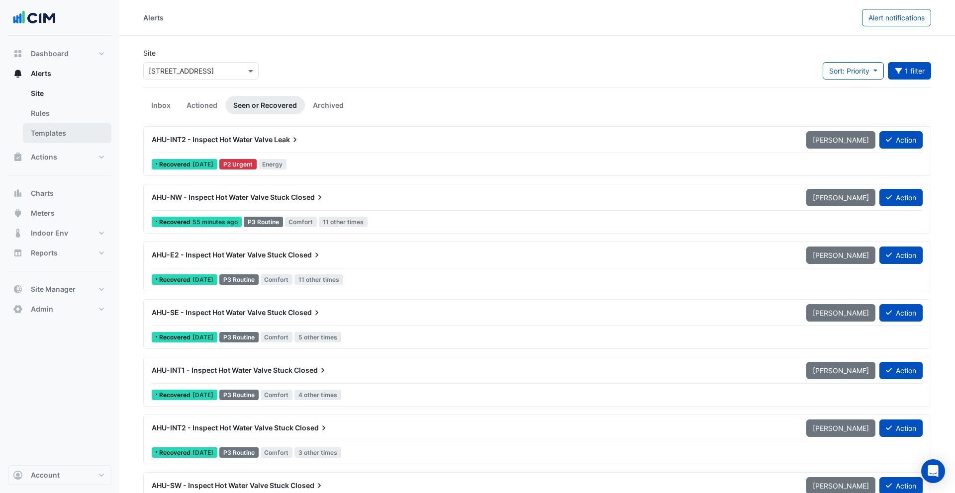
click at [60, 126] on link "Templates" at bounding box center [67, 133] width 89 height 20
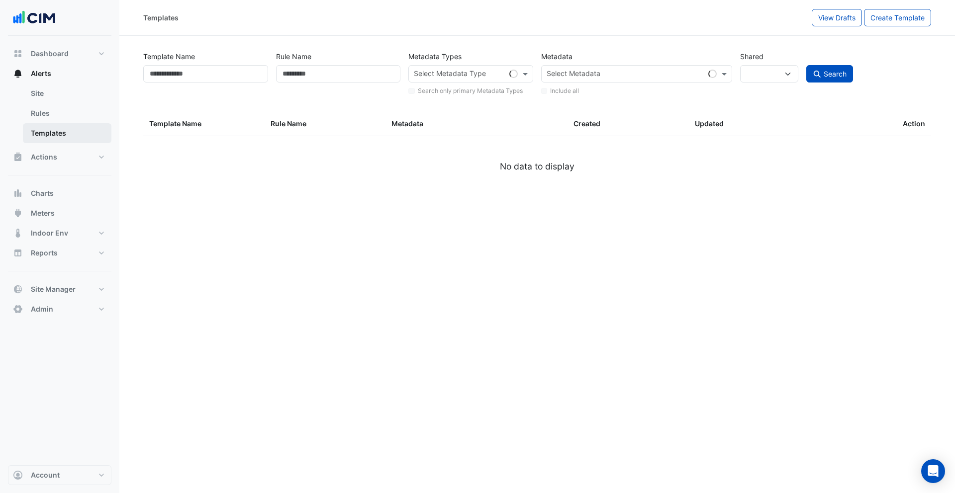
select select
select select "***"
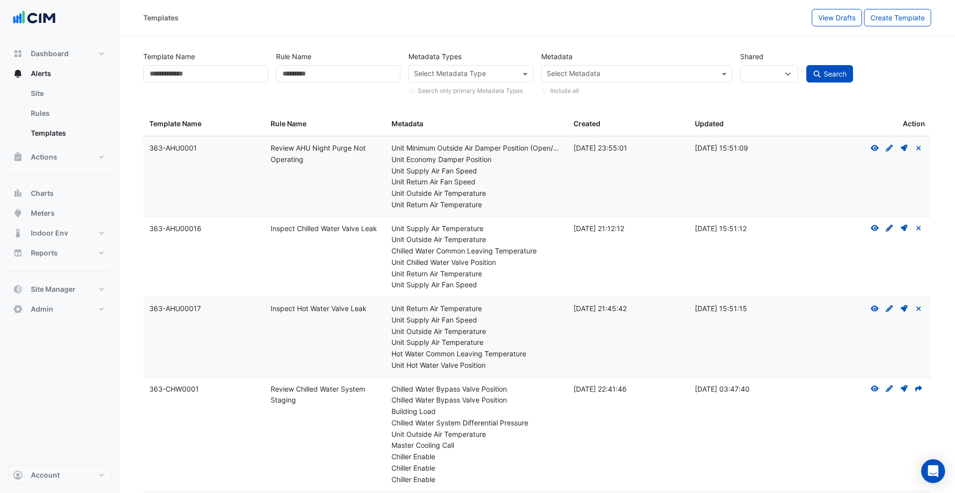
click at [886, 229] on icon at bounding box center [889, 228] width 7 height 7
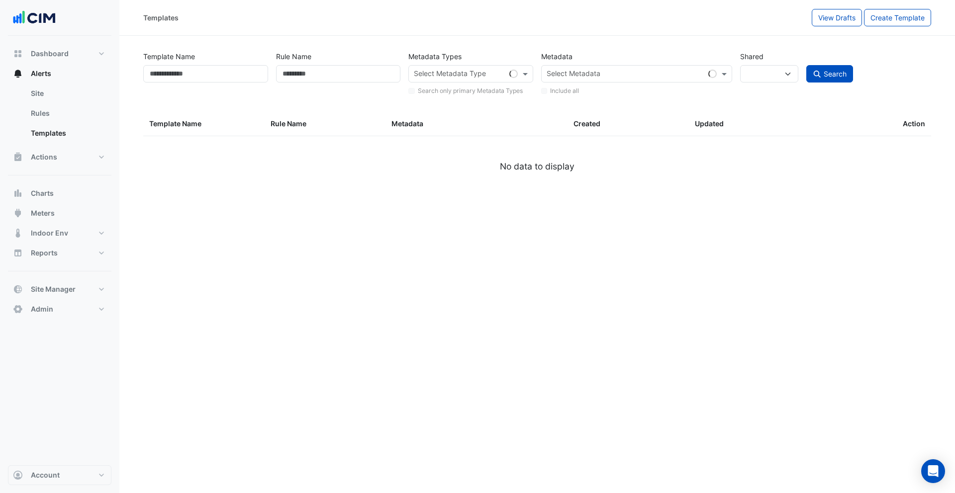
select select
select select "***"
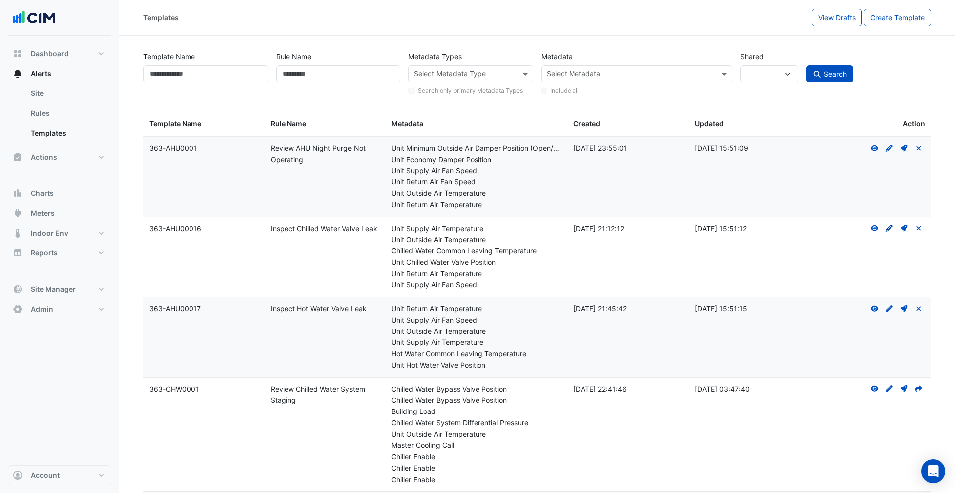
click at [892, 228] on icon "Create Draft - to edit a template, you first need to create a draft, and then s…" at bounding box center [889, 228] width 9 height 7
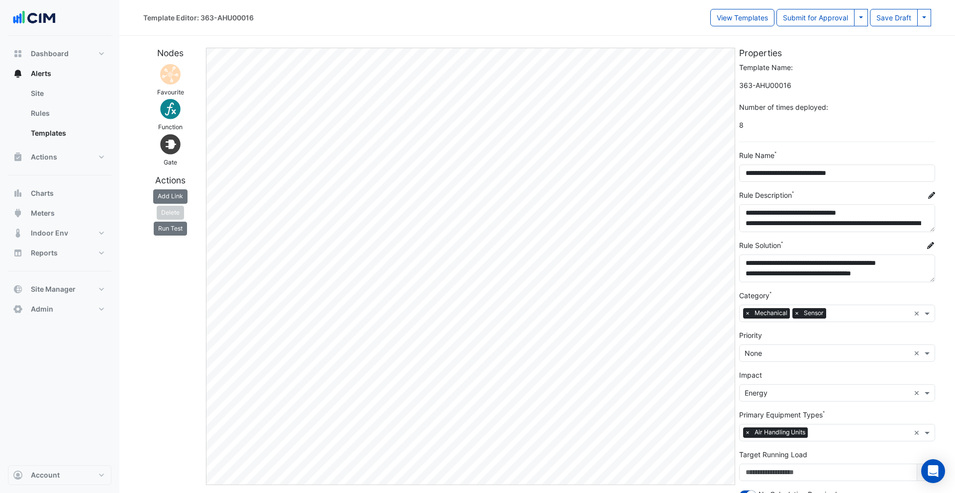
scroll to position [44, 0]
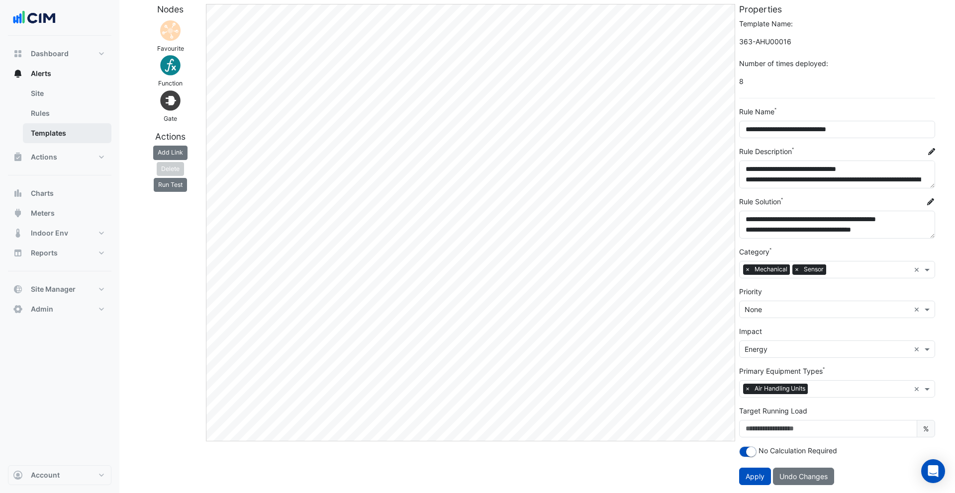
click at [43, 139] on link "Templates" at bounding box center [67, 133] width 89 height 20
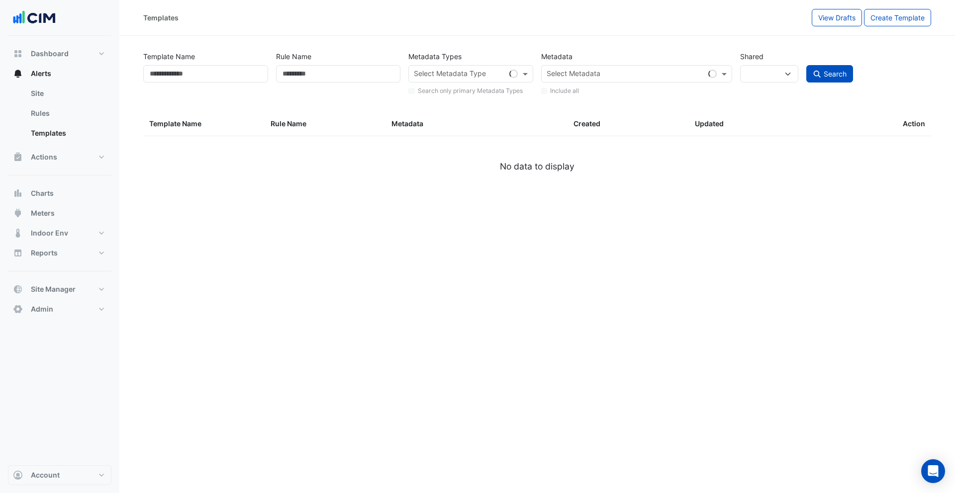
select select
select select "***"
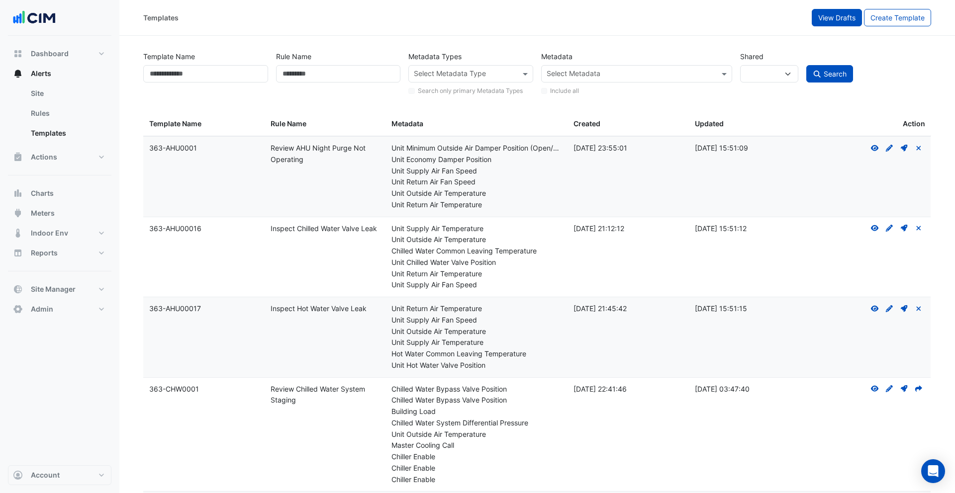
click at [829, 16] on span "View Drafts" at bounding box center [836, 17] width 37 height 8
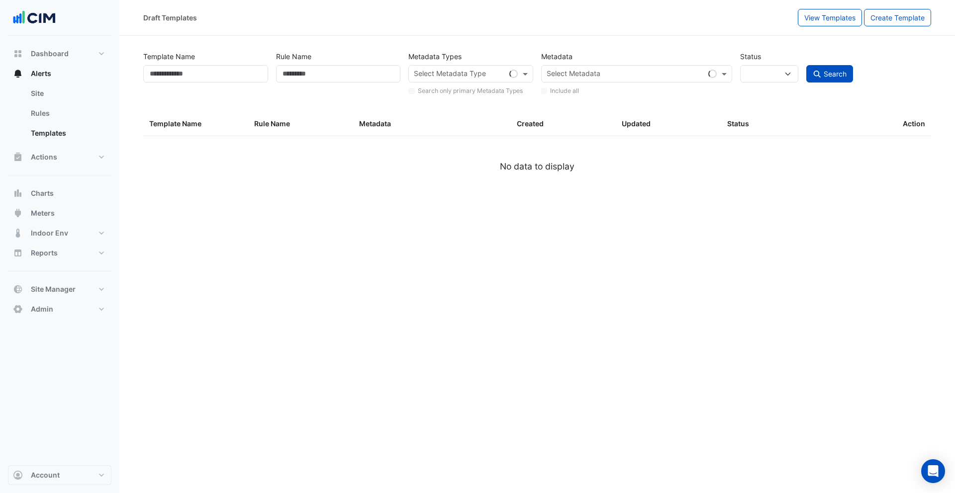
select select
select select "***"
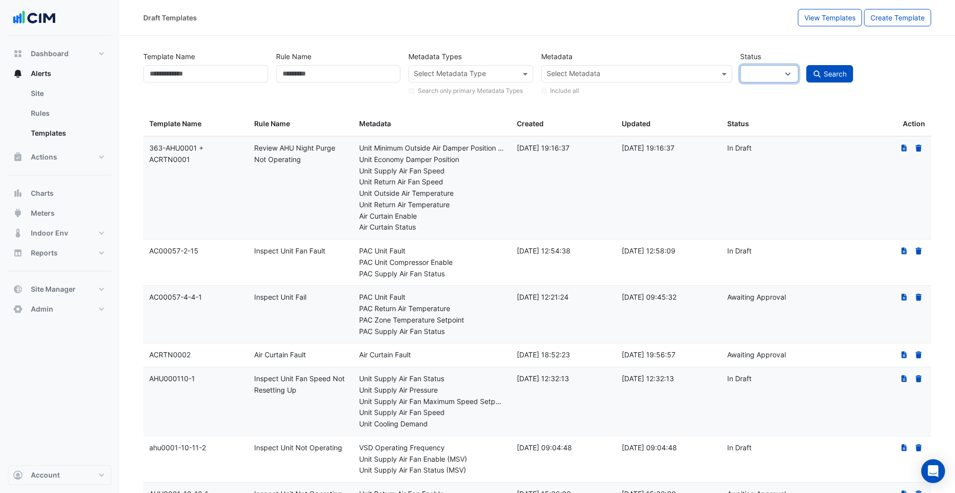
click at [772, 72] on select "**********" at bounding box center [769, 73] width 58 height 17
select select "*******"
click at [740, 65] on select "**********" at bounding box center [769, 73] width 58 height 17
click at [823, 72] on button "Search" at bounding box center [829, 73] width 47 height 17
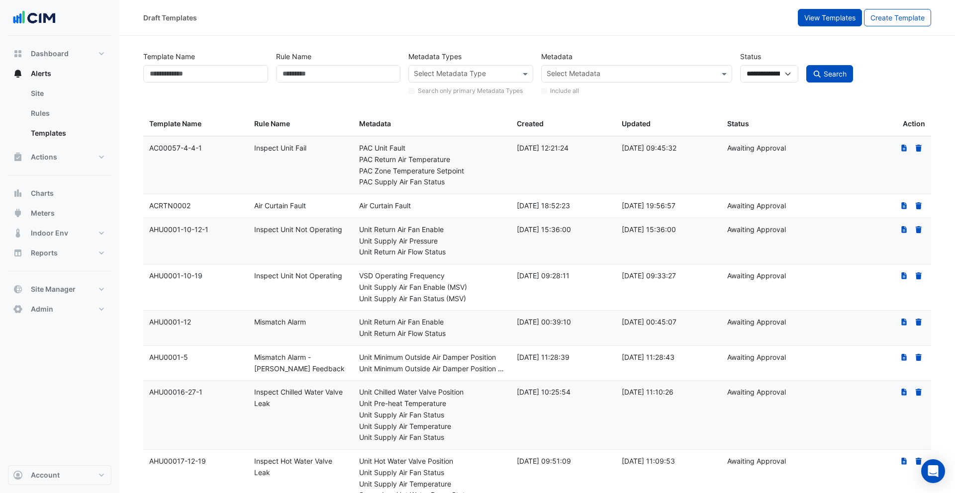
click at [827, 18] on span "View Templates" at bounding box center [829, 17] width 51 height 8
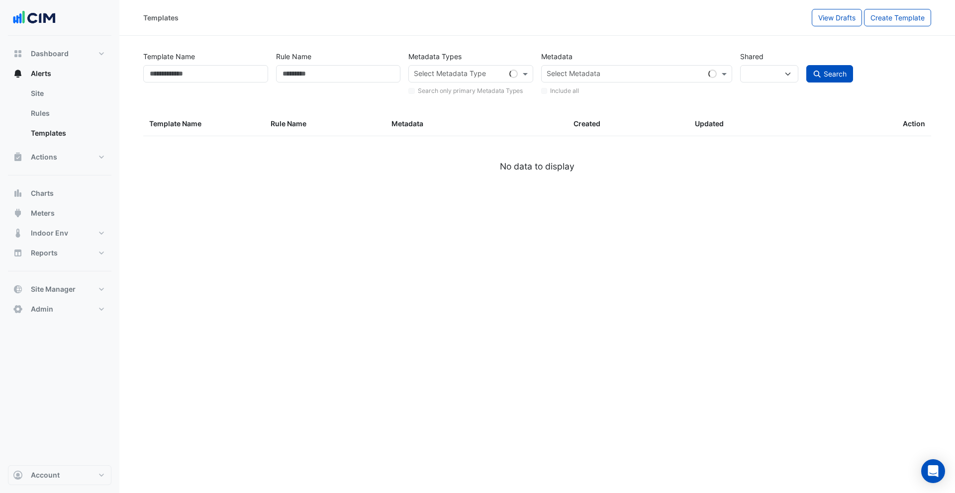
select select
select select "***"
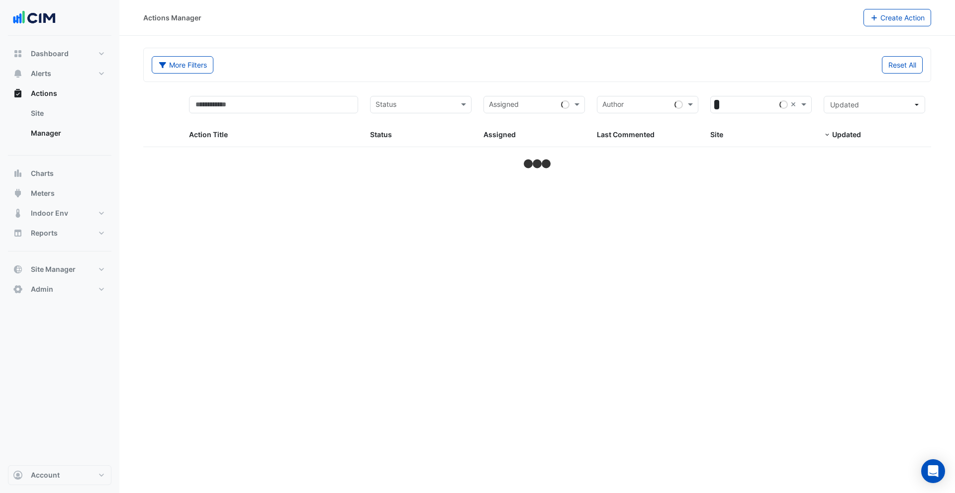
select select "***"
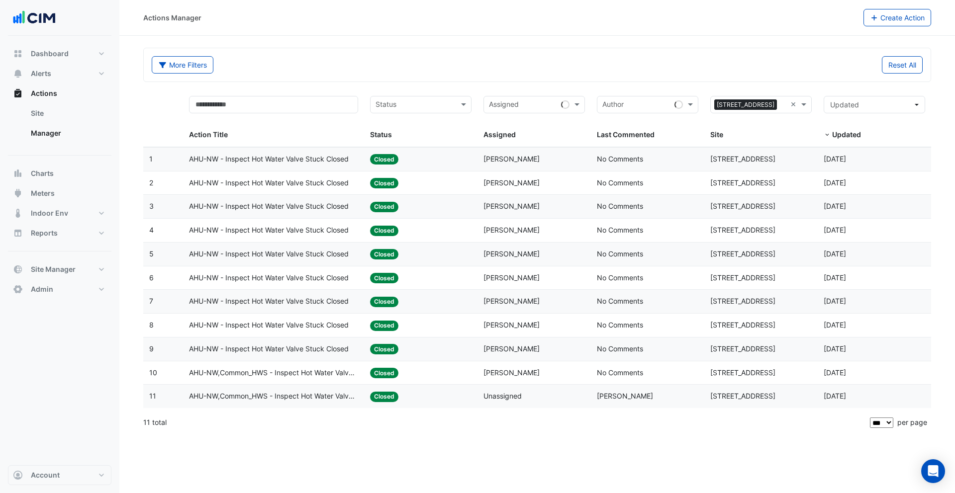
click at [334, 314] on datatable-body-cell "Action Title: AHU-NW - Inspect Hot Water Valve Stuck Closed" at bounding box center [274, 325] width 182 height 23
click at [325, 265] on datatable-body-cell "Action Title: AHU-NW - Inspect Hot Water Valve Stuck Closed" at bounding box center [274, 254] width 182 height 23
click at [314, 225] on span "AHU-NW - Inspect Hot Water Valve Stuck Closed" at bounding box center [269, 230] width 160 height 11
click at [606, 393] on span "[PERSON_NAME]" at bounding box center [625, 396] width 56 height 8
click at [54, 287] on button "Admin" at bounding box center [59, 290] width 103 height 20
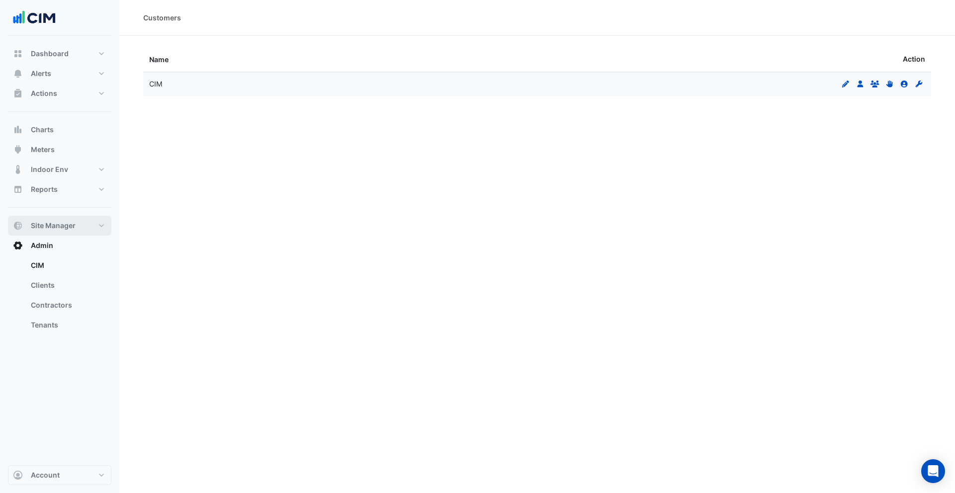
click at [71, 221] on span "Site Manager" at bounding box center [53, 226] width 45 height 10
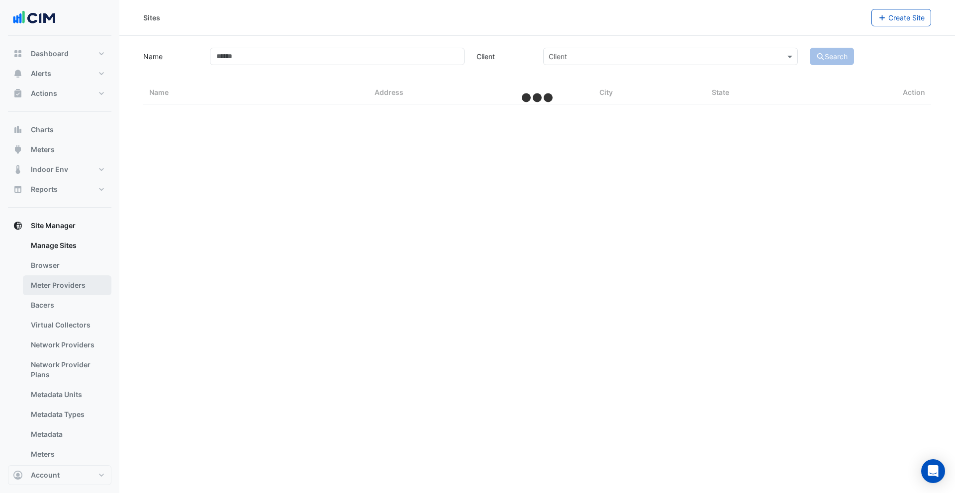
select select "***"
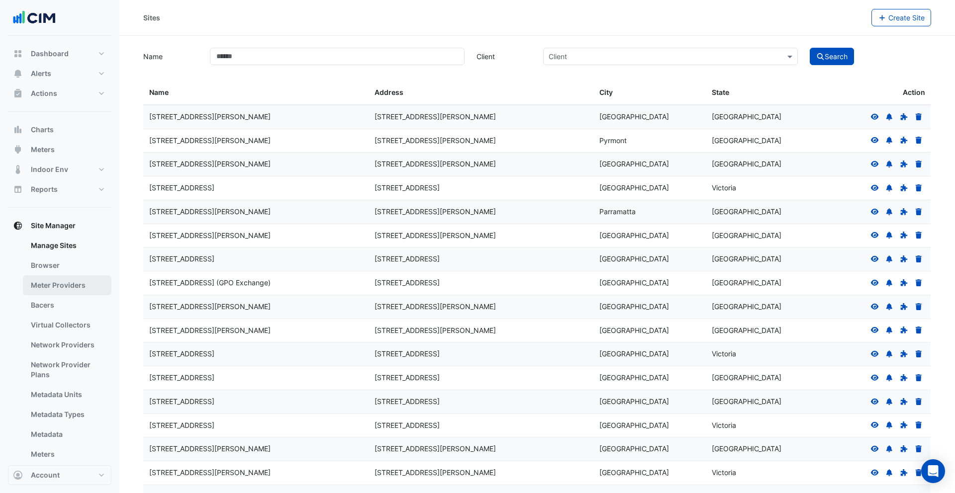
scroll to position [13, 0]
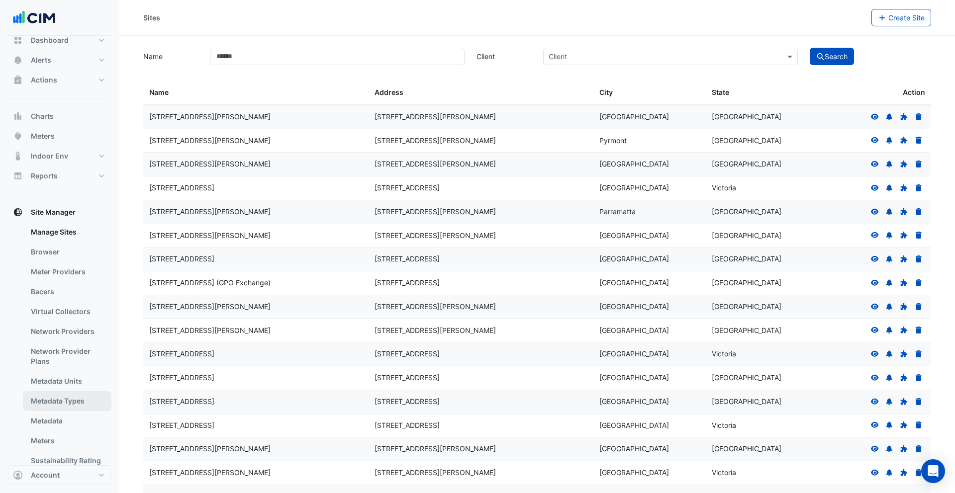
click at [69, 396] on link "Metadata Types" at bounding box center [67, 401] width 89 height 20
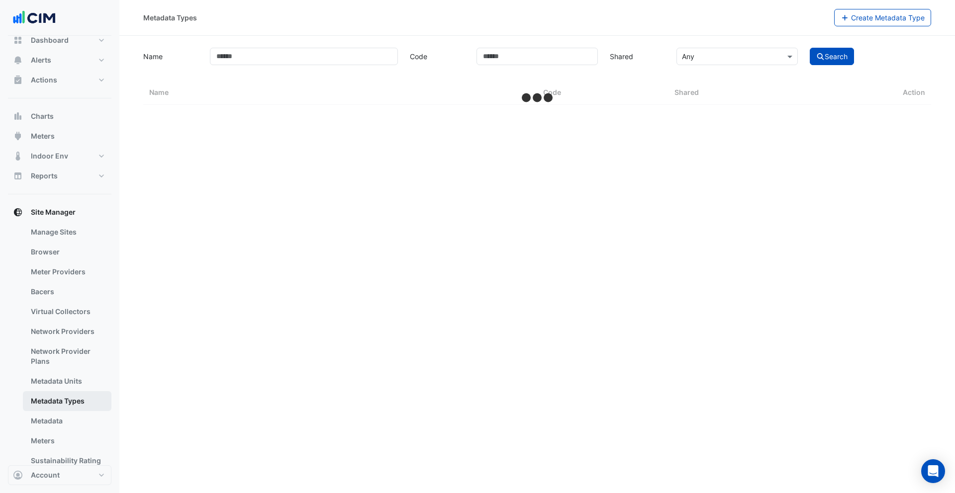
select select "***"
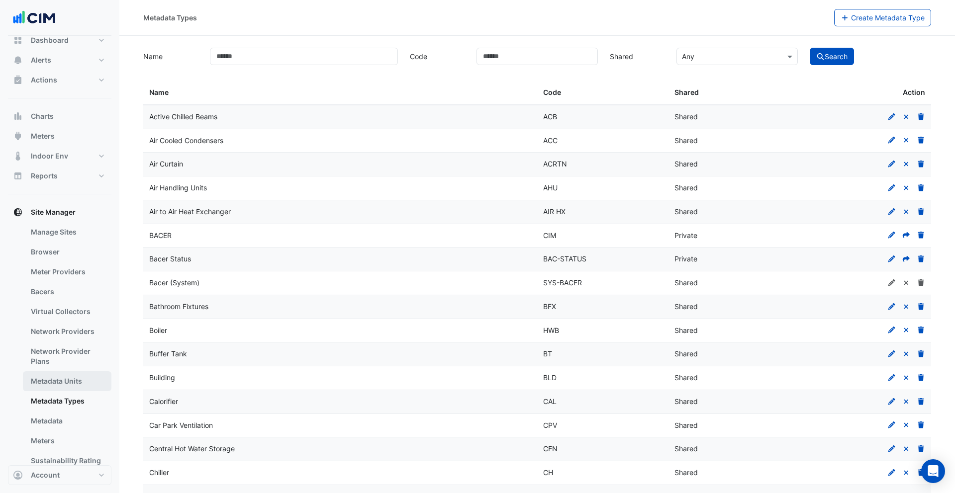
click at [64, 383] on link "Metadata Units" at bounding box center [67, 382] width 89 height 20
select select "***"
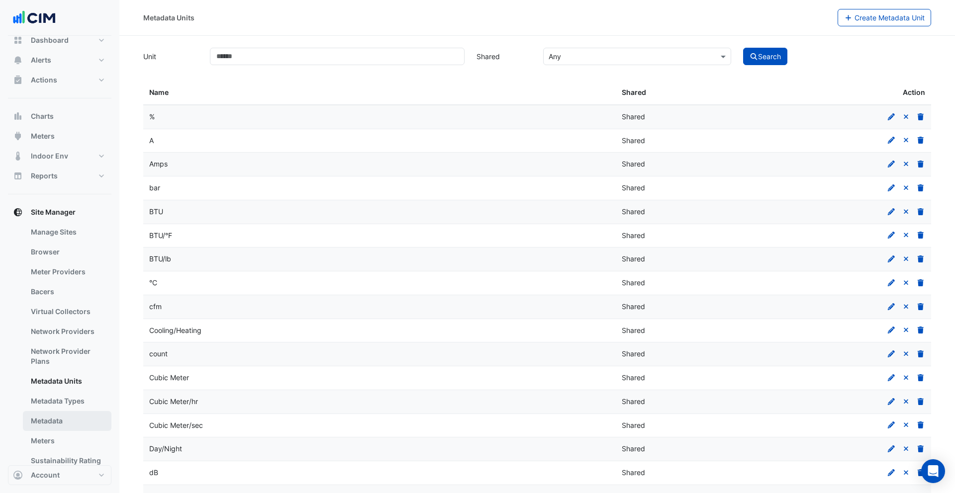
click at [52, 417] on link "Metadata" at bounding box center [67, 421] width 89 height 20
select select "***"
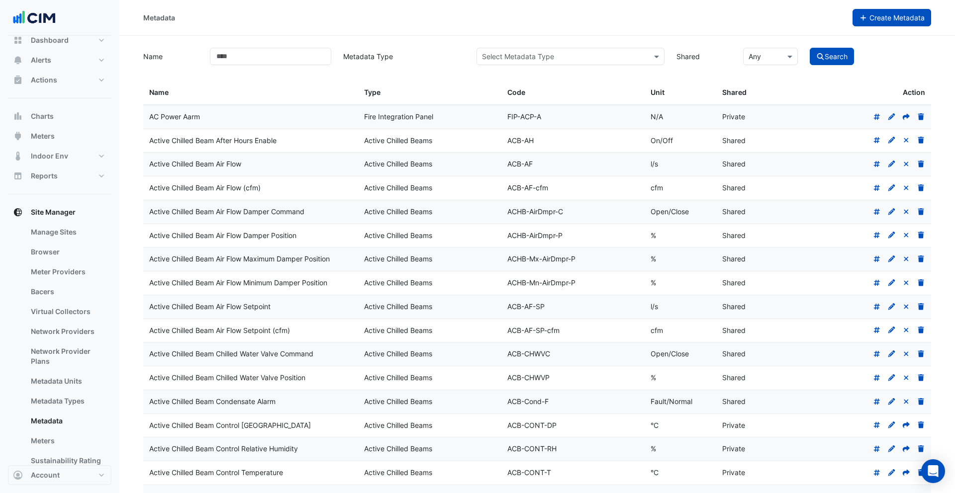
click at [869, 22] on button "Create Metadata" at bounding box center [891, 17] width 79 height 17
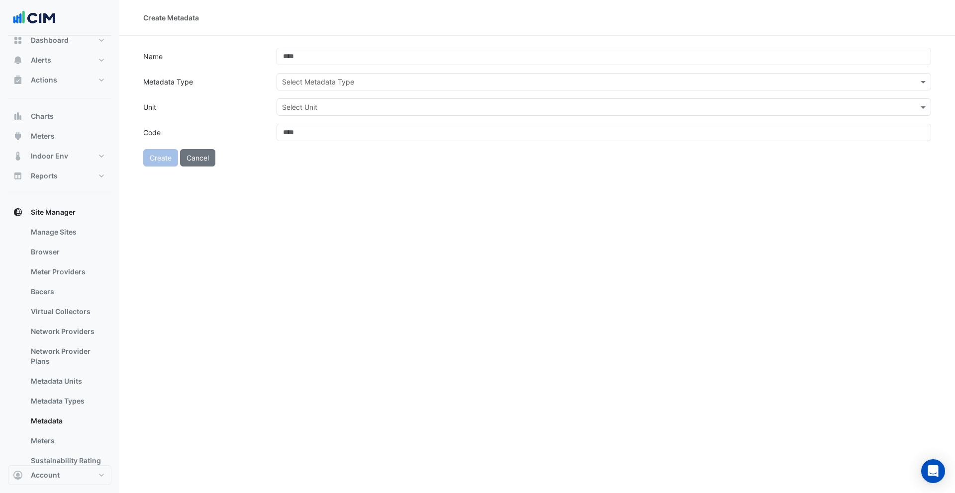
click at [322, 81] on input "text" at bounding box center [594, 82] width 624 height 10
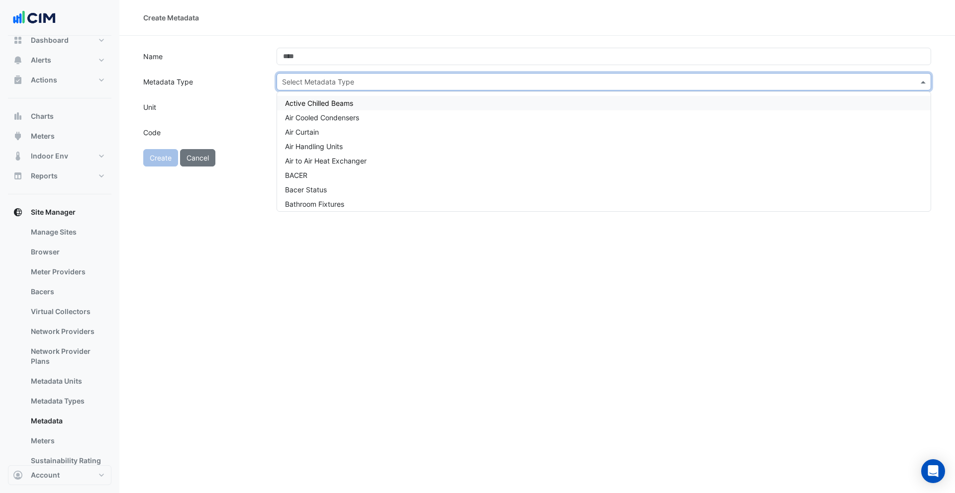
click at [257, 73] on label "Metadata Type" at bounding box center [203, 81] width 133 height 17
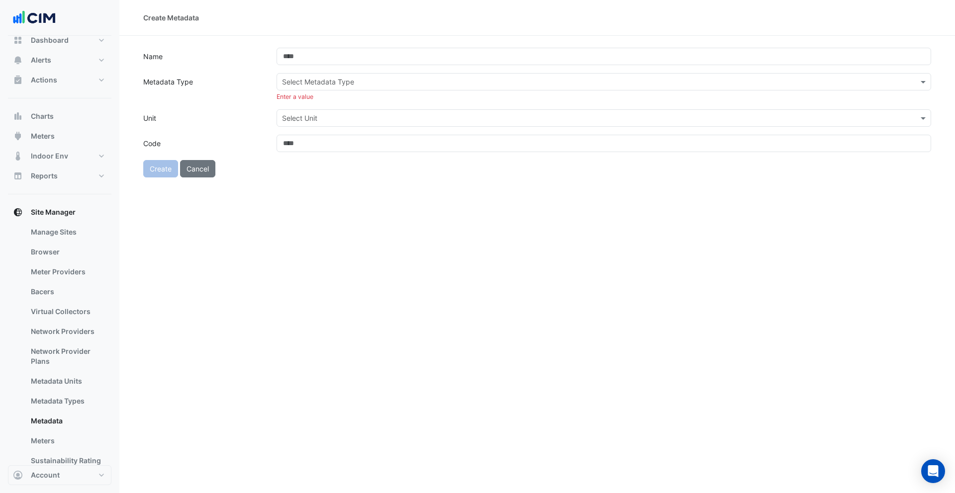
click at [257, 72] on form "Name Metadata Type Select Metadata Type Enter a value Unit Select Unit Code Cre…" at bounding box center [537, 113] width 788 height 130
click at [203, 163] on button "Cancel" at bounding box center [197, 168] width 35 height 17
select select "***"
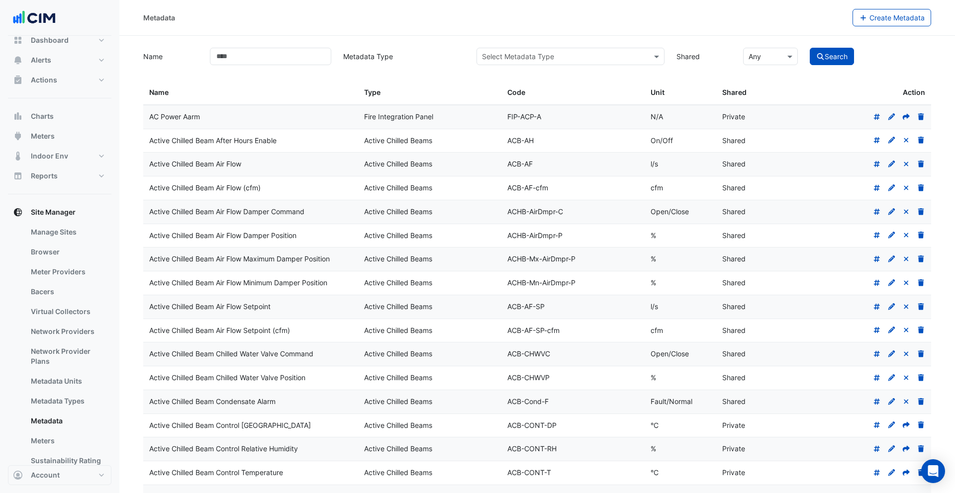
click at [265, 54] on input "Name" at bounding box center [270, 56] width 121 height 17
type input "**********"
click at [810, 48] on button "Search" at bounding box center [832, 56] width 45 height 17
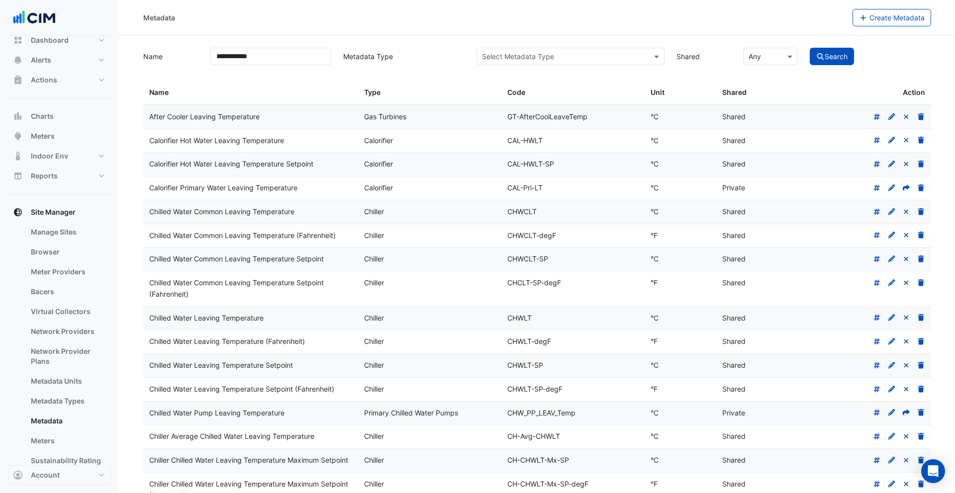
drag, startPoint x: 508, startPoint y: 213, endPoint x: 537, endPoint y: 213, distance: 28.8
click at [537, 213] on div "CHWCLT" at bounding box center [572, 211] width 131 height 11
click at [58, 61] on button "Alerts" at bounding box center [59, 60] width 103 height 20
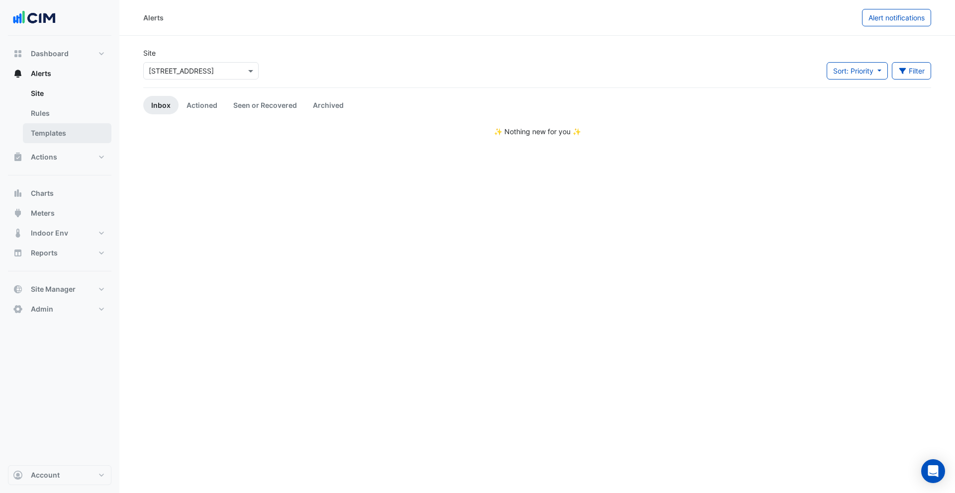
click at [49, 135] on link "Templates" at bounding box center [67, 133] width 89 height 20
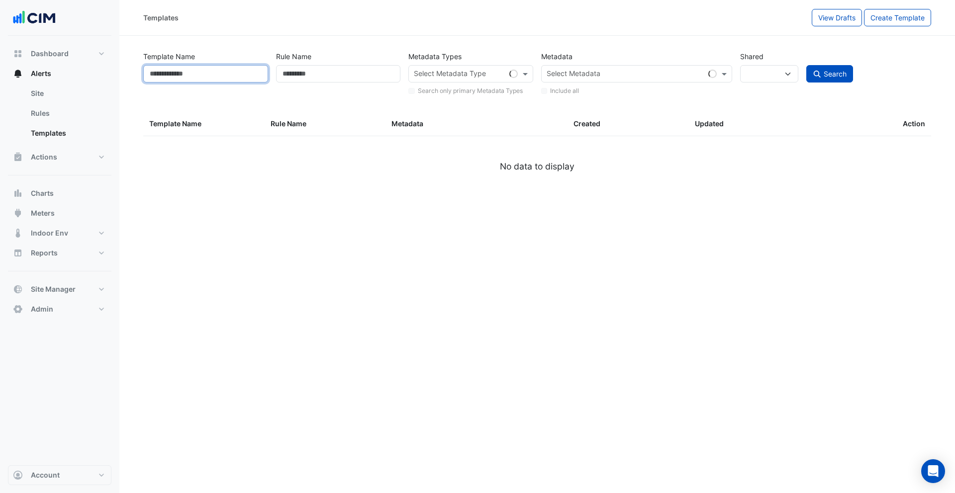
click at [213, 71] on input "Template Name" at bounding box center [205, 73] width 125 height 17
select select
select select "***"
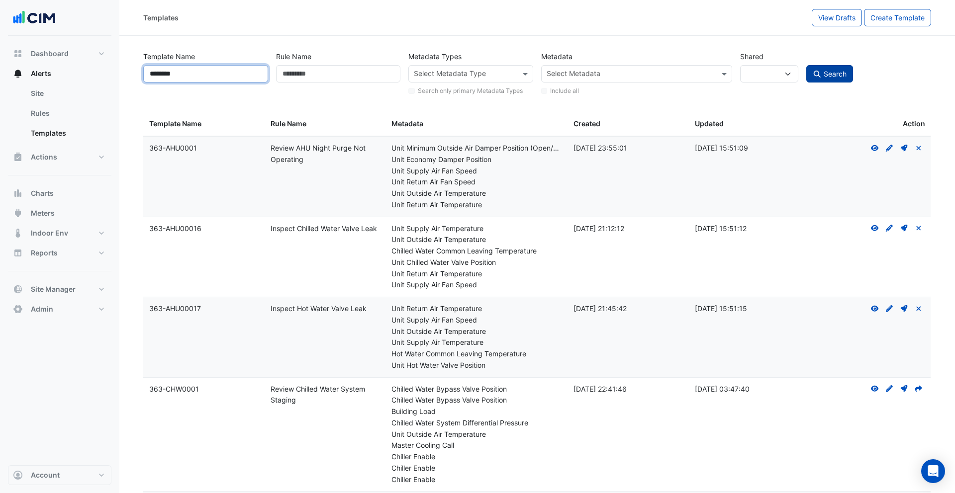
type input "********"
click at [817, 69] on button "Search" at bounding box center [829, 73] width 47 height 17
select select
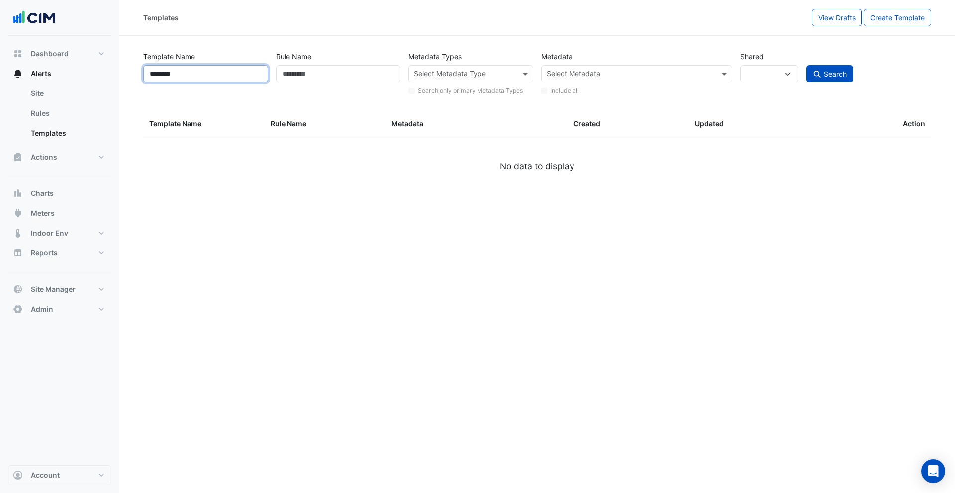
click at [219, 78] on input "********" at bounding box center [205, 73] width 125 height 17
click at [254, 94] on div "Template Name" at bounding box center [205, 72] width 133 height 49
click at [833, 80] on button "Search" at bounding box center [829, 73] width 47 height 17
select select
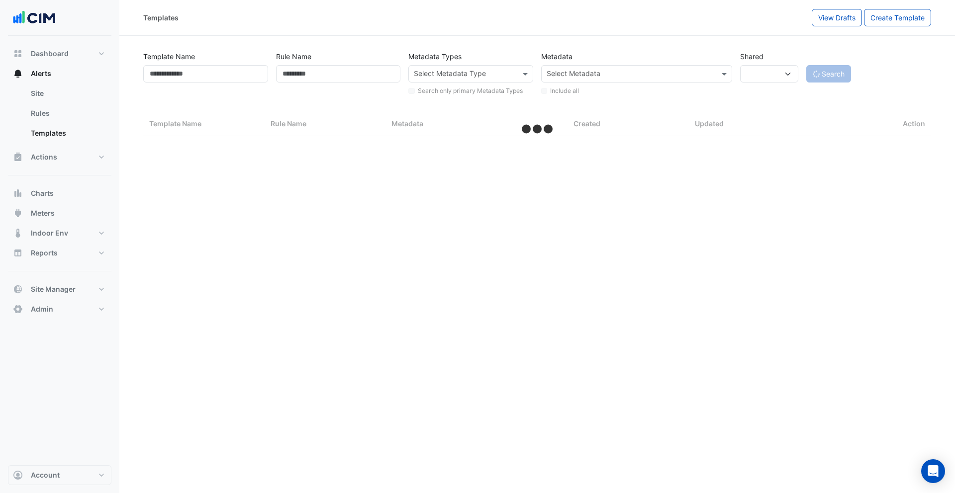
select select "***"
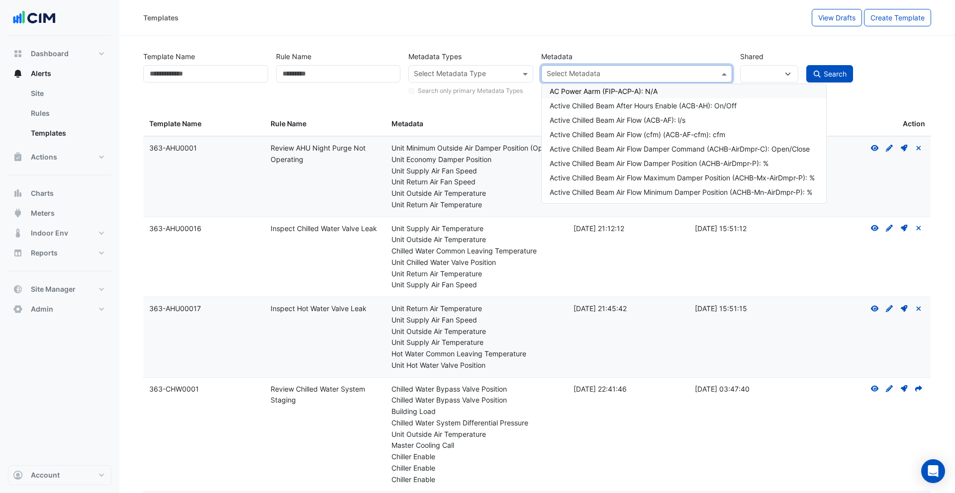
click at [678, 71] on input "text" at bounding box center [631, 75] width 169 height 10
click at [667, 50] on div "Metadata Select Metadata AC Power Aarm (FIP-ACP-A): N/A Active Chilled Beam Aft…" at bounding box center [636, 72] width 199 height 49
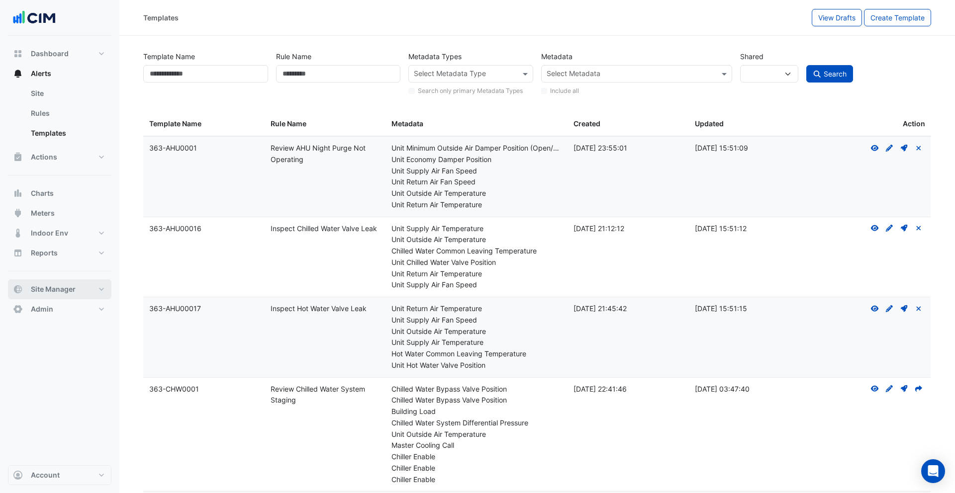
click at [70, 294] on span "Site Manager" at bounding box center [53, 289] width 45 height 10
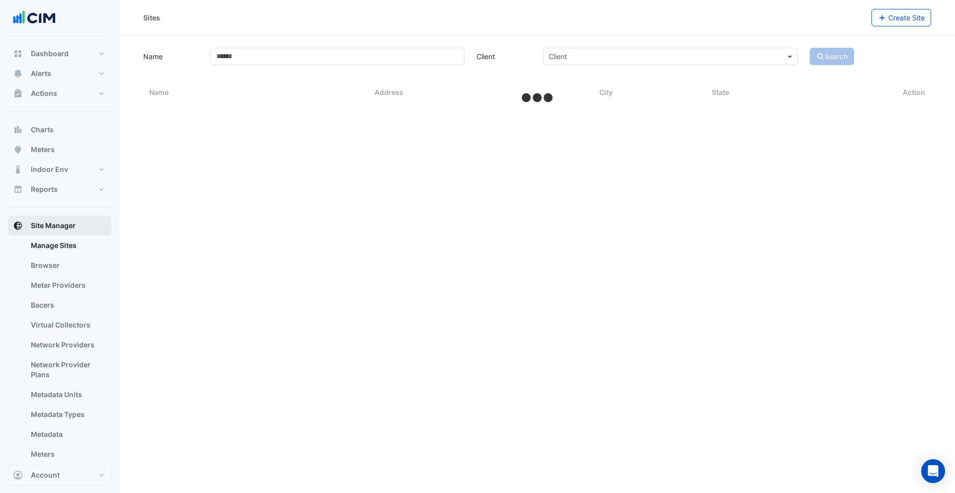
scroll to position [65, 0]
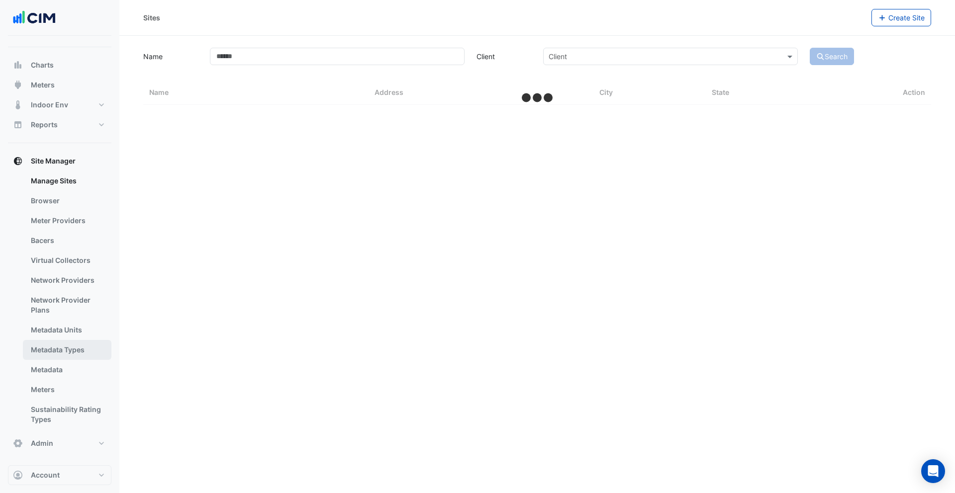
select select "***"
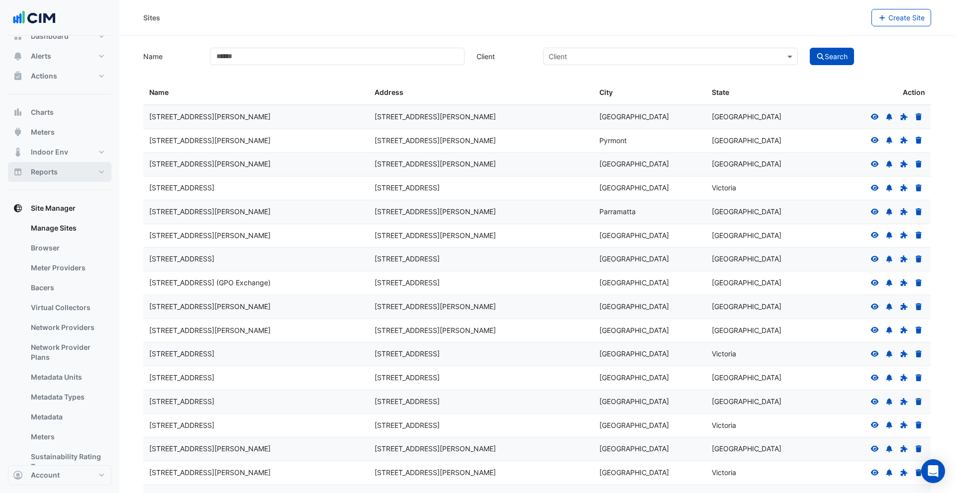
scroll to position [0, 0]
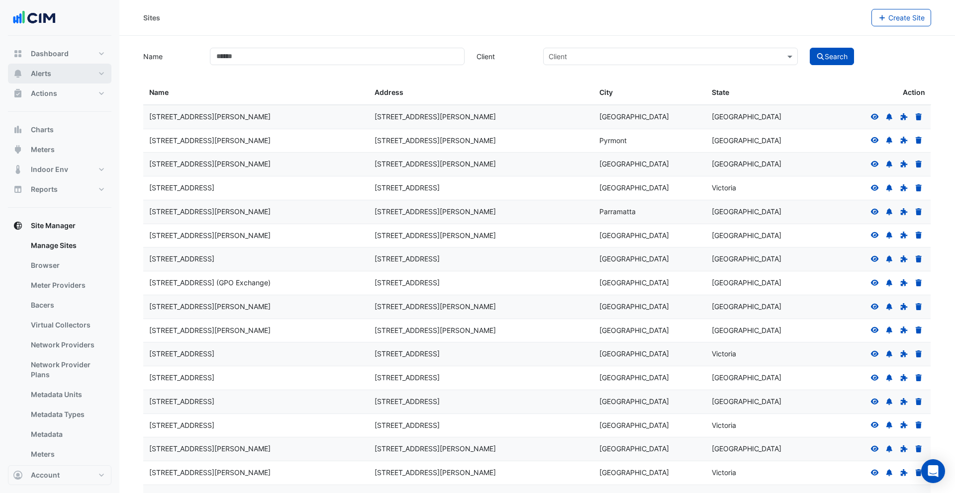
click at [63, 79] on button "Alerts" at bounding box center [59, 74] width 103 height 20
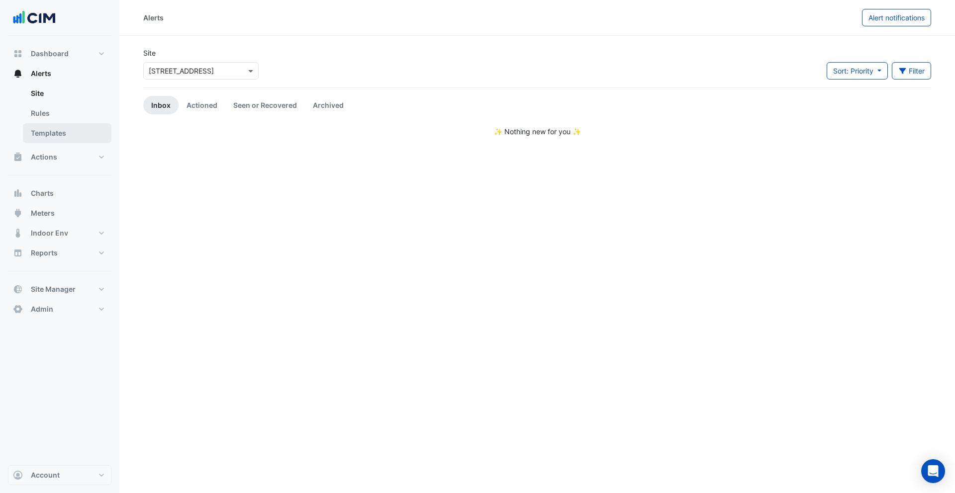
click at [60, 136] on link "Templates" at bounding box center [67, 133] width 89 height 20
select select
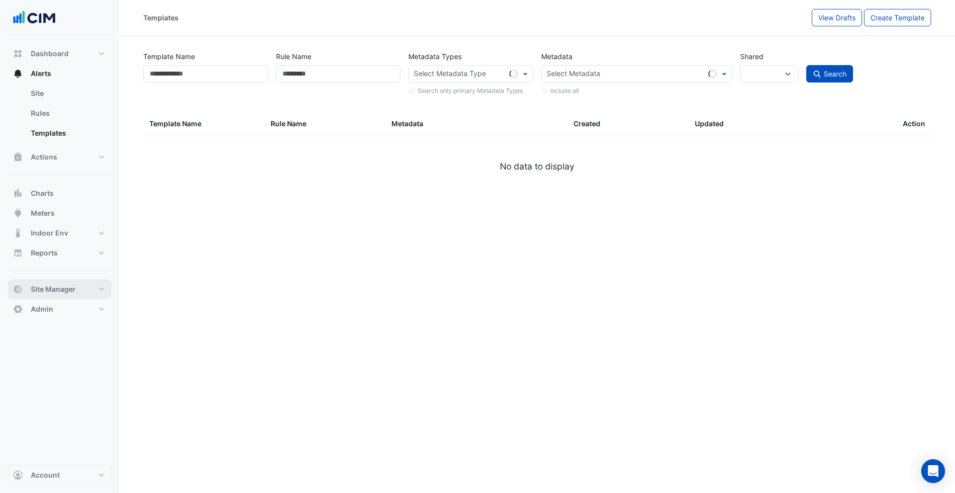
click at [69, 293] on span "Site Manager" at bounding box center [53, 289] width 45 height 10
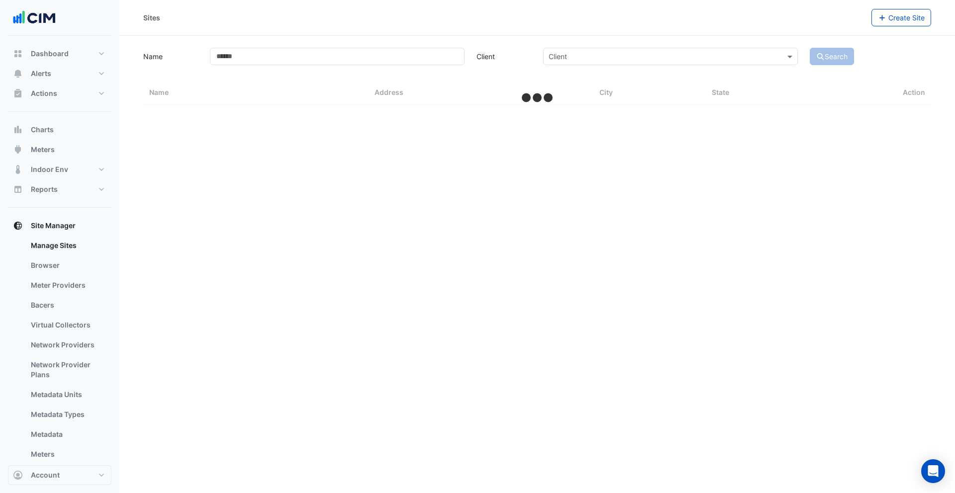
select select "***"
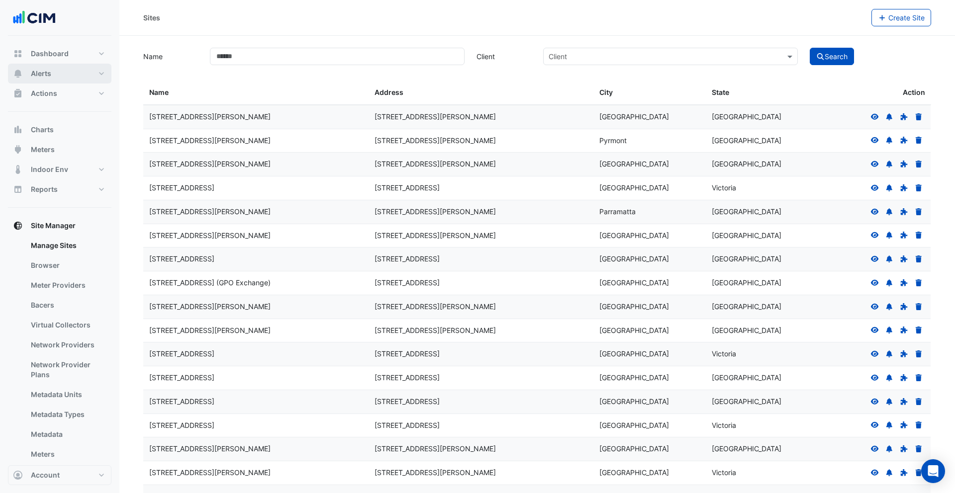
click at [65, 80] on button "Alerts" at bounding box center [59, 74] width 103 height 20
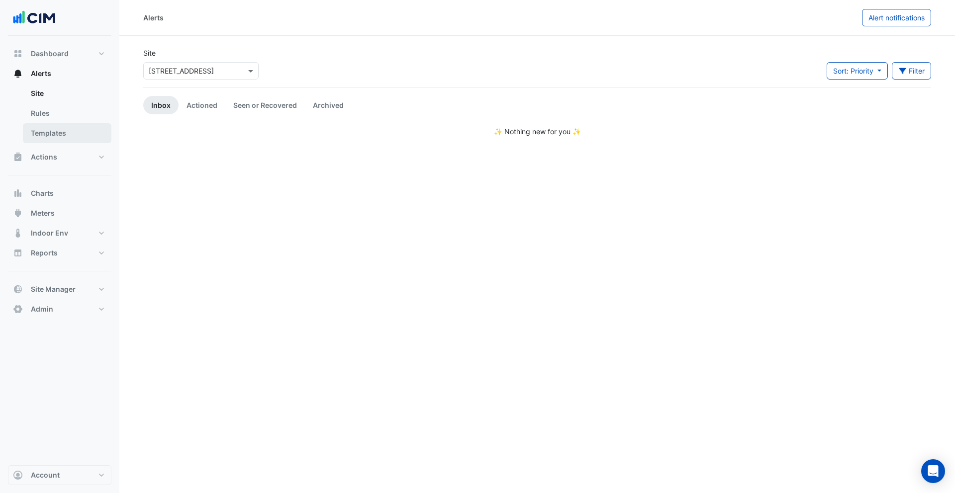
click at [62, 126] on link "Templates" at bounding box center [67, 133] width 89 height 20
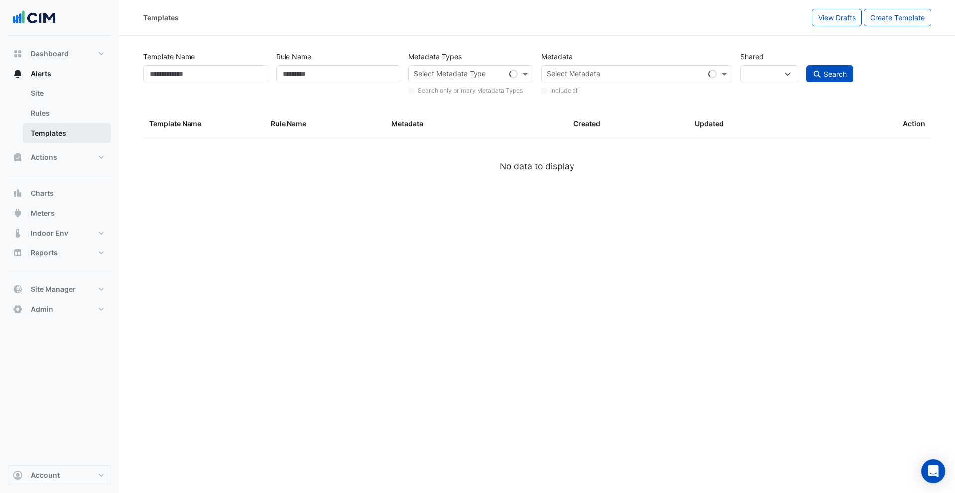
select select
select select "***"
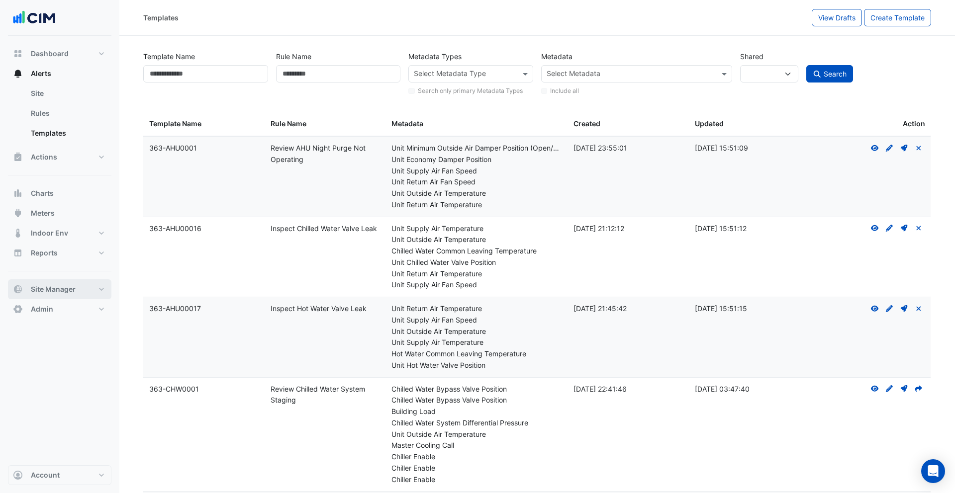
click at [59, 288] on span "Site Manager" at bounding box center [53, 289] width 45 height 10
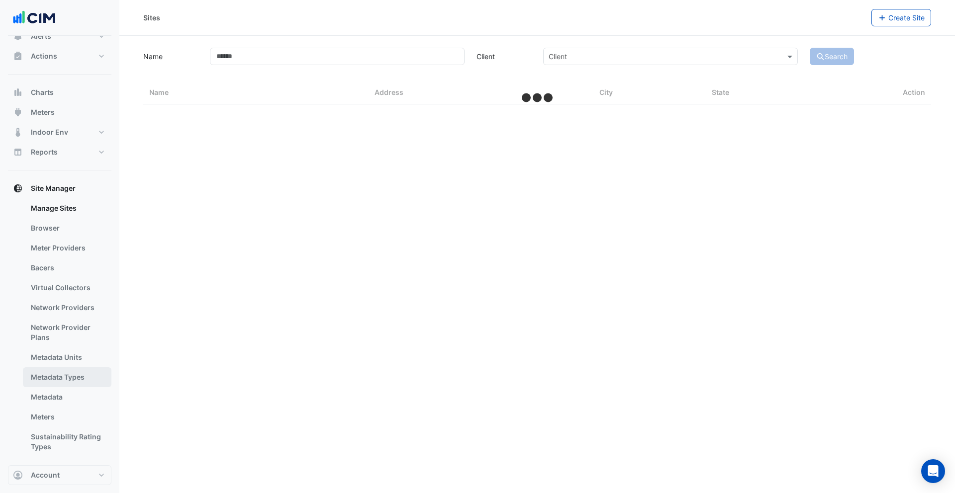
scroll to position [65, 0]
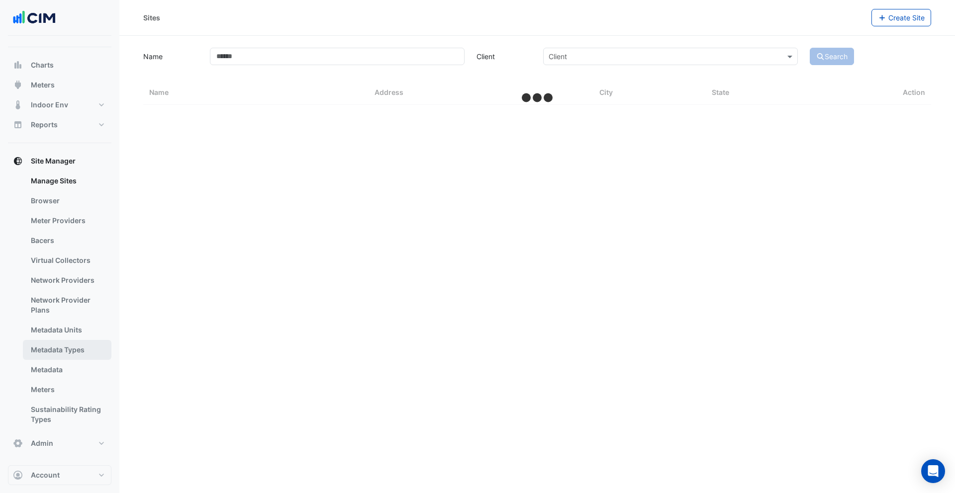
select select "***"
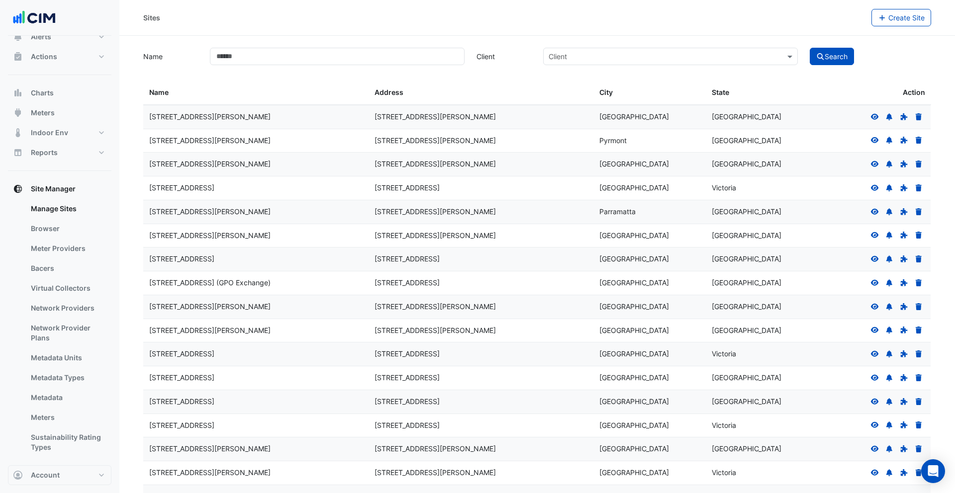
scroll to position [0, 0]
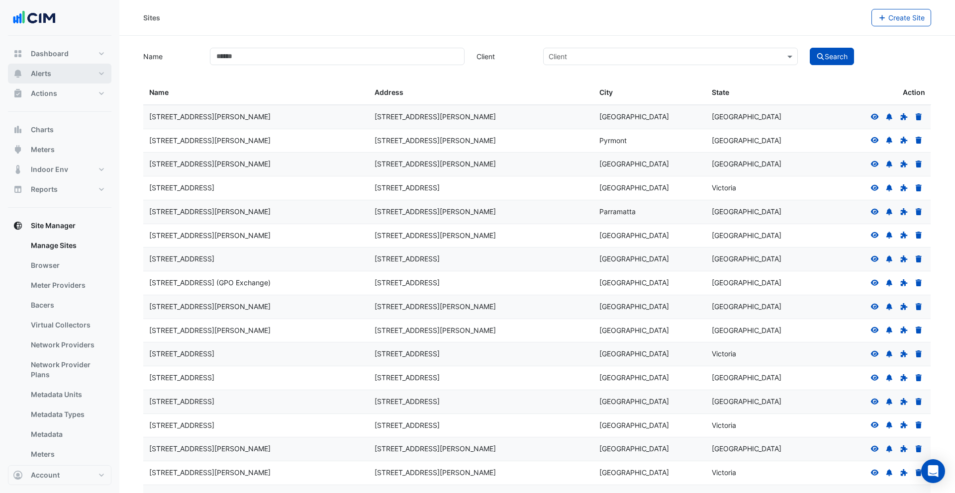
click at [57, 75] on button "Alerts" at bounding box center [59, 74] width 103 height 20
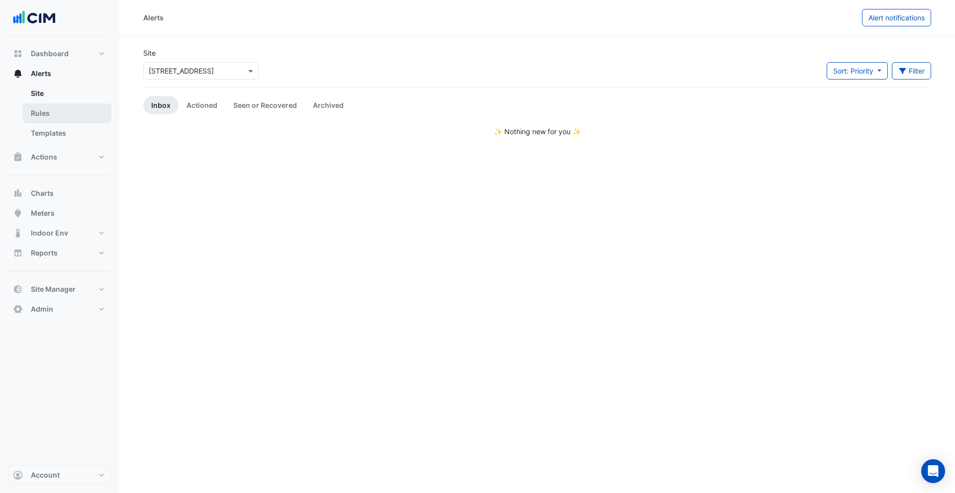
click at [68, 113] on link "Rules" at bounding box center [67, 113] width 89 height 20
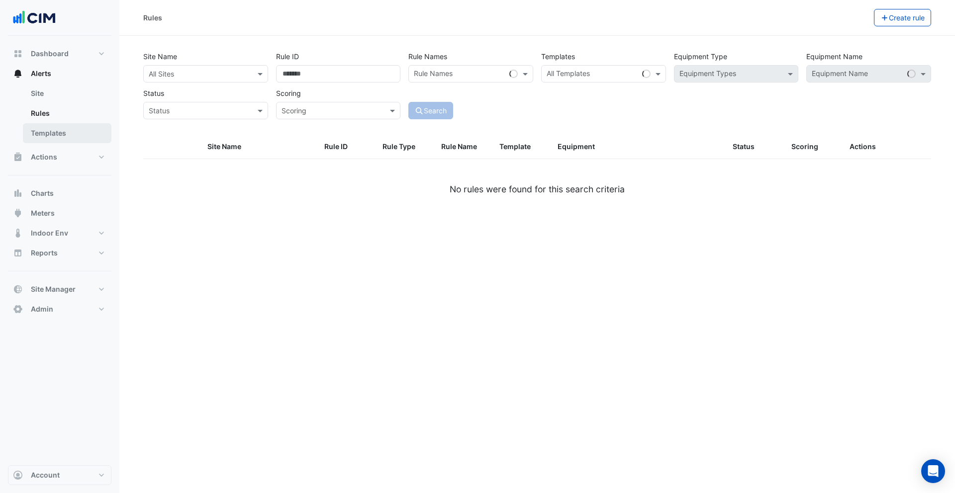
click at [60, 142] on link "Templates" at bounding box center [67, 133] width 89 height 20
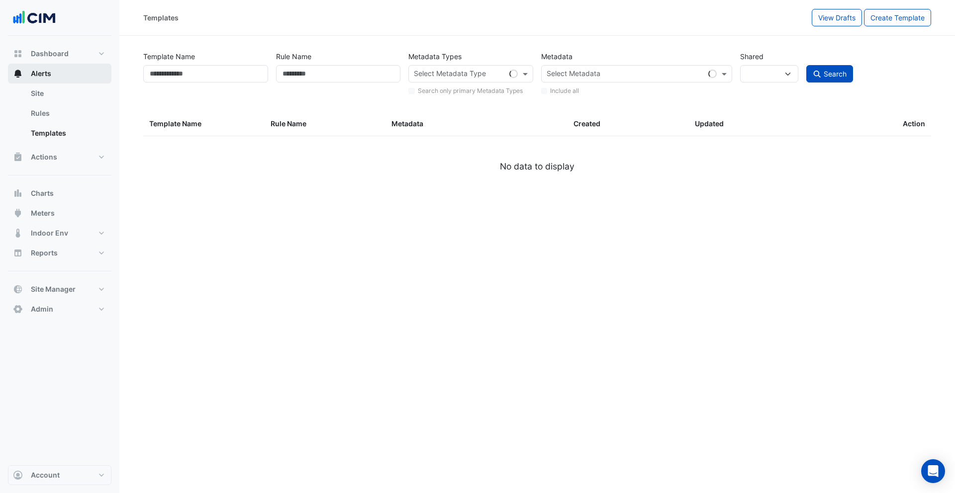
click at [61, 76] on button "Alerts" at bounding box center [59, 74] width 103 height 20
select select
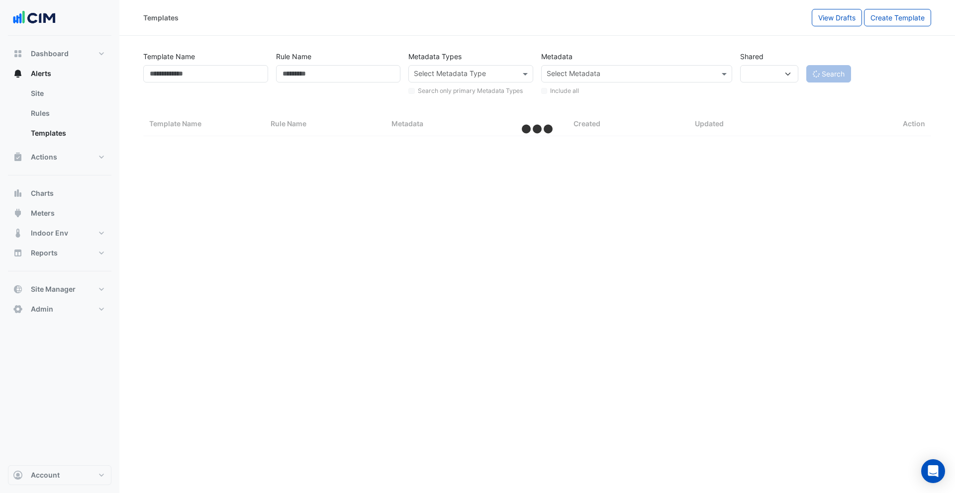
select select "***"
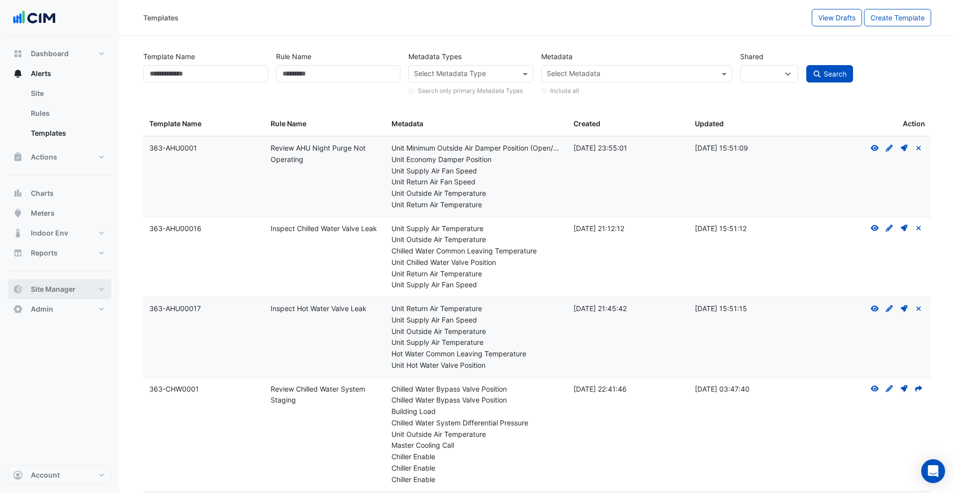
click at [54, 282] on button "Site Manager" at bounding box center [59, 290] width 103 height 20
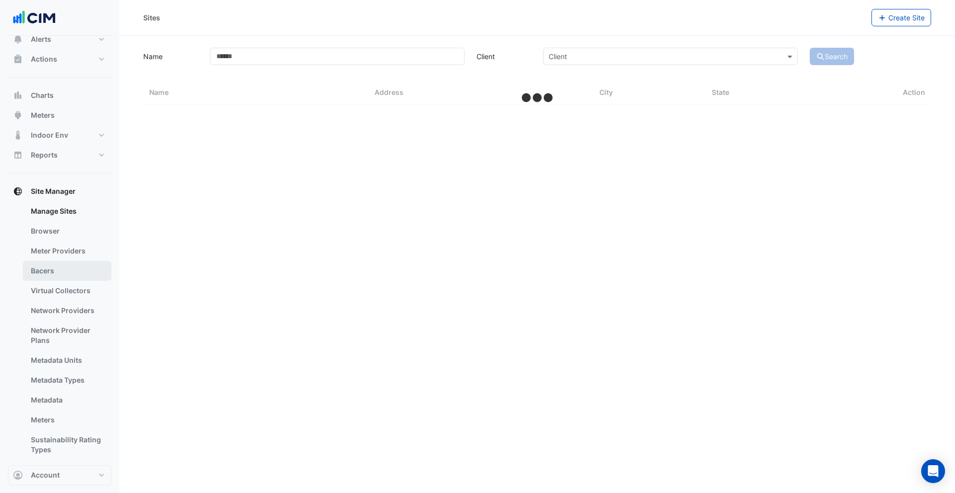
scroll to position [65, 0]
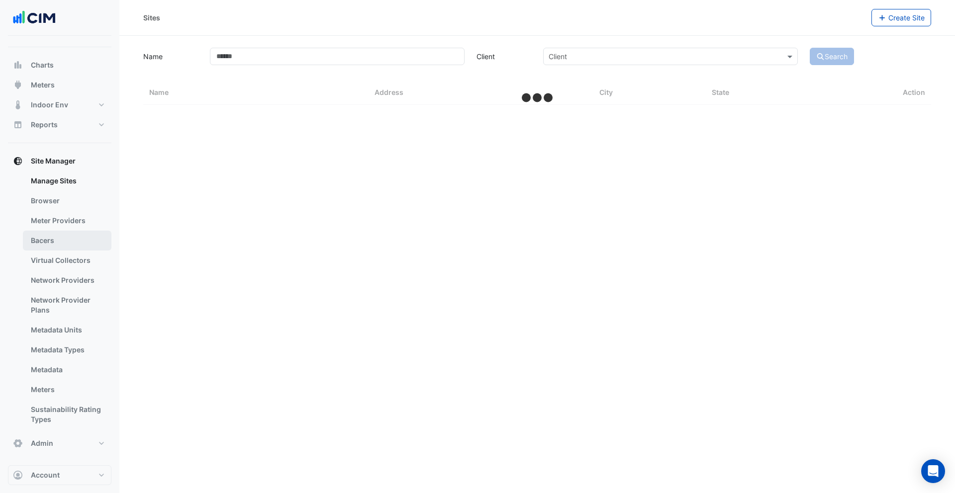
select select "***"
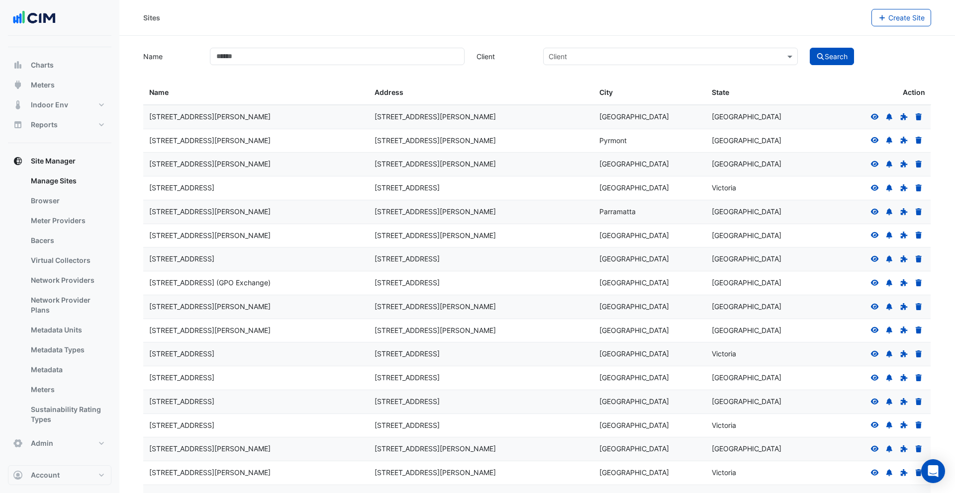
click at [875, 117] on icon at bounding box center [875, 116] width 8 height 6
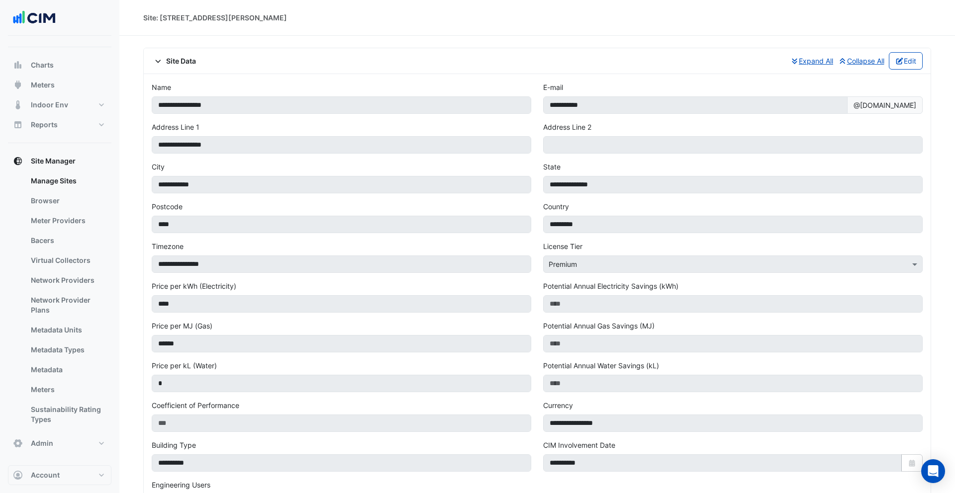
click at [185, 61] on span "Site Data" at bounding box center [174, 61] width 44 height 10
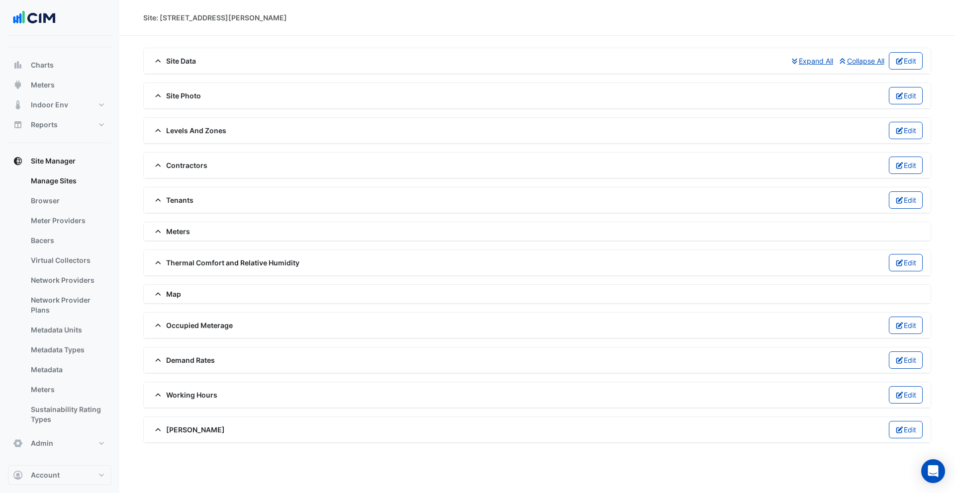
click at [198, 136] on div "Levels And Zones Edit" at bounding box center [537, 130] width 771 height 17
click at [183, 129] on span "Levels And Zones" at bounding box center [189, 130] width 75 height 10
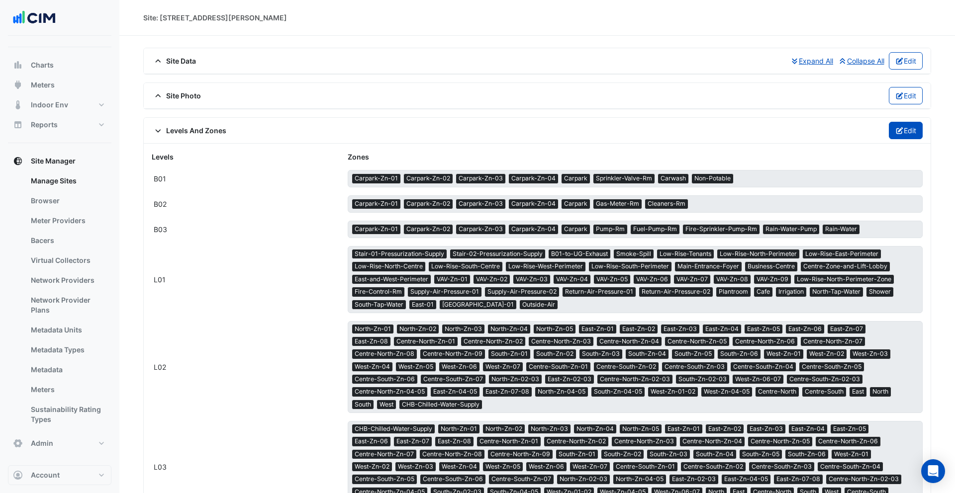
click at [904, 128] on button "Edit" at bounding box center [906, 130] width 34 height 17
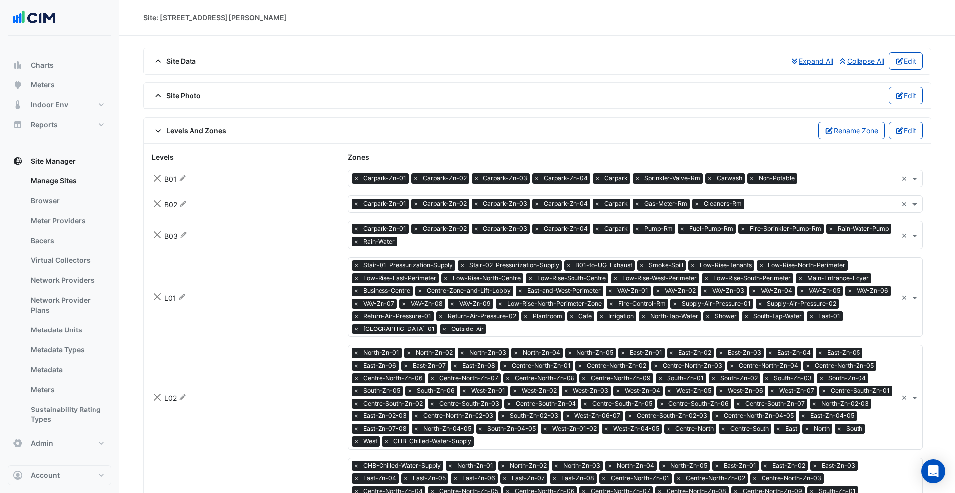
click at [820, 175] on input "text" at bounding box center [849, 180] width 96 height 10
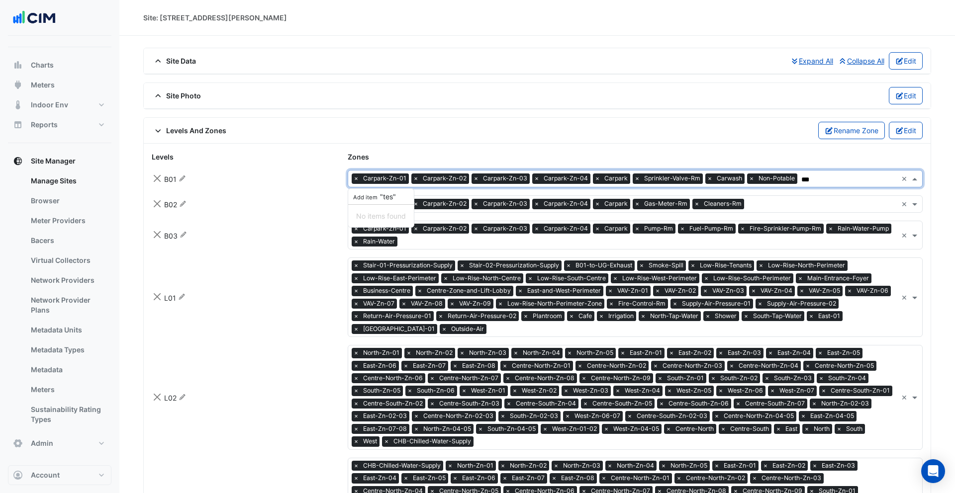
type input "****"
click at [378, 196] on span "Add item" at bounding box center [366, 197] width 28 height 7
click at [812, 180] on span "test" at bounding box center [816, 179] width 15 height 10
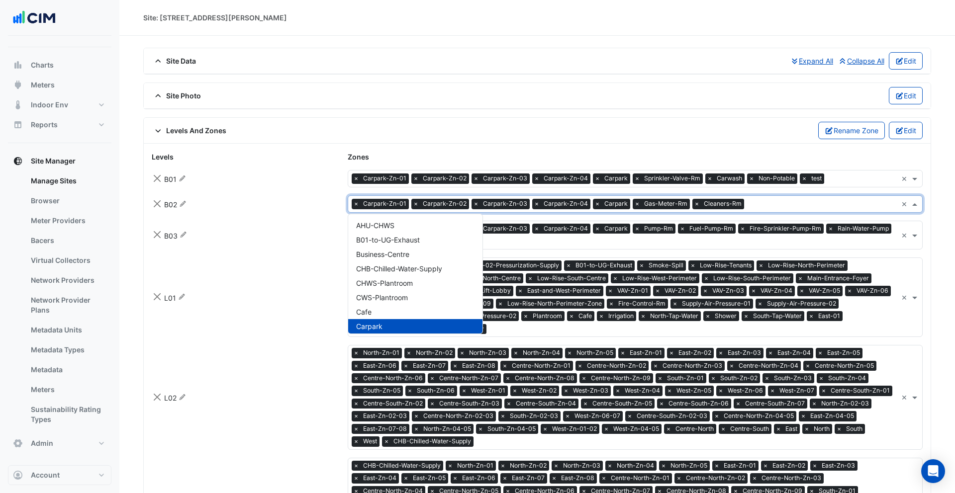
click at [779, 203] on input "text" at bounding box center [823, 205] width 150 height 10
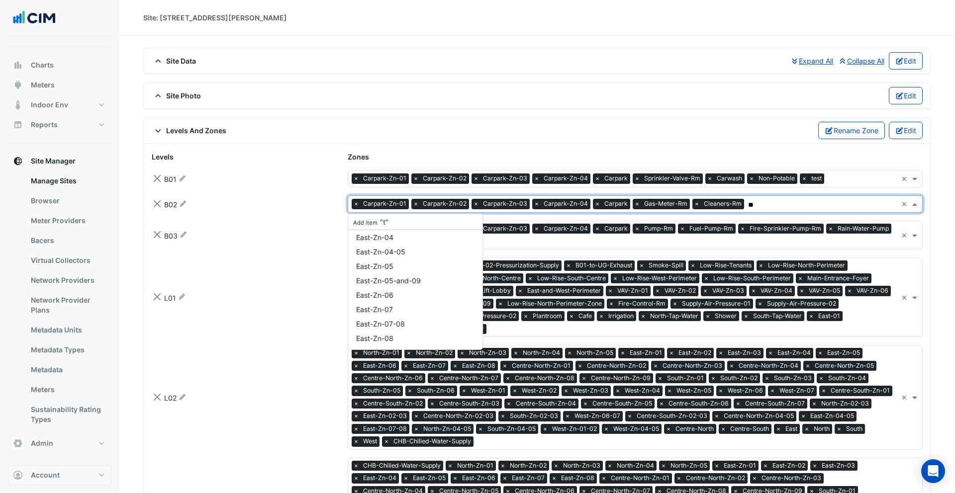
scroll to position [62, 0]
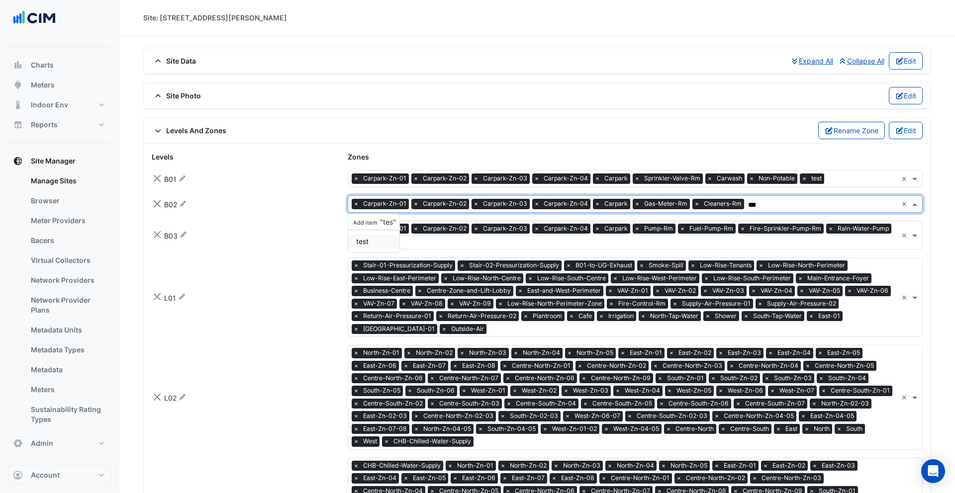
type input "****"
click at [356, 228] on span "test" at bounding box center [362, 225] width 12 height 8
click at [747, 202] on span "×" at bounding box center [751, 204] width 9 height 10
click at [800, 182] on span "×" at bounding box center [804, 179] width 9 height 10
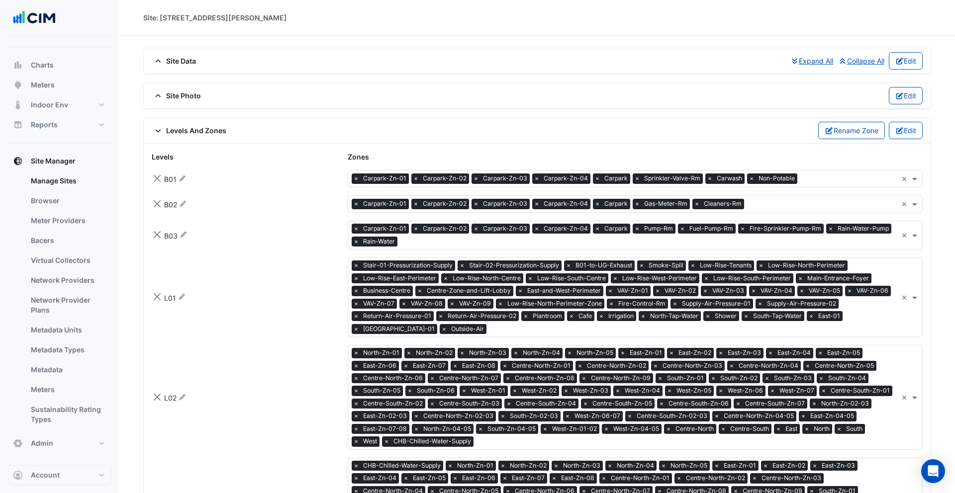
click at [815, 160] on div "Zones" at bounding box center [635, 157] width 587 height 10
click at [819, 176] on input "text" at bounding box center [849, 180] width 96 height 10
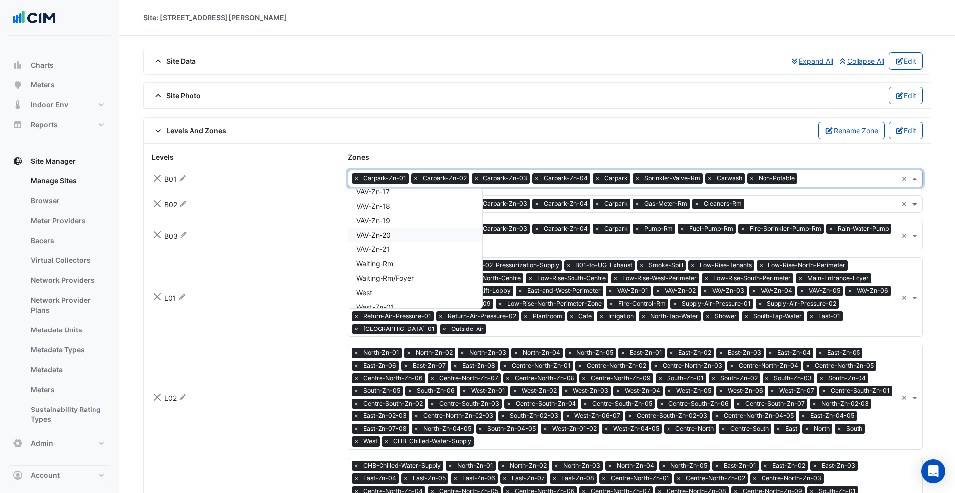
scroll to position [2788, 0]
click at [821, 179] on input "text" at bounding box center [849, 180] width 96 height 10
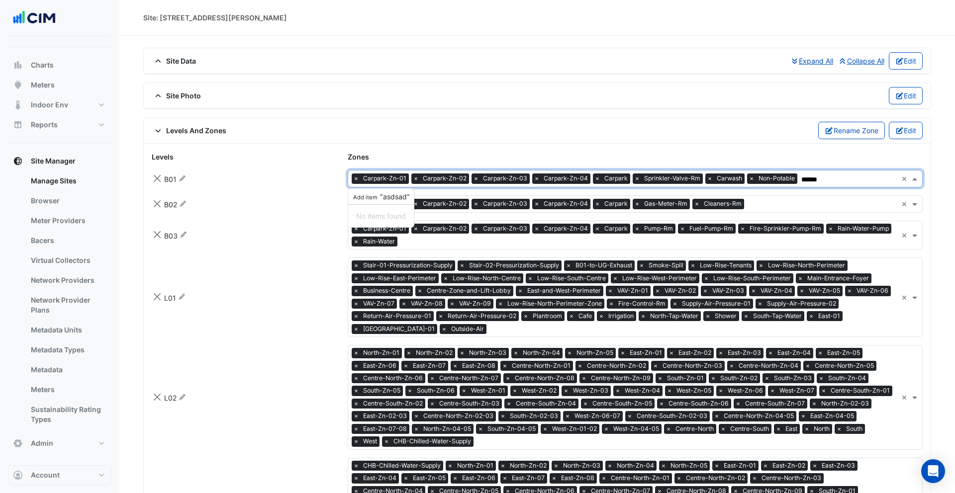
type input "******"
click at [429, 138] on div "Levels And Zones Rename Zone Edit" at bounding box center [537, 130] width 771 height 17
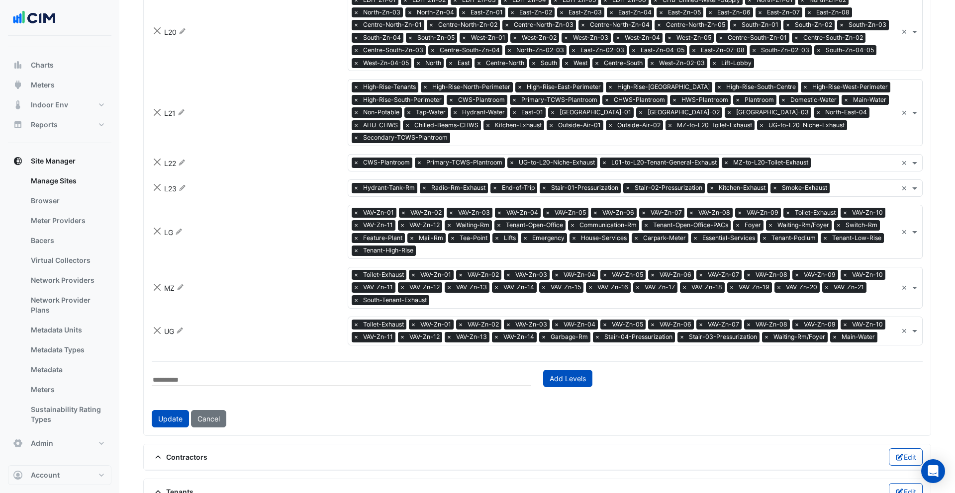
scroll to position [2422, 0]
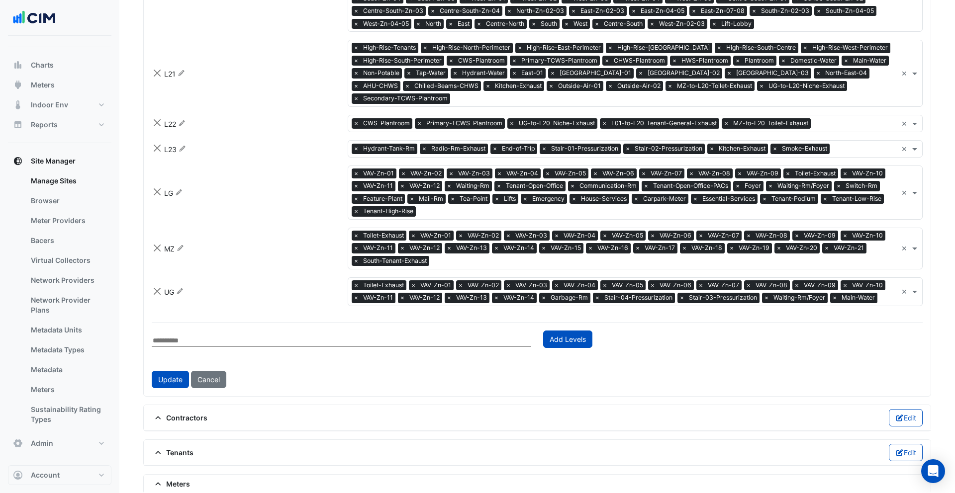
click at [214, 335] on input "text" at bounding box center [341, 341] width 379 height 12
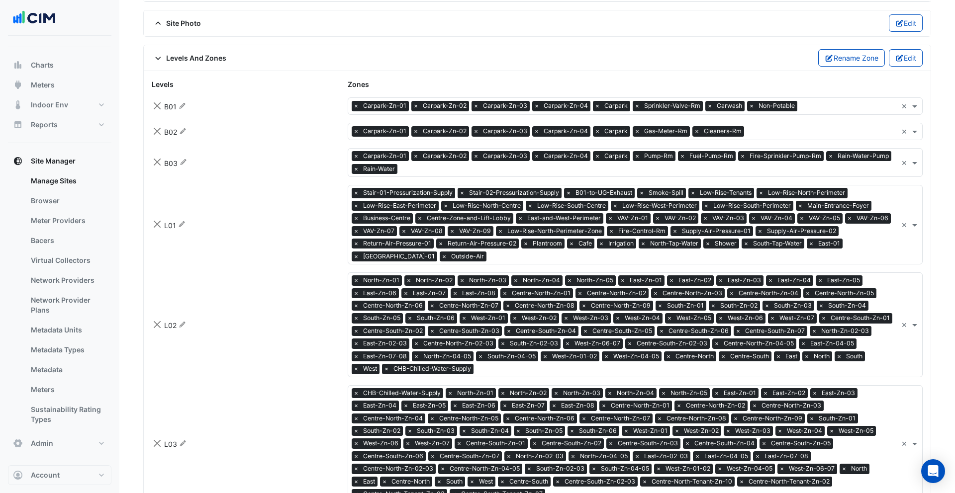
scroll to position [65, 0]
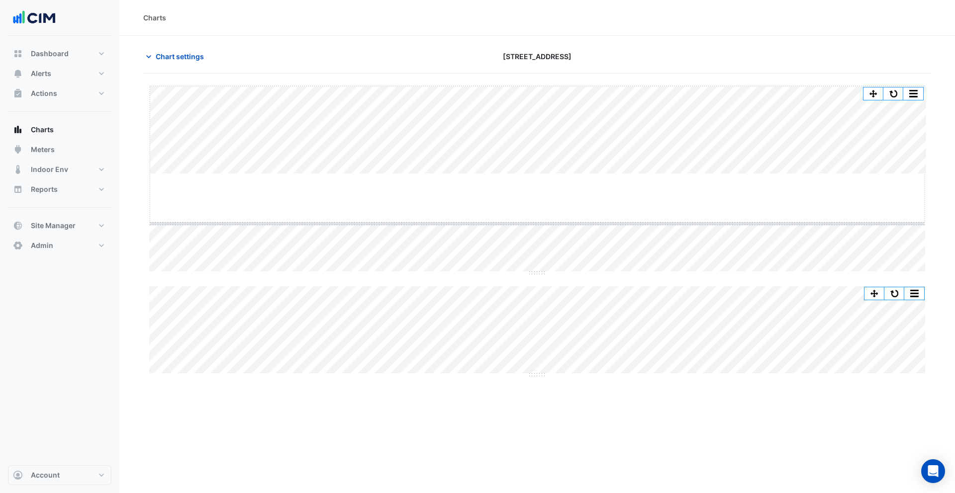
drag, startPoint x: 540, startPoint y: 174, endPoint x: 535, endPoint y: 223, distance: 50.0
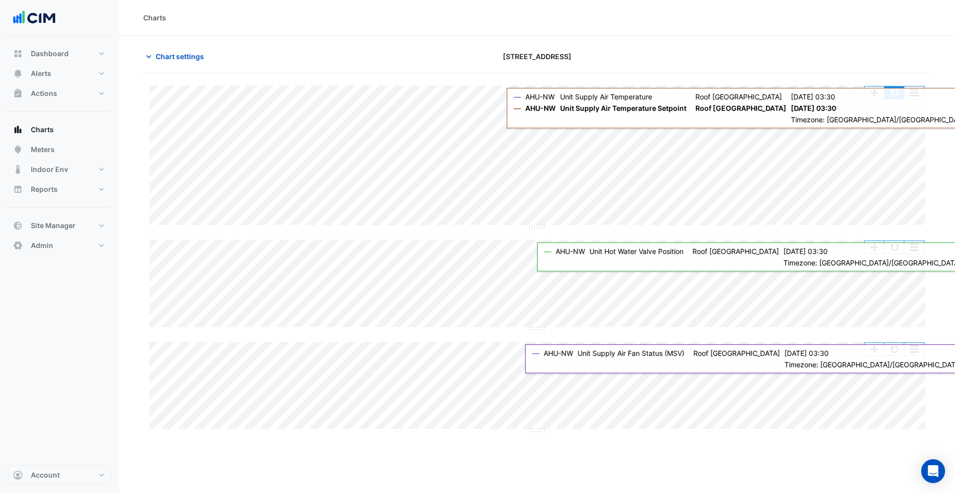
click at [890, 97] on button "button" at bounding box center [894, 93] width 20 height 12
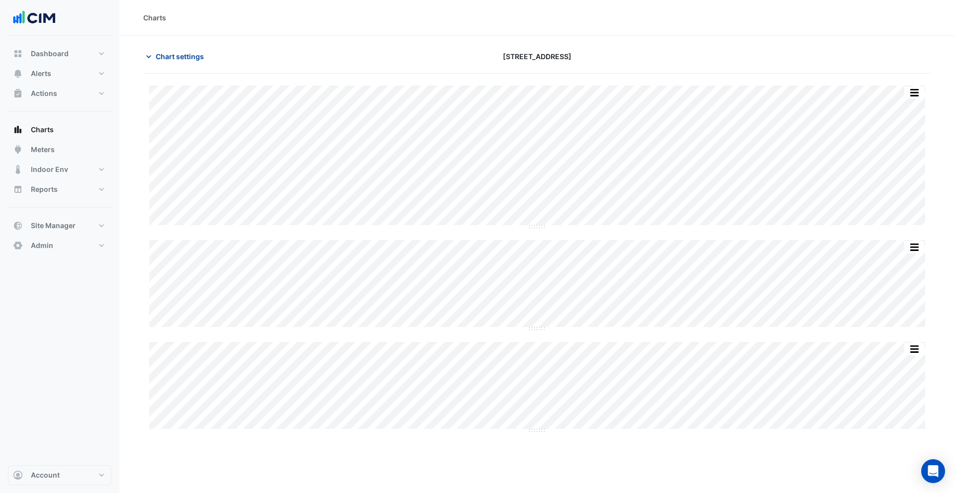
click at [174, 56] on span "Chart settings" at bounding box center [180, 56] width 48 height 10
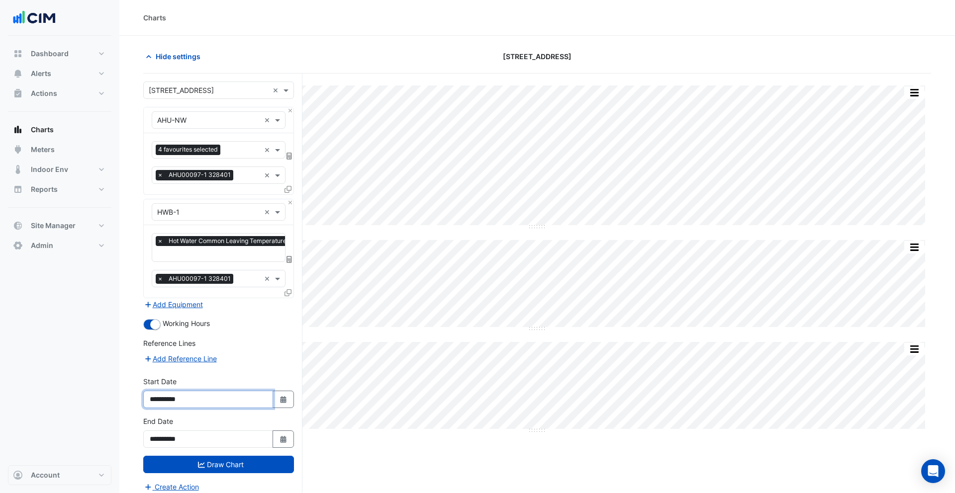
click at [169, 400] on input "**********" at bounding box center [208, 399] width 130 height 17
type input "**********"
click at [237, 464] on button "Draw Chart" at bounding box center [218, 464] width 151 height 17
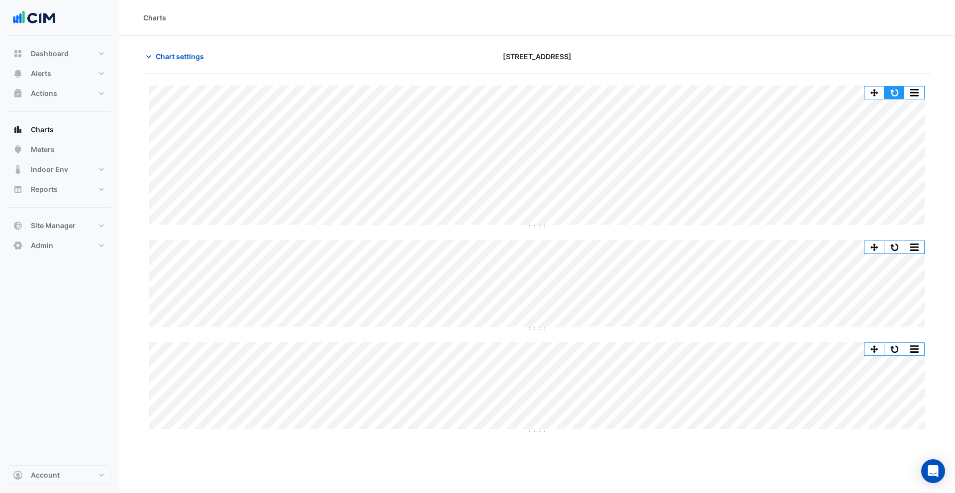
click at [895, 93] on button "button" at bounding box center [894, 93] width 20 height 12
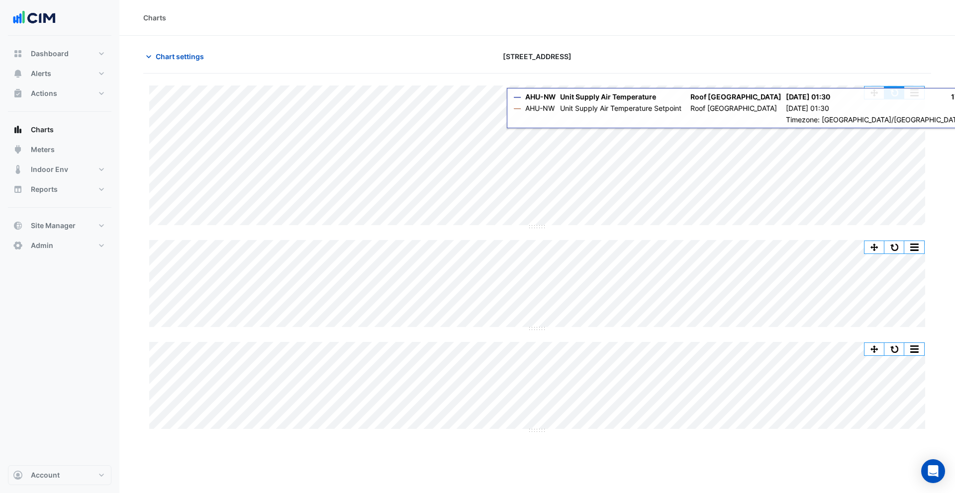
click at [893, 91] on button "button" at bounding box center [894, 93] width 20 height 12
click at [890, 91] on button "button" at bounding box center [894, 93] width 20 height 12
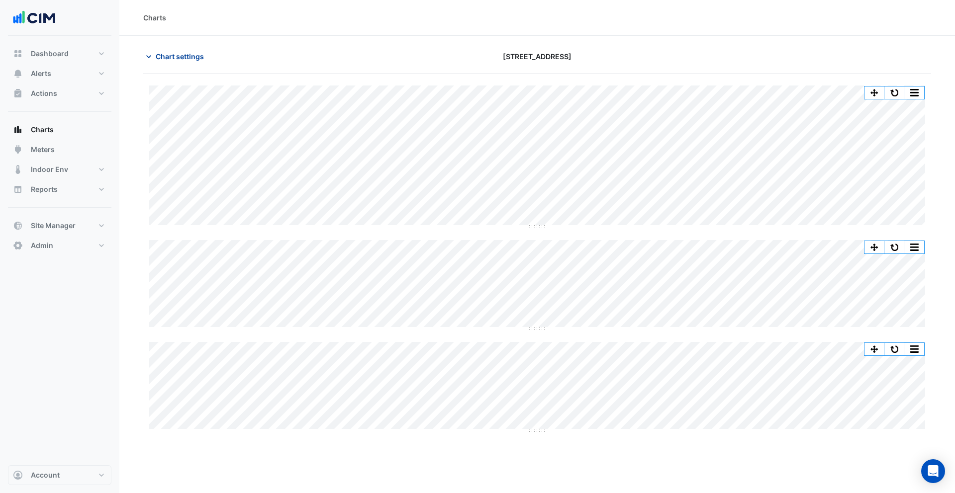
click at [186, 51] on span "Chart settings" at bounding box center [180, 56] width 48 height 10
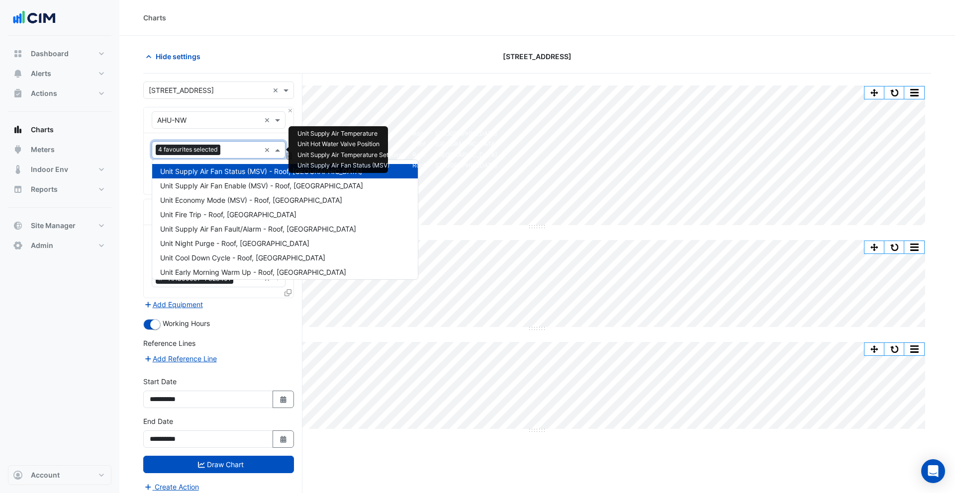
click at [225, 153] on input "text" at bounding box center [242, 151] width 36 height 10
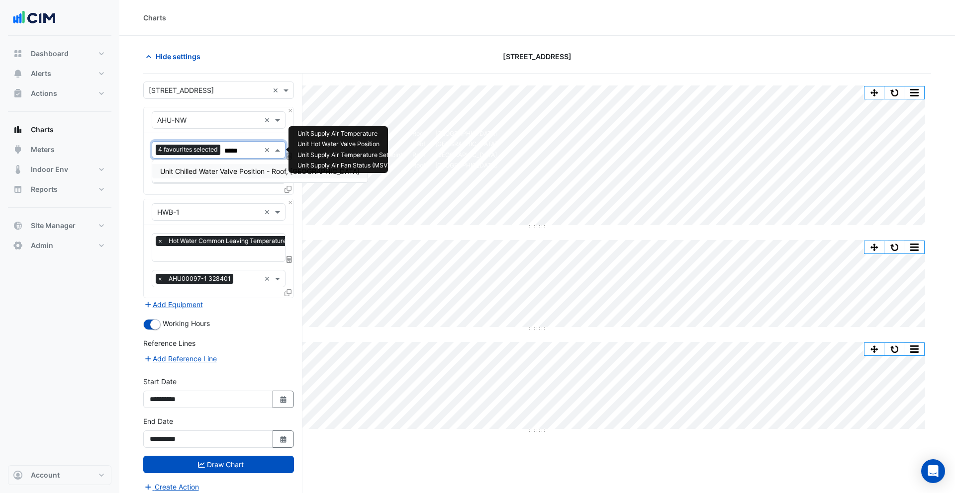
type input "******"
click at [195, 172] on span "Unit Chilled Water Valve Position - Roof, North West" at bounding box center [259, 171] width 199 height 8
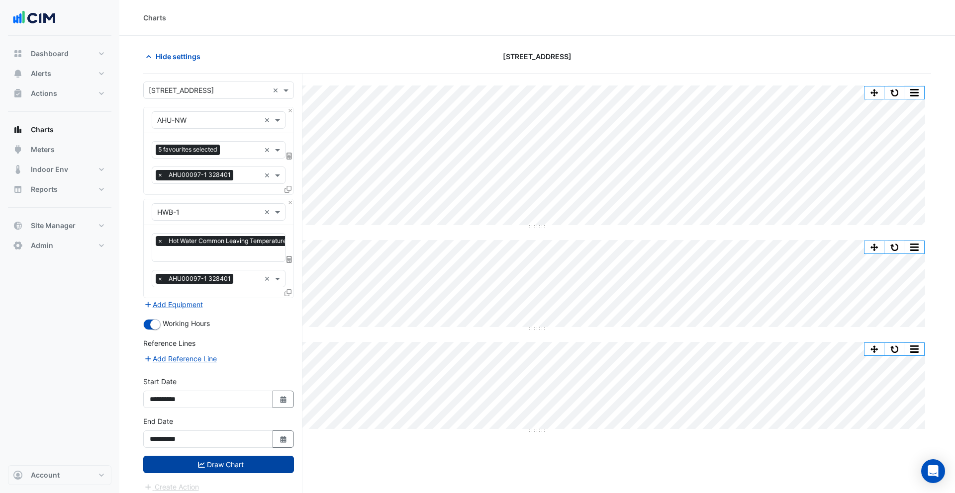
click at [222, 461] on button "Draw Chart" at bounding box center [218, 464] width 151 height 17
